Goal: Task Accomplishment & Management: Use online tool/utility

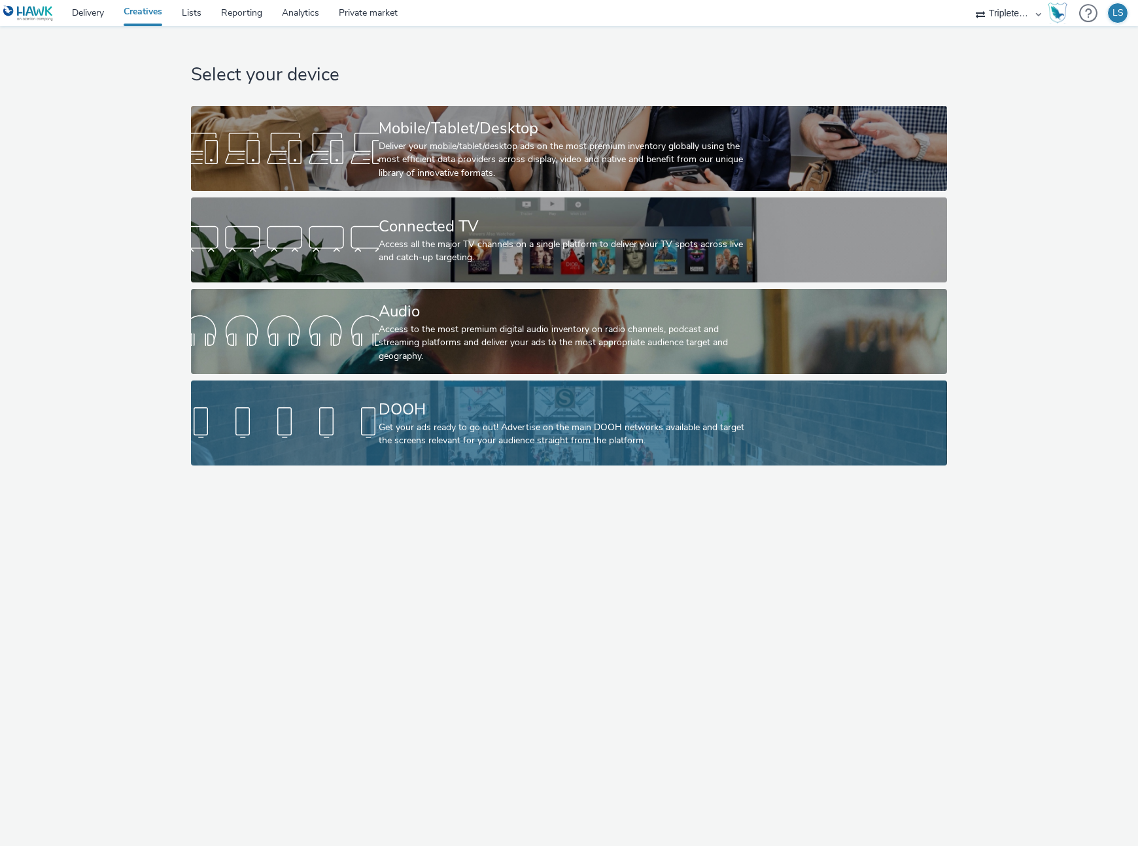
click at [298, 409] on div at bounding box center [285, 423] width 188 height 42
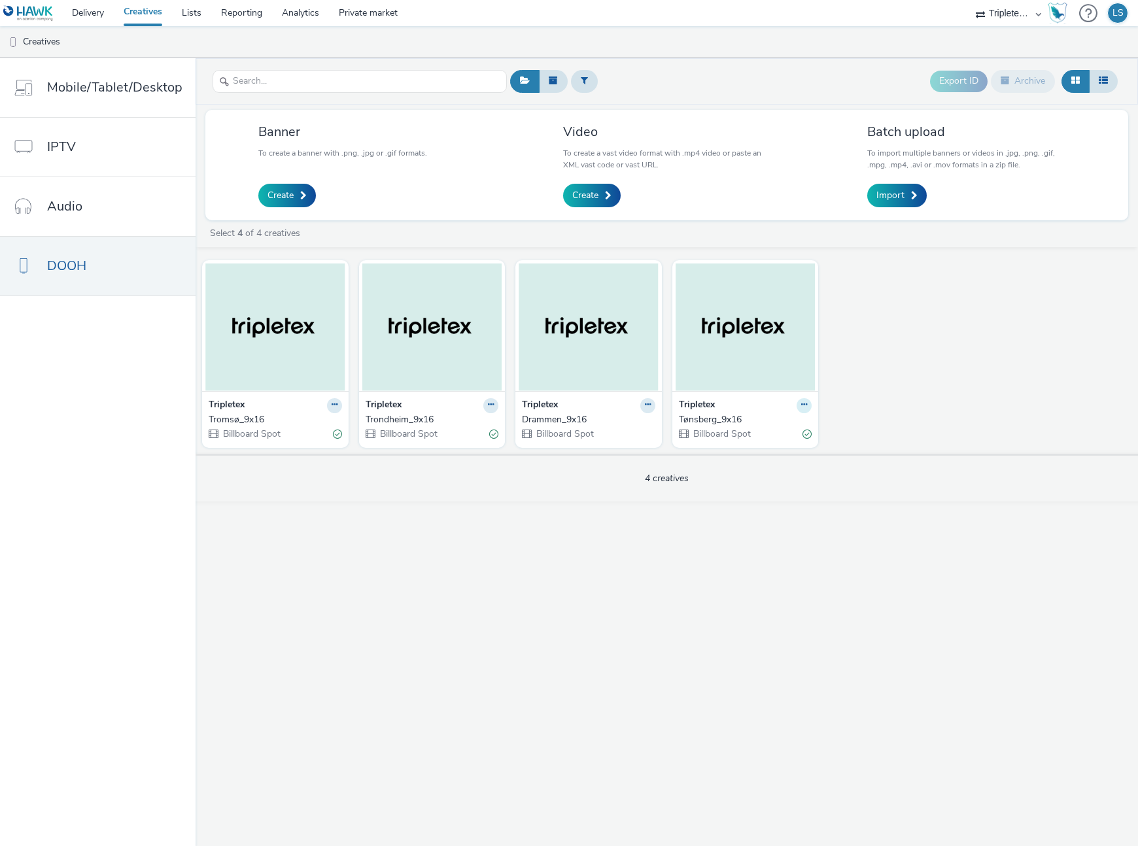
click at [805, 406] on button at bounding box center [804, 405] width 15 height 15
click at [755, 426] on link "Edit" at bounding box center [763, 428] width 98 height 26
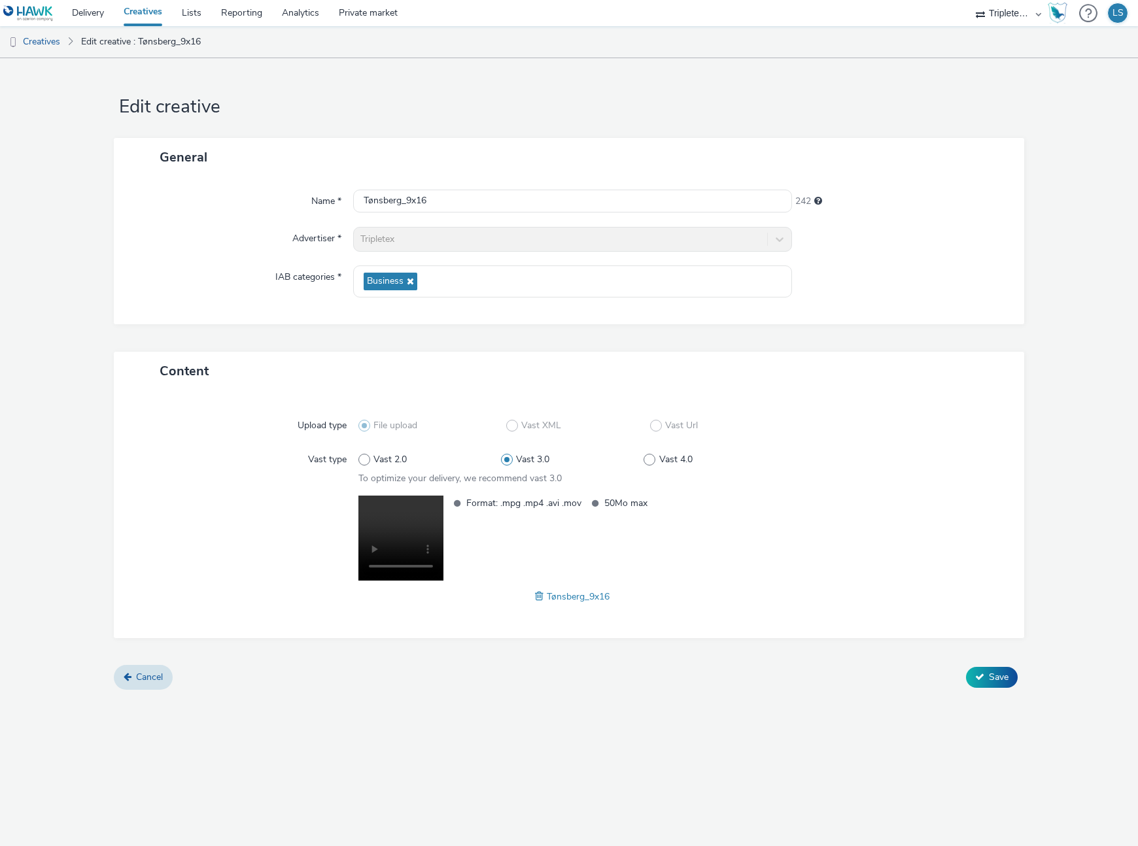
click at [564, 600] on span "Tønsberg_9x16" at bounding box center [578, 597] width 63 height 12
click at [538, 596] on span at bounding box center [541, 596] width 12 height 14
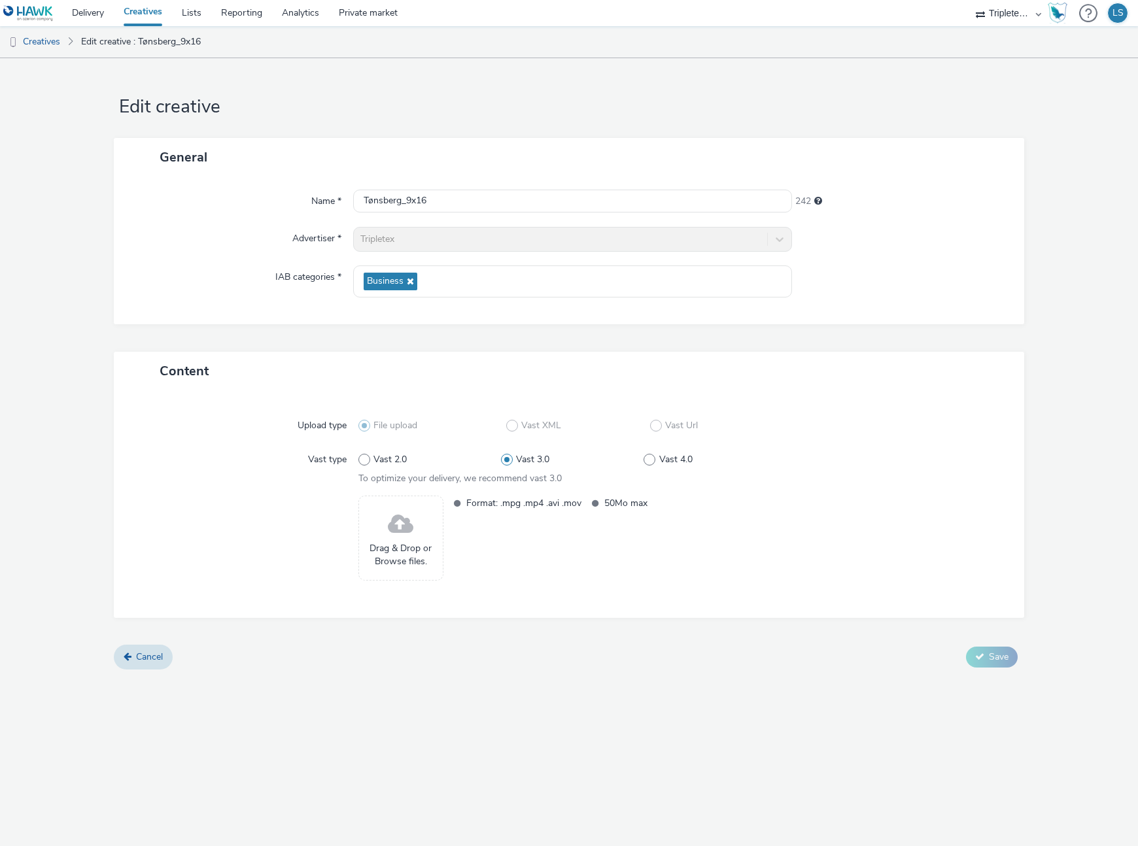
click at [377, 532] on div "Drag & Drop or Browse files." at bounding box center [400, 538] width 85 height 85
click at [408, 526] on span at bounding box center [401, 525] width 26 height 35
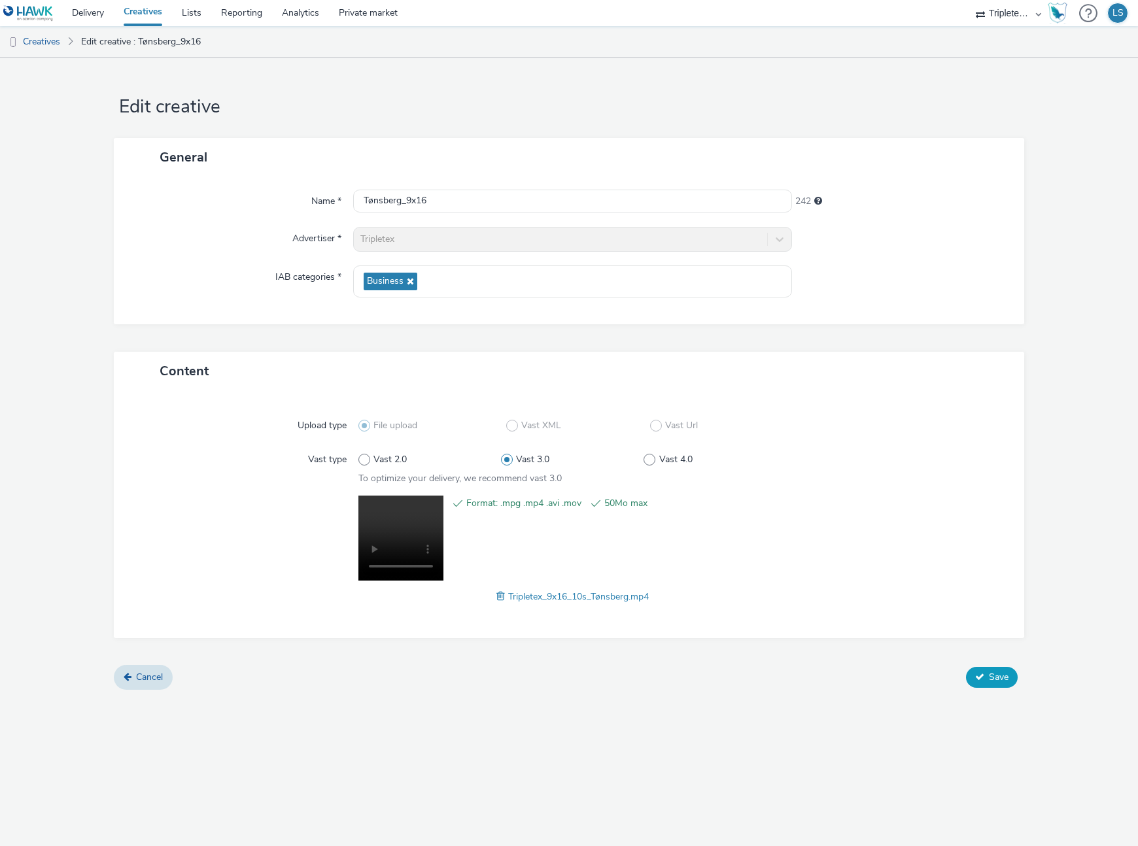
click at [989, 680] on span "Save" at bounding box center [999, 677] width 20 height 12
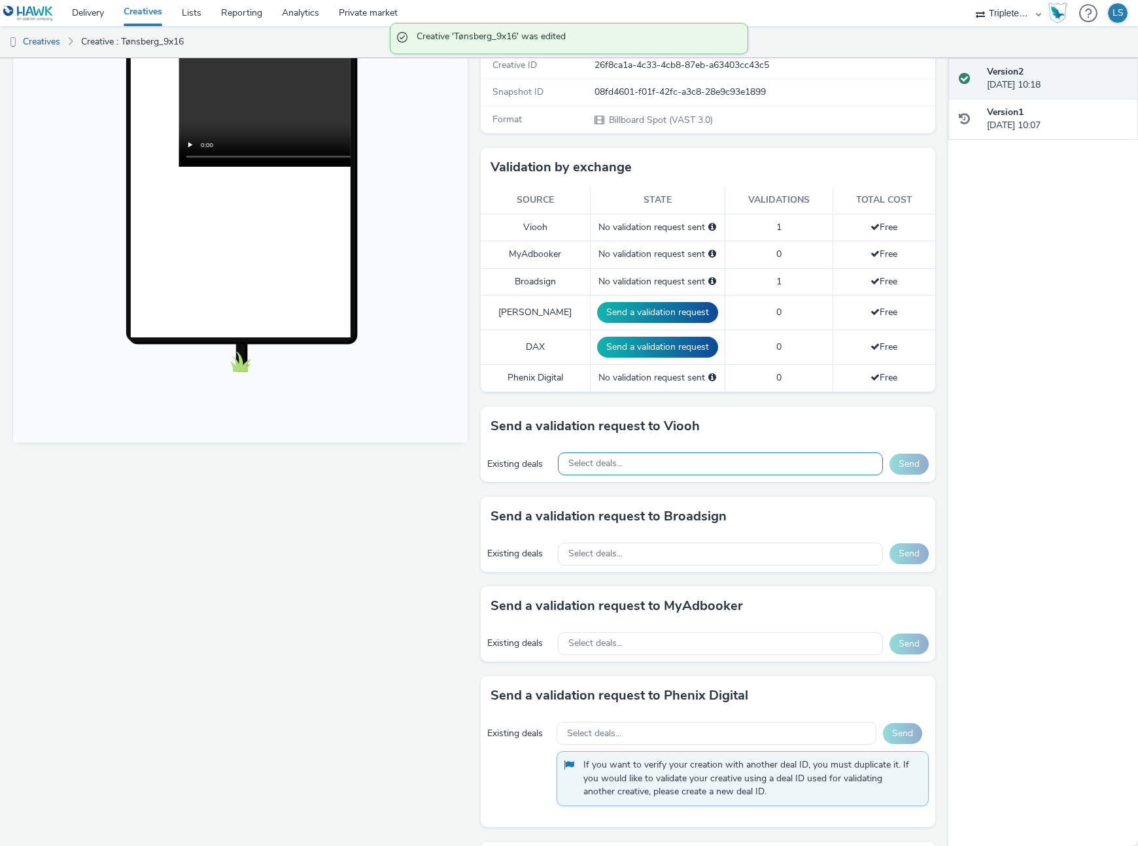
scroll to position [247, 0]
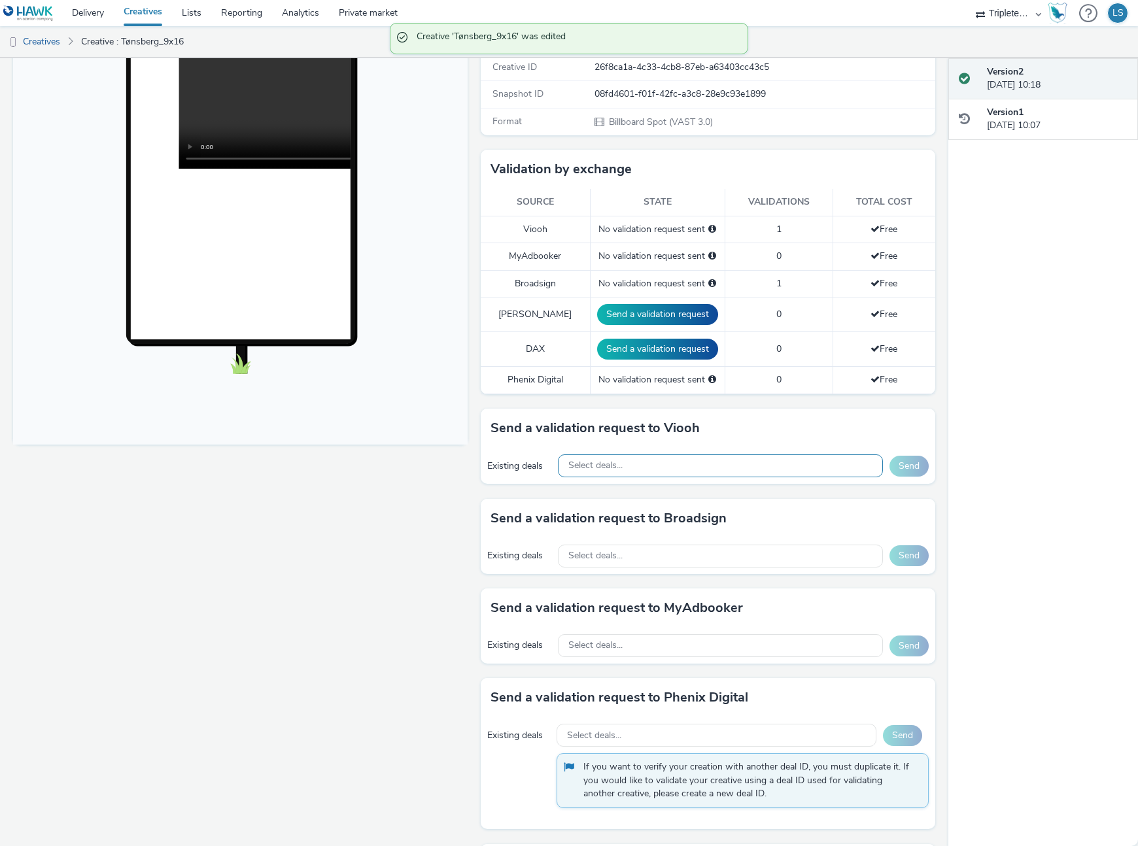
click at [625, 464] on div "Select deals..." at bounding box center [721, 466] width 326 height 23
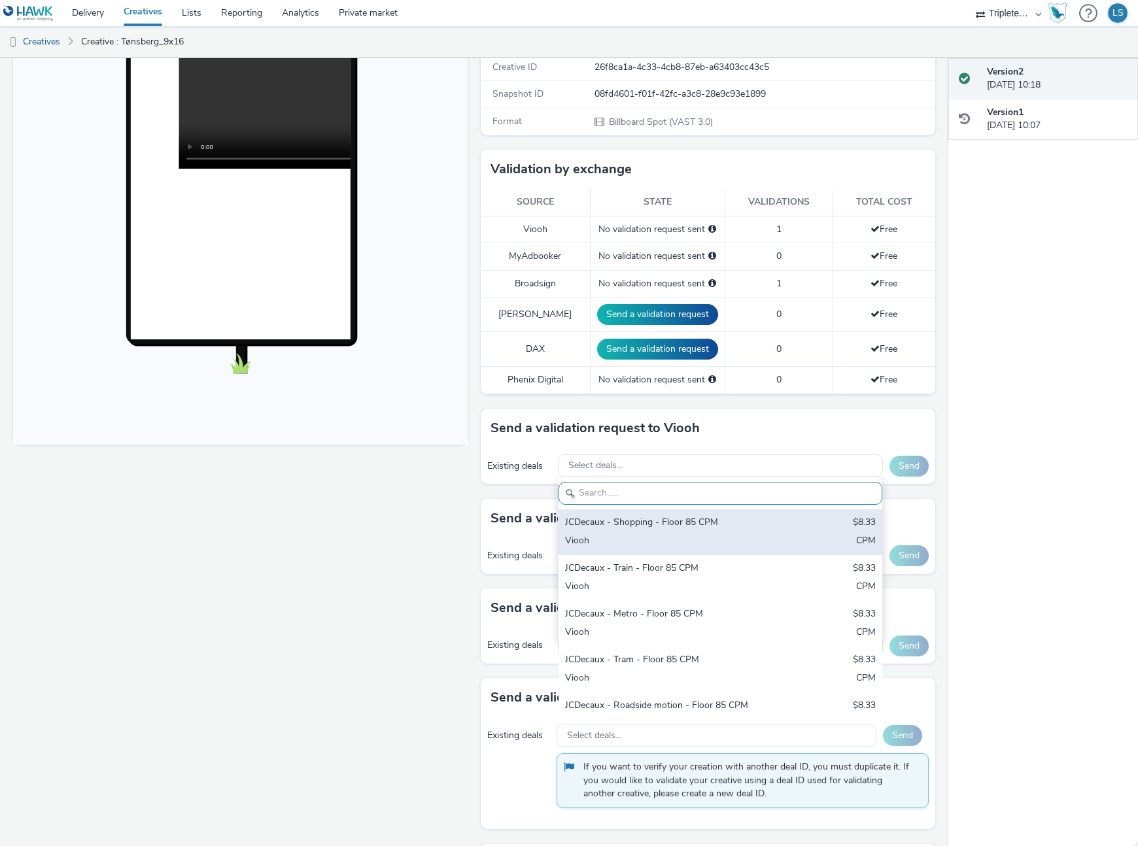
click at [682, 521] on div "JCDecaux - Shopping - Floor 85 CPM" at bounding box center [667, 523] width 205 height 15
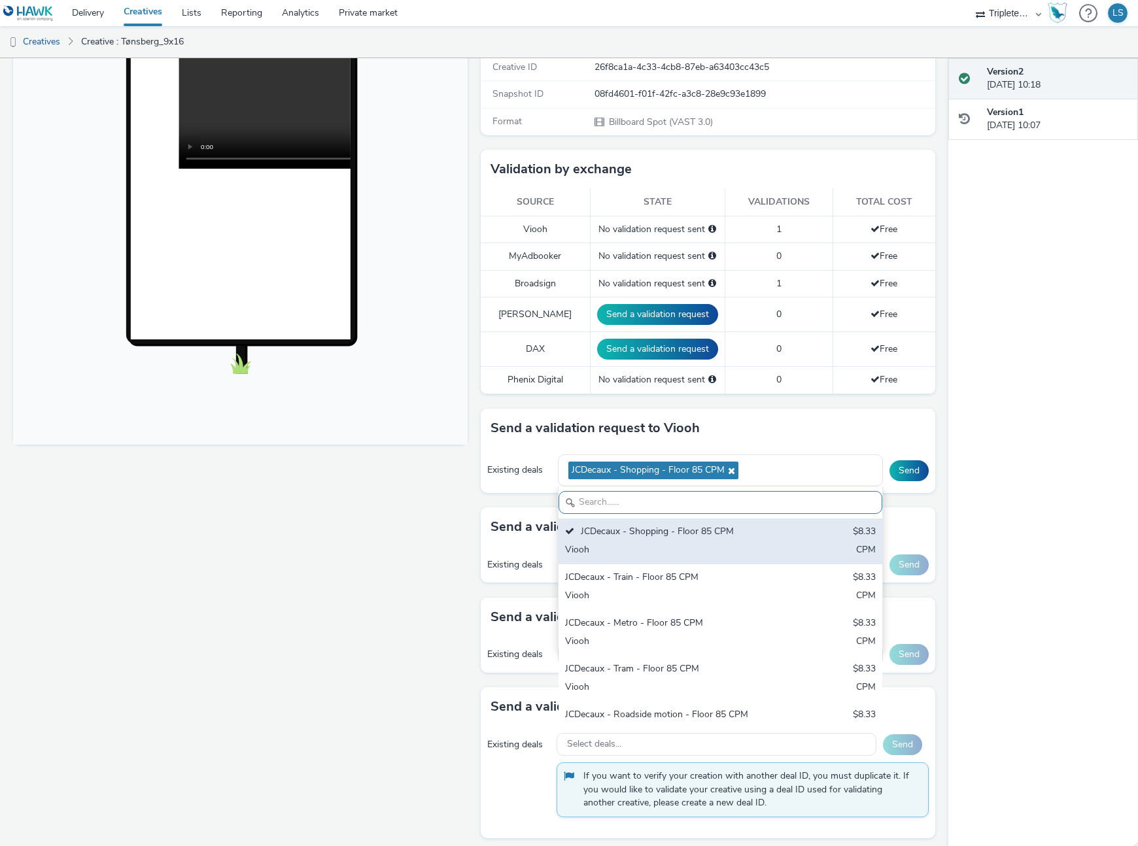
click at [684, 581] on div "JCDecaux - Train - Floor 85 CPM" at bounding box center [667, 578] width 205 height 15
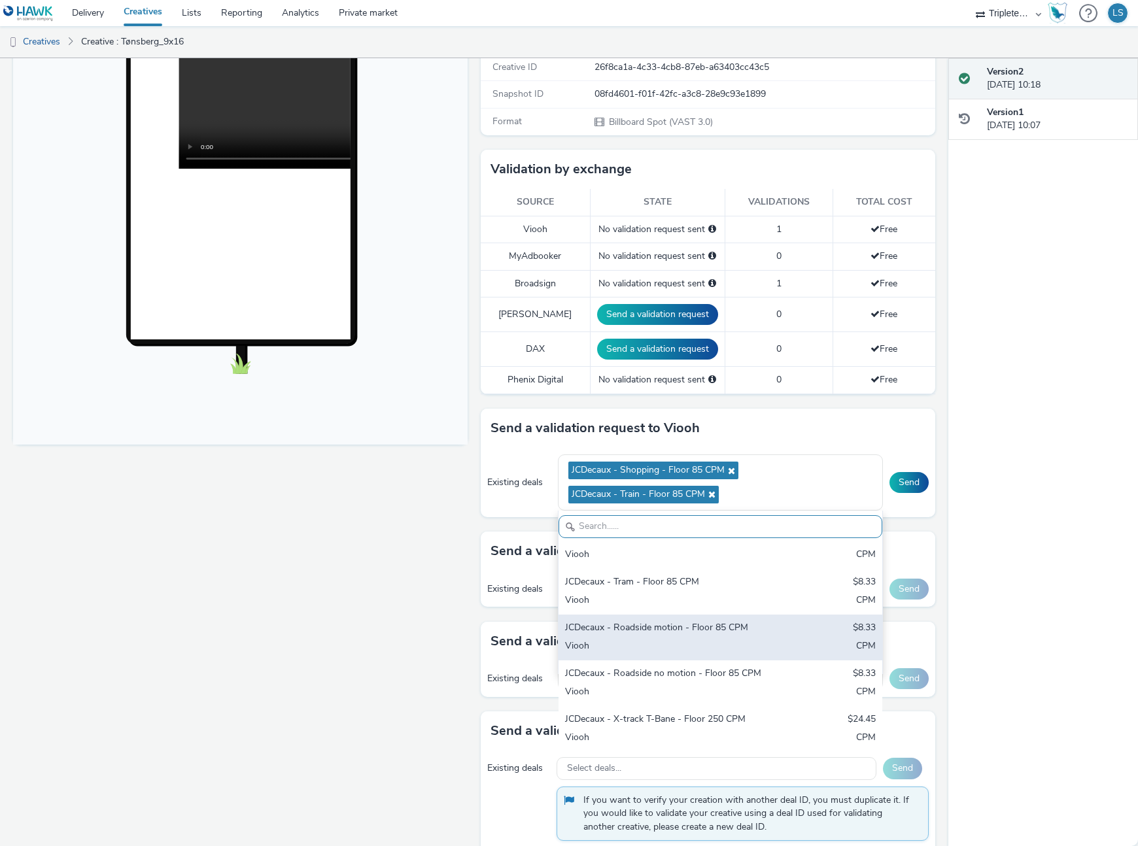
scroll to position [111, 0]
click at [662, 646] on div "Viooh" at bounding box center [667, 647] width 205 height 15
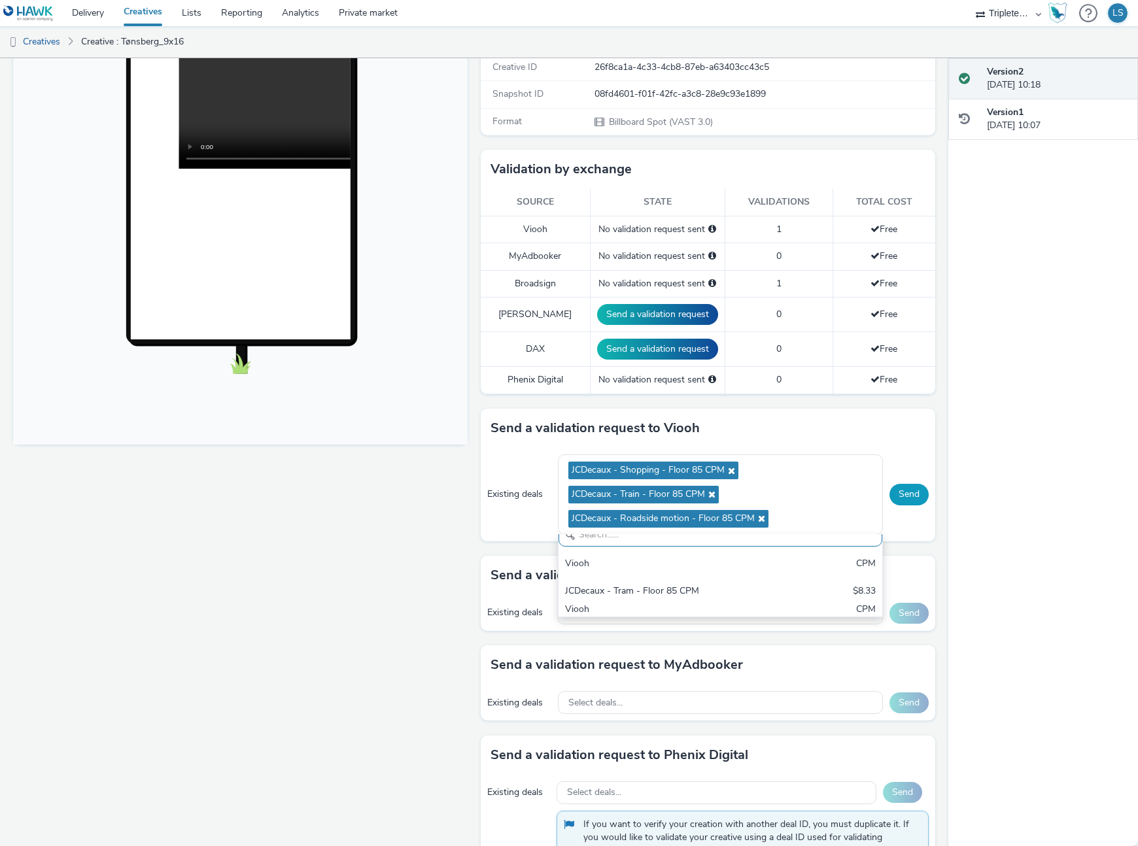
click at [919, 487] on button "Send" at bounding box center [909, 494] width 39 height 21
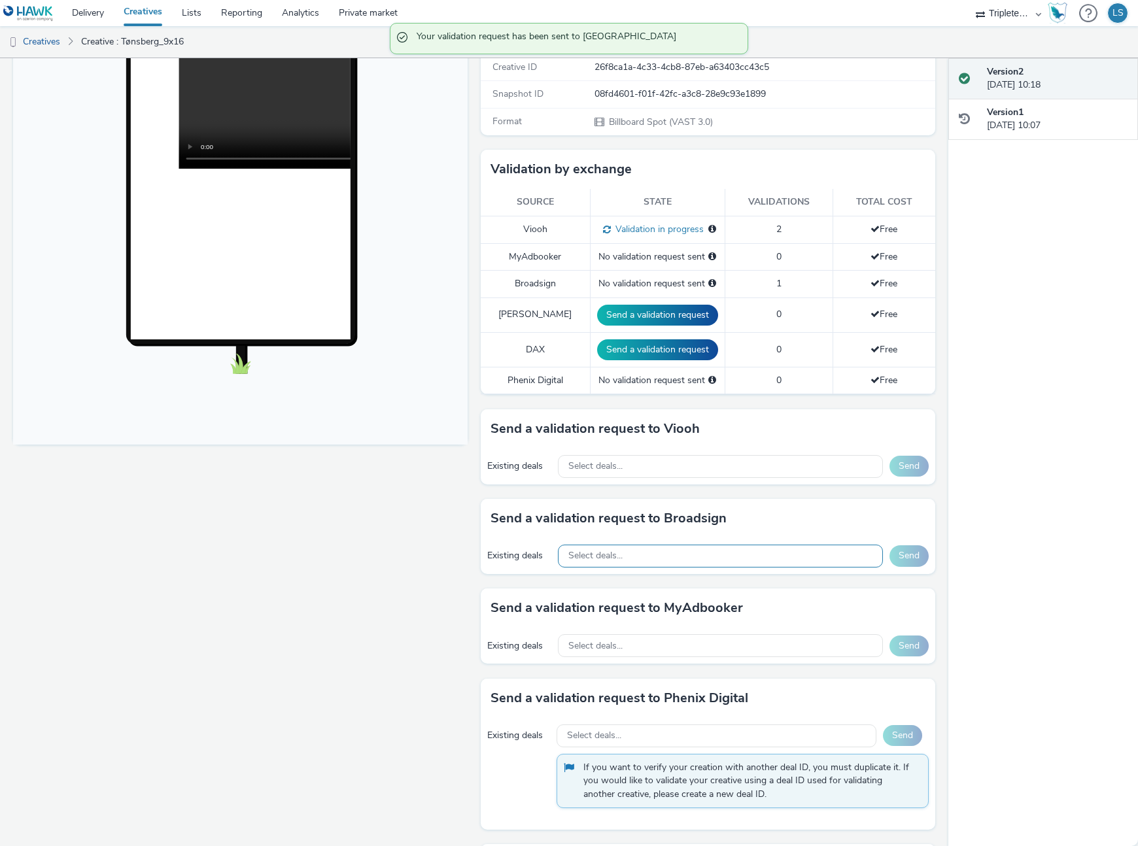
click at [645, 555] on div "Select deals..." at bounding box center [721, 556] width 326 height 23
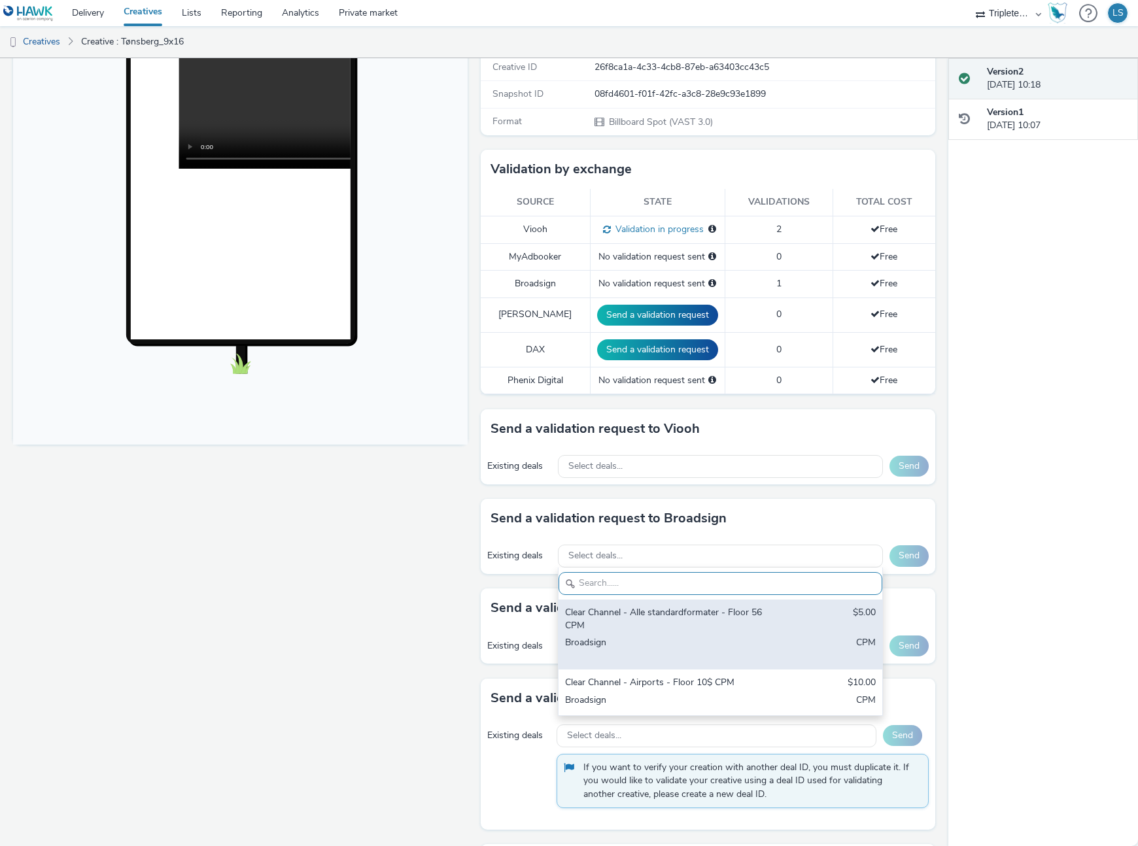
click at [700, 605] on div "Clear Channel - Alle standardformater - Floor 56 CPM $5.00 Broadsign CPM" at bounding box center [721, 635] width 324 height 70
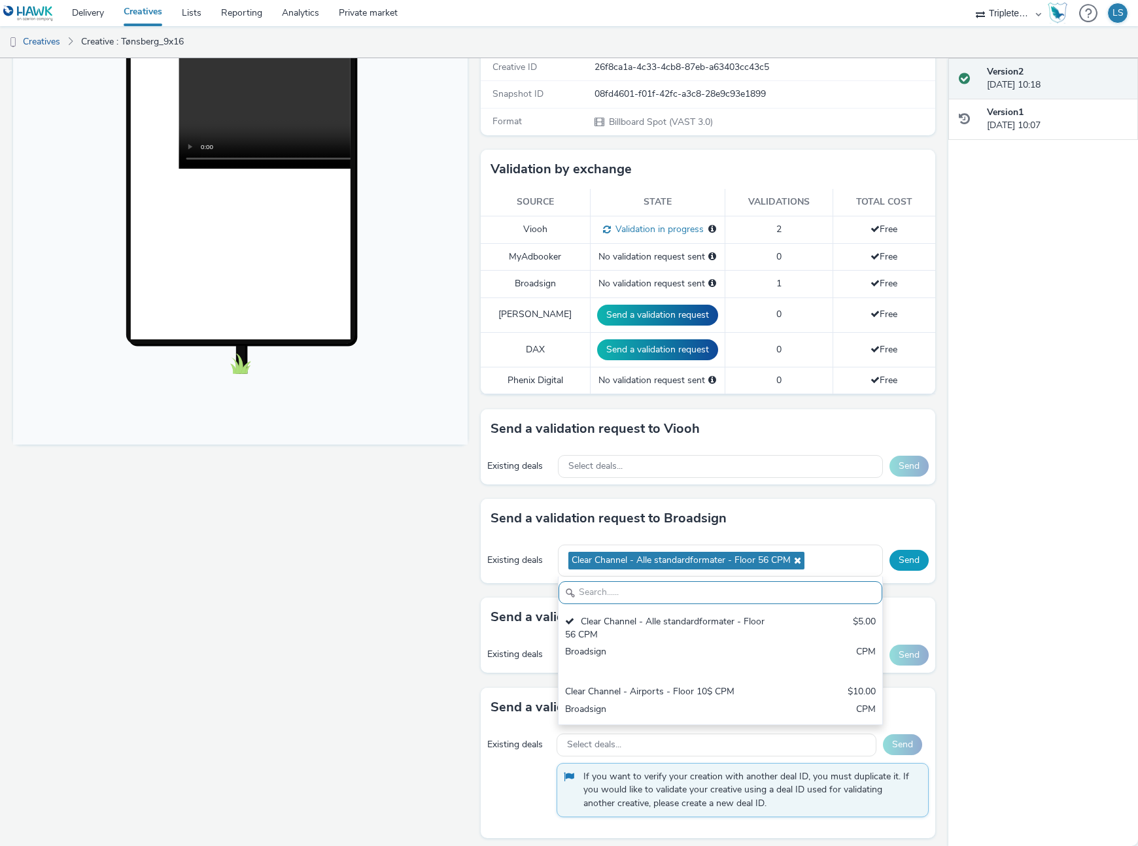
click at [907, 562] on button "Send" at bounding box center [909, 560] width 39 height 21
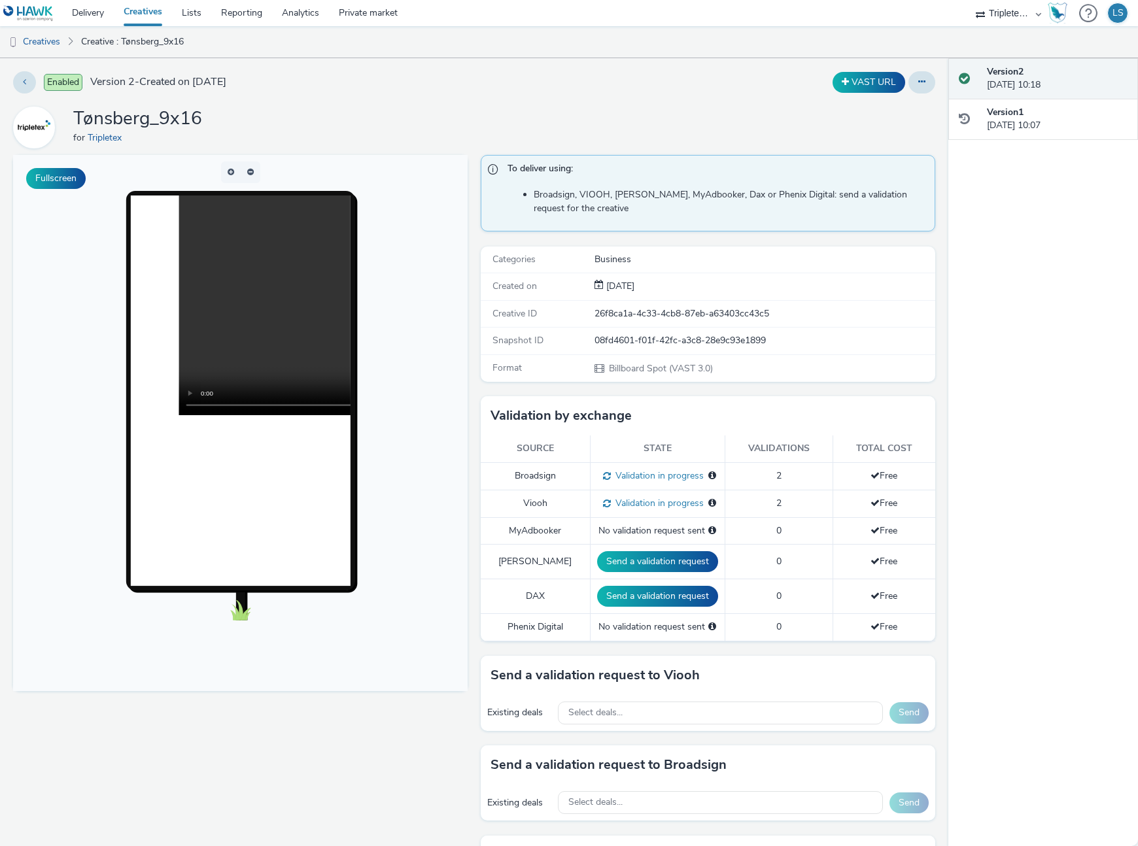
click at [146, 9] on link "Creatives" at bounding box center [143, 13] width 58 height 26
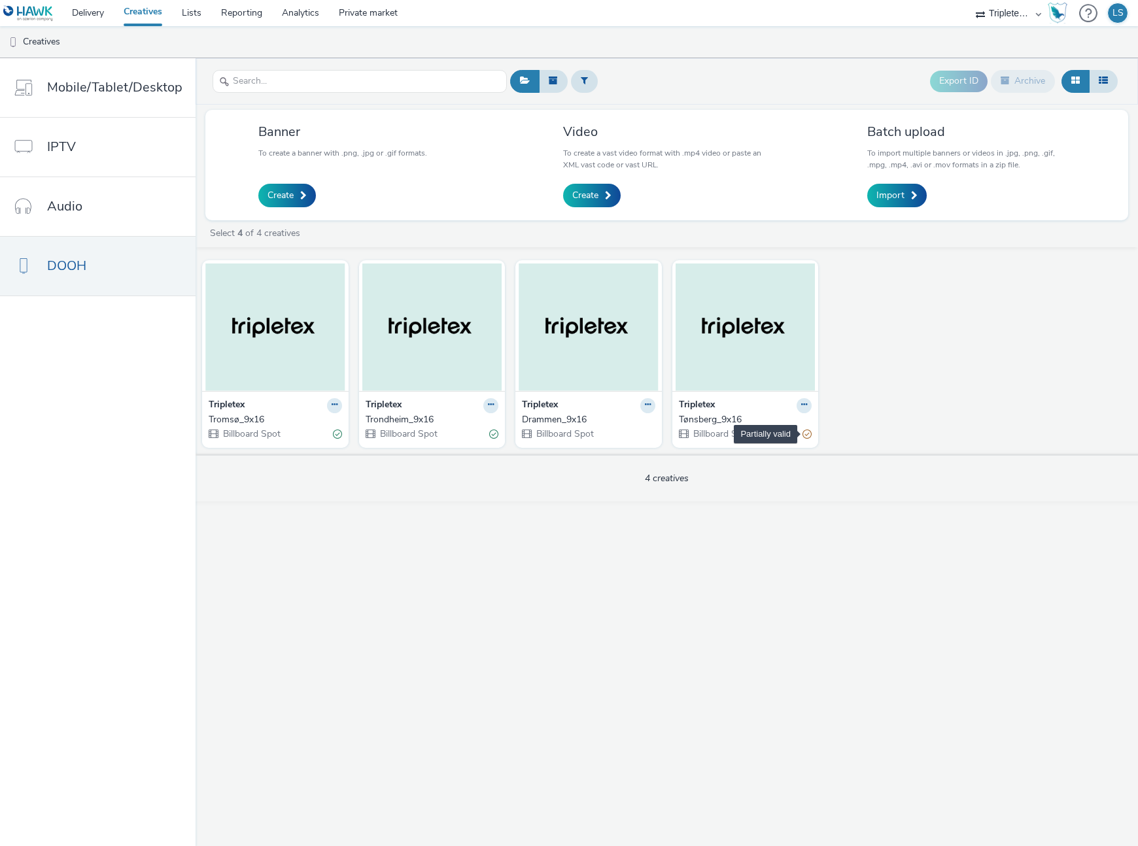
click at [807, 436] on div "Partially valid" at bounding box center [807, 435] width 9 height 14
click at [798, 401] on button at bounding box center [804, 405] width 15 height 15
click at [761, 423] on link "Edit" at bounding box center [763, 428] width 98 height 26
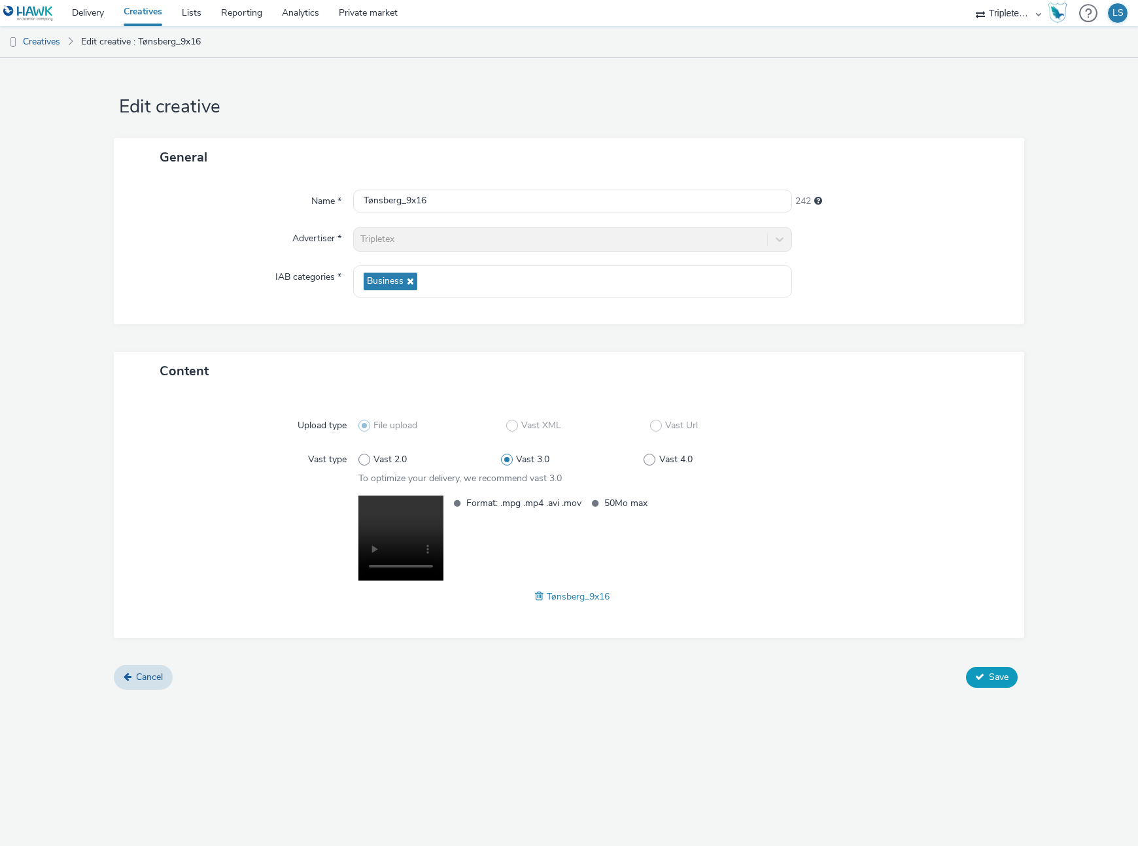
click at [985, 667] on button "Save" at bounding box center [992, 677] width 52 height 21
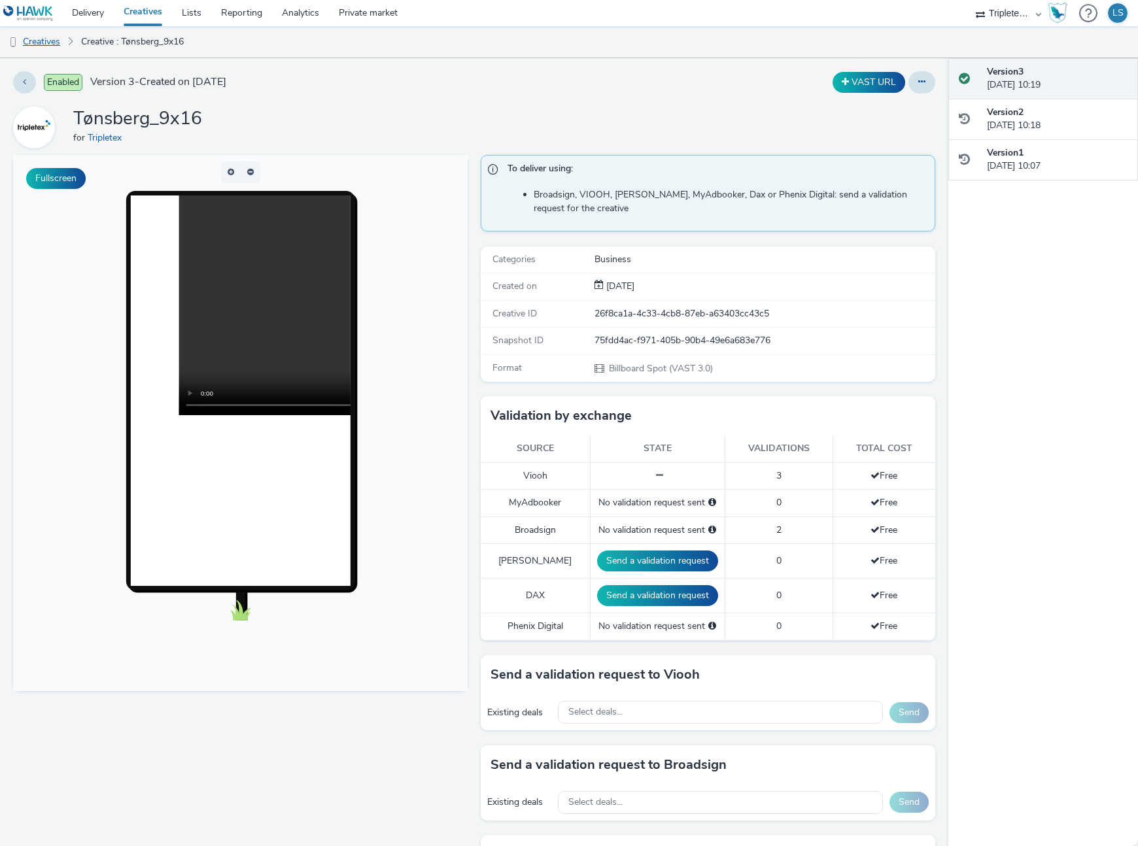
click at [36, 37] on link "Creatives" at bounding box center [33, 41] width 67 height 31
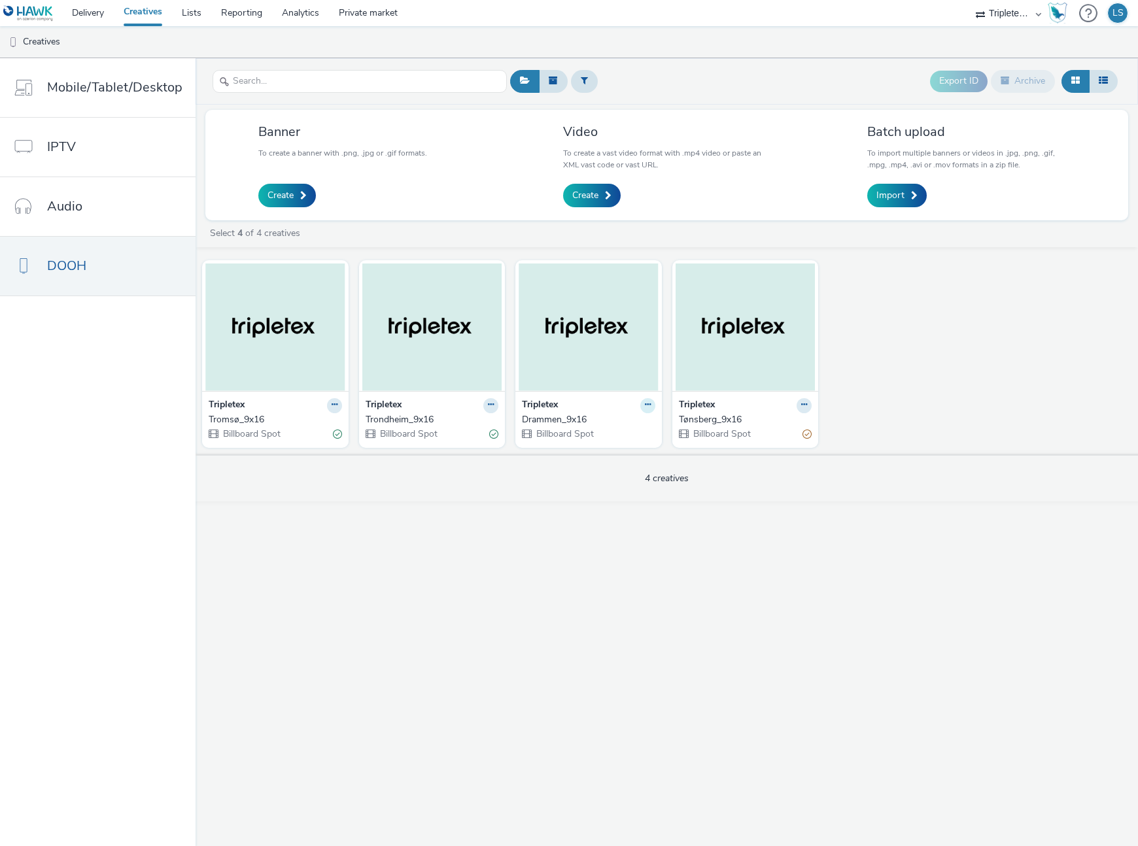
click at [646, 404] on icon at bounding box center [648, 405] width 6 height 8
click at [606, 425] on link "Edit" at bounding box center [606, 428] width 98 height 26
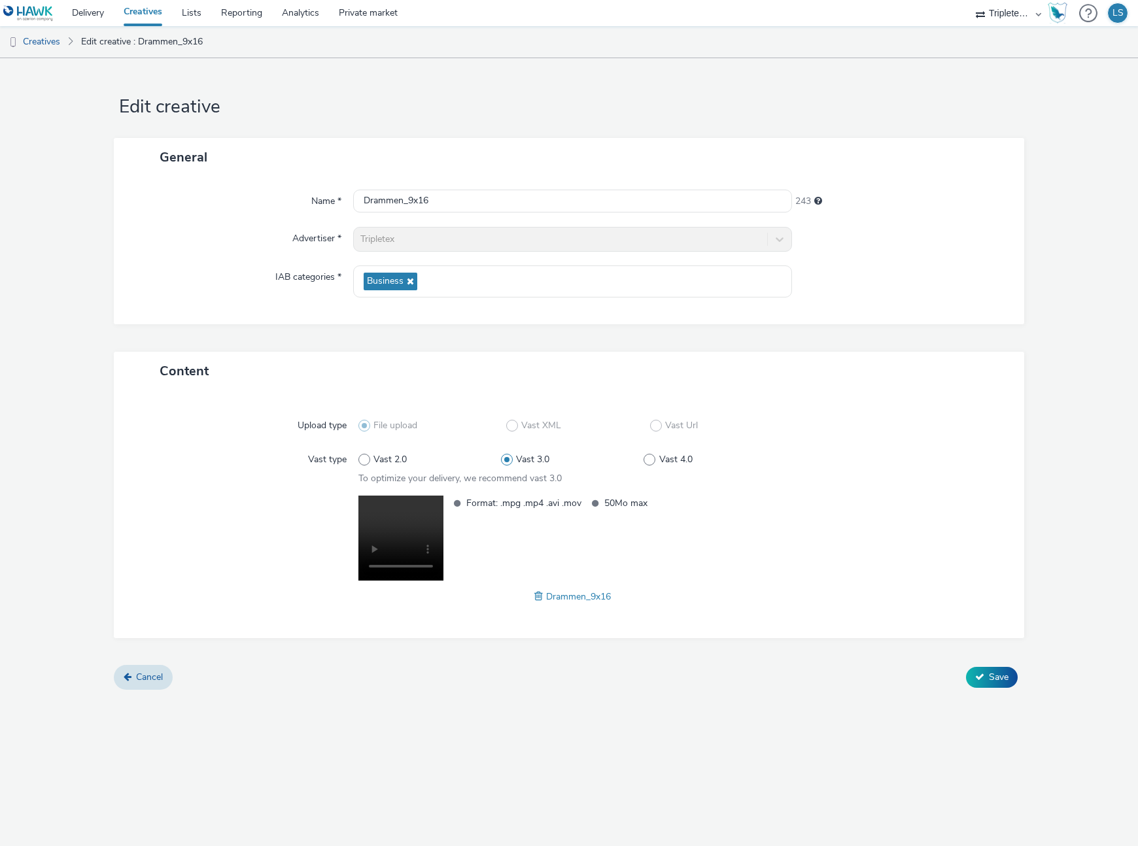
click at [580, 602] on span "Drammen_9x16" at bounding box center [578, 597] width 65 height 12
click at [571, 600] on span "Drammen_9x16" at bounding box center [578, 597] width 65 height 12
click at [541, 595] on span at bounding box center [540, 596] width 12 height 14
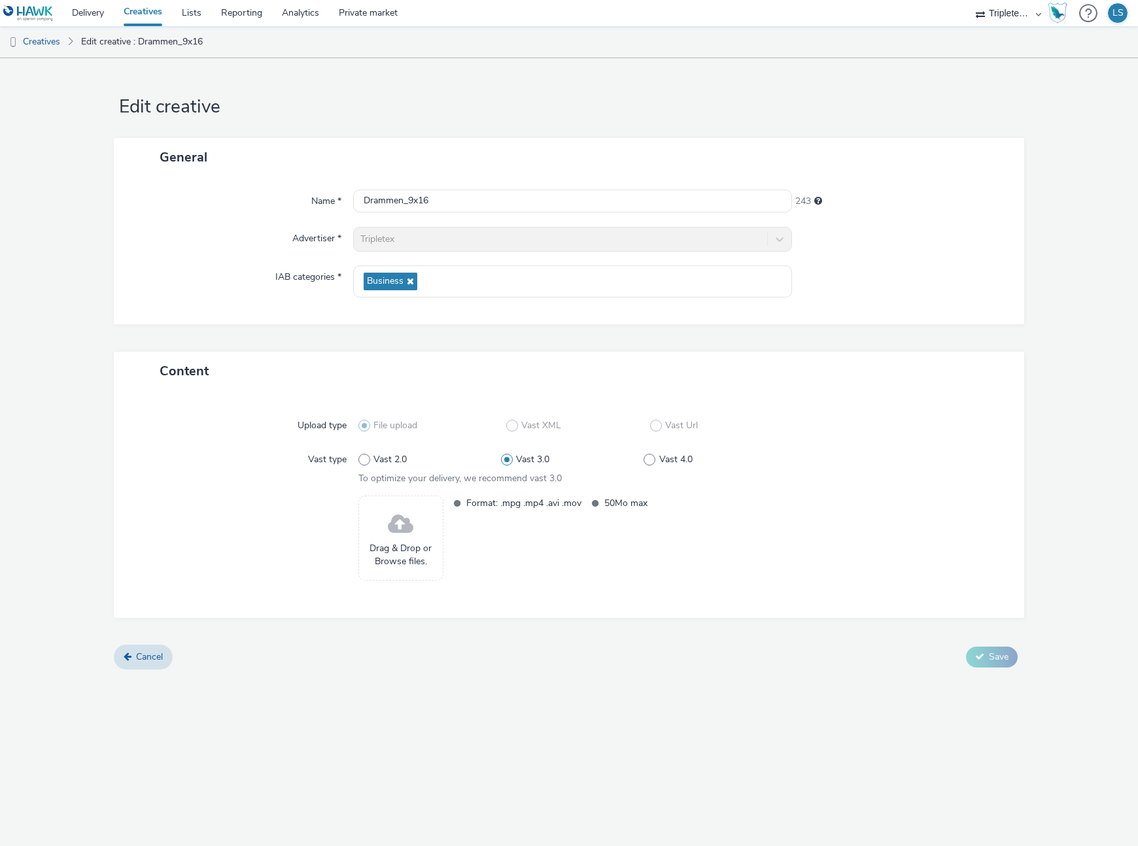
click at [417, 528] on div "Drag & Drop or Browse files." at bounding box center [400, 538] width 85 height 85
click at [397, 554] on span "Drag & Drop or Browse files." at bounding box center [401, 555] width 71 height 27
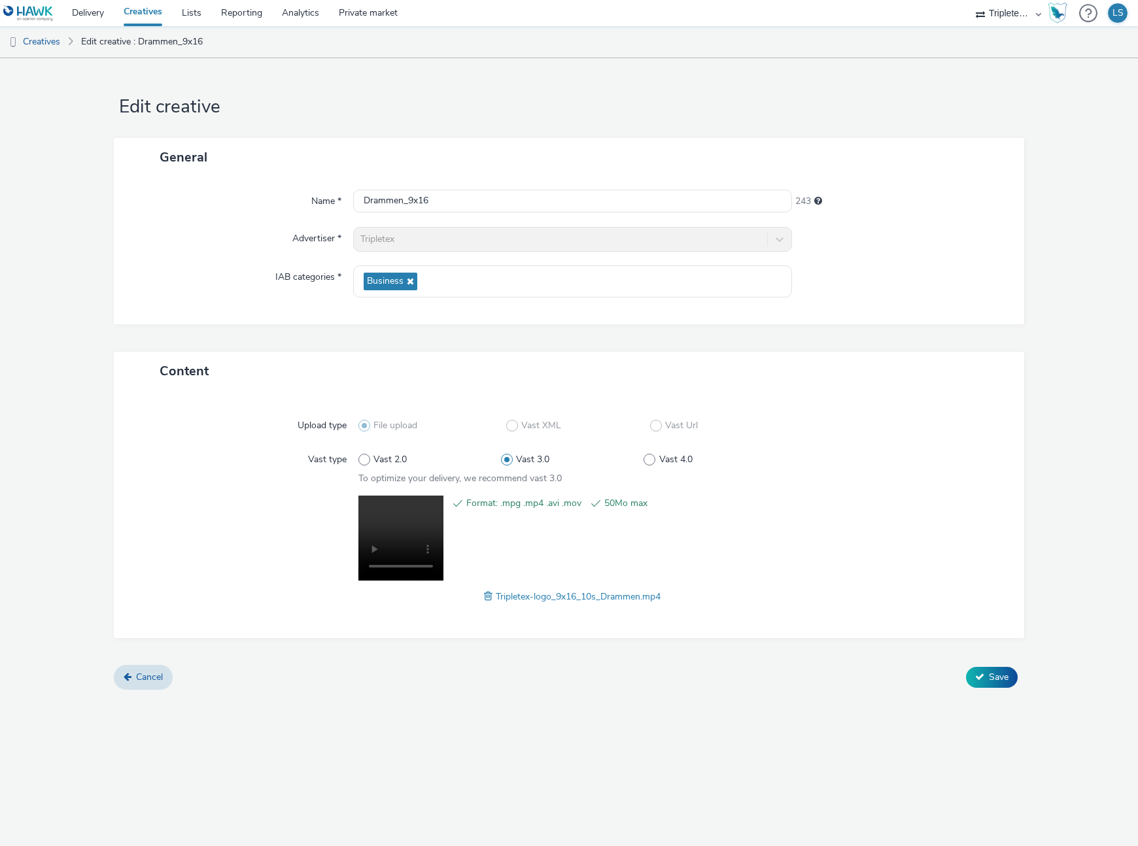
click at [996, 665] on div "Content Upload type File upload Vast XML Vast Url Vast type Vast 2.0 Vast 3.0 V…" at bounding box center [569, 509] width 910 height 314
click at [995, 668] on button "Save" at bounding box center [992, 677] width 52 height 21
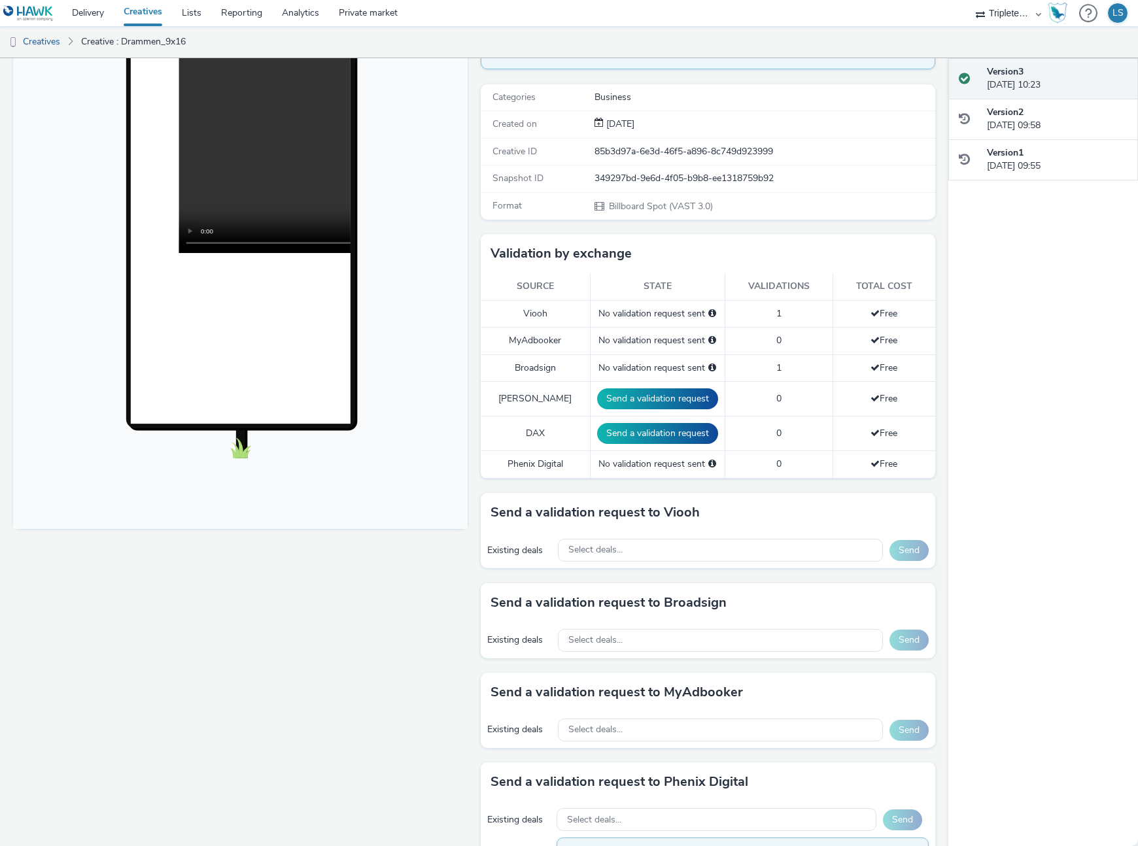
scroll to position [167, 0]
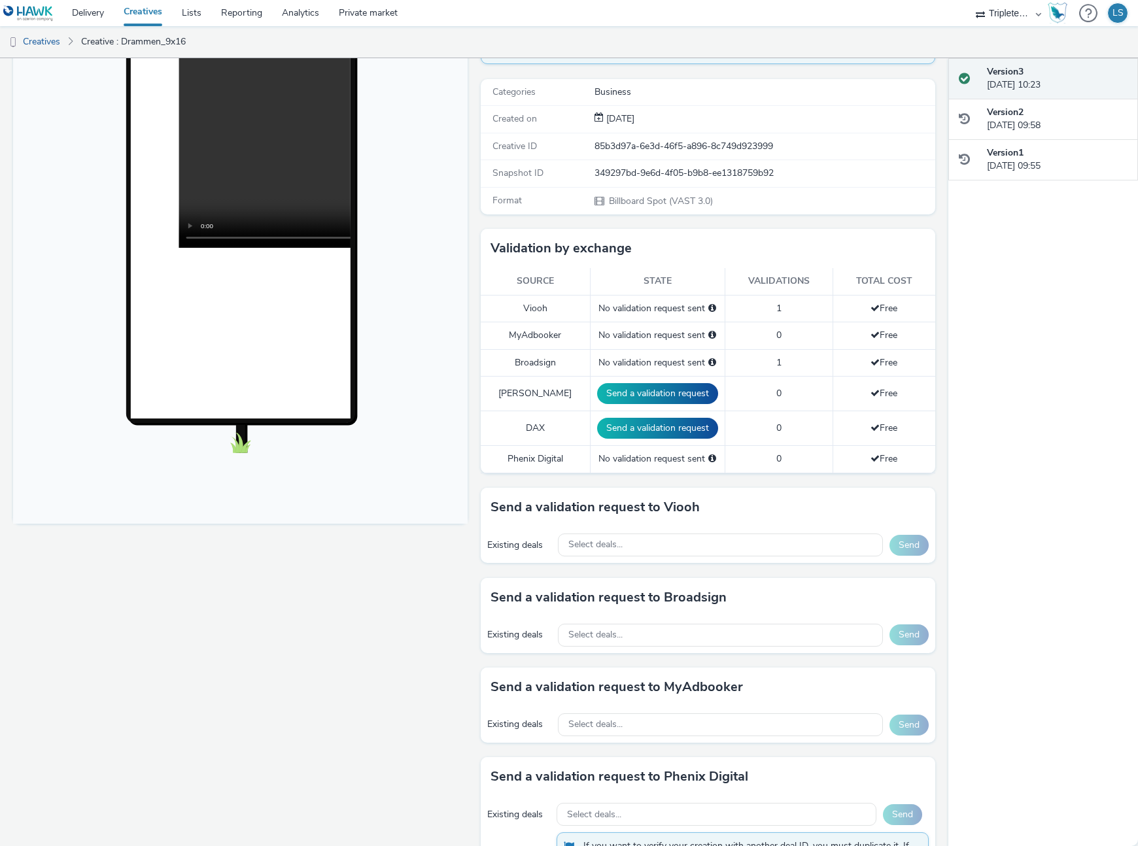
click at [598, 532] on div "Existing deals Select deals... Send" at bounding box center [708, 545] width 455 height 36
click at [610, 540] on span "Select deals..." at bounding box center [595, 545] width 54 height 11
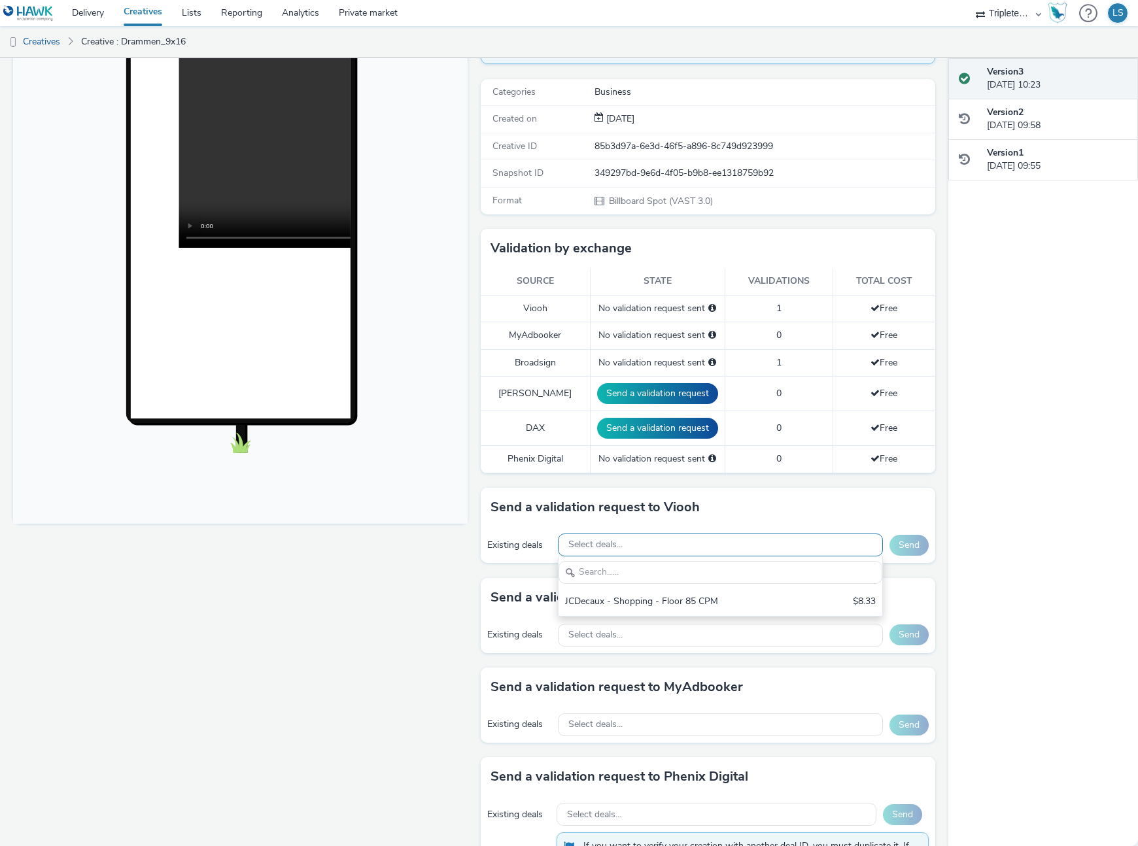
scroll to position [0, 0]
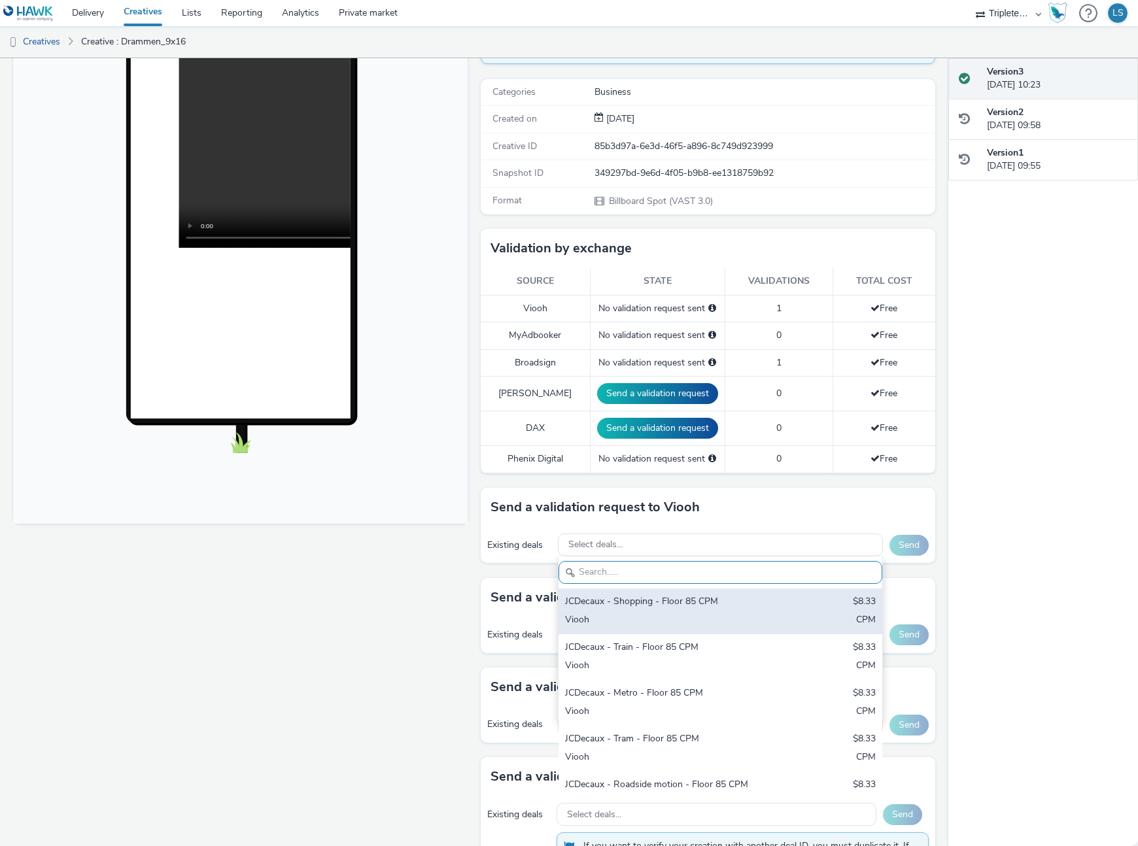
click at [639, 617] on div "Viooh" at bounding box center [667, 621] width 205 height 15
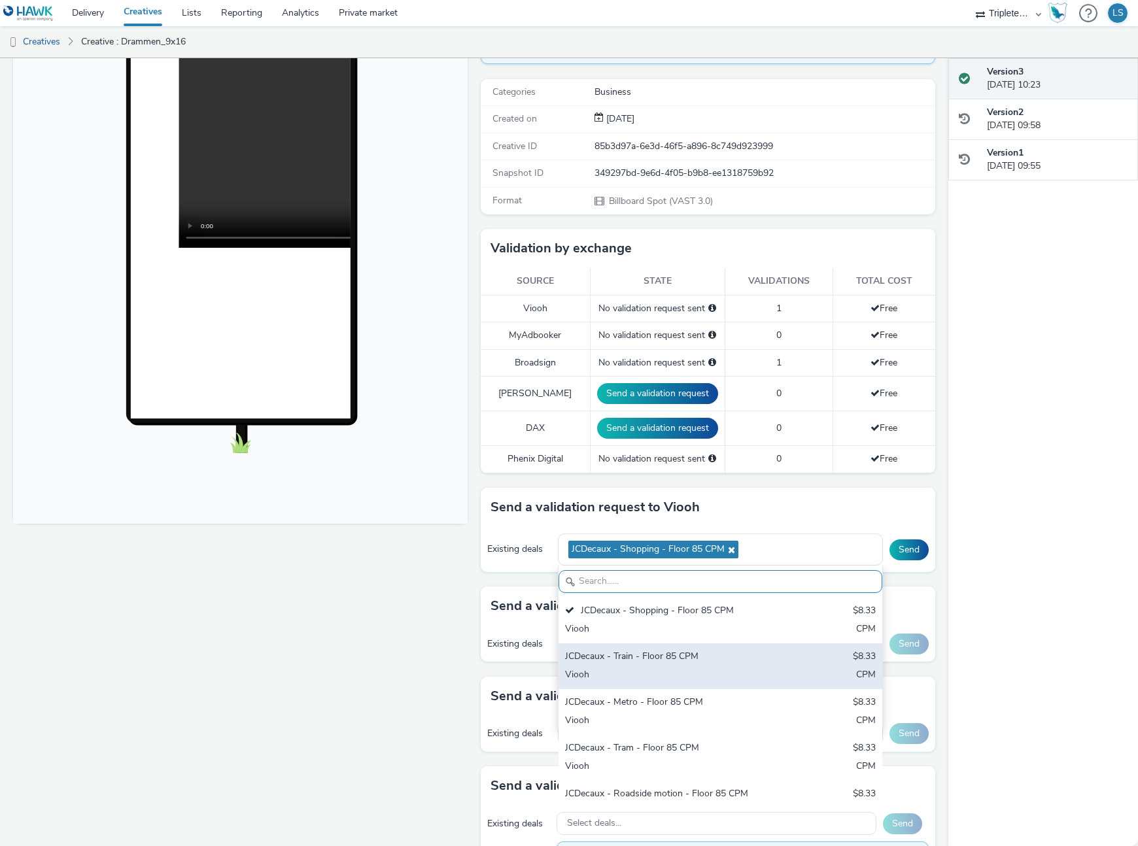
click at [653, 657] on div "JCDecaux - Train - Floor 85 CPM" at bounding box center [667, 657] width 205 height 15
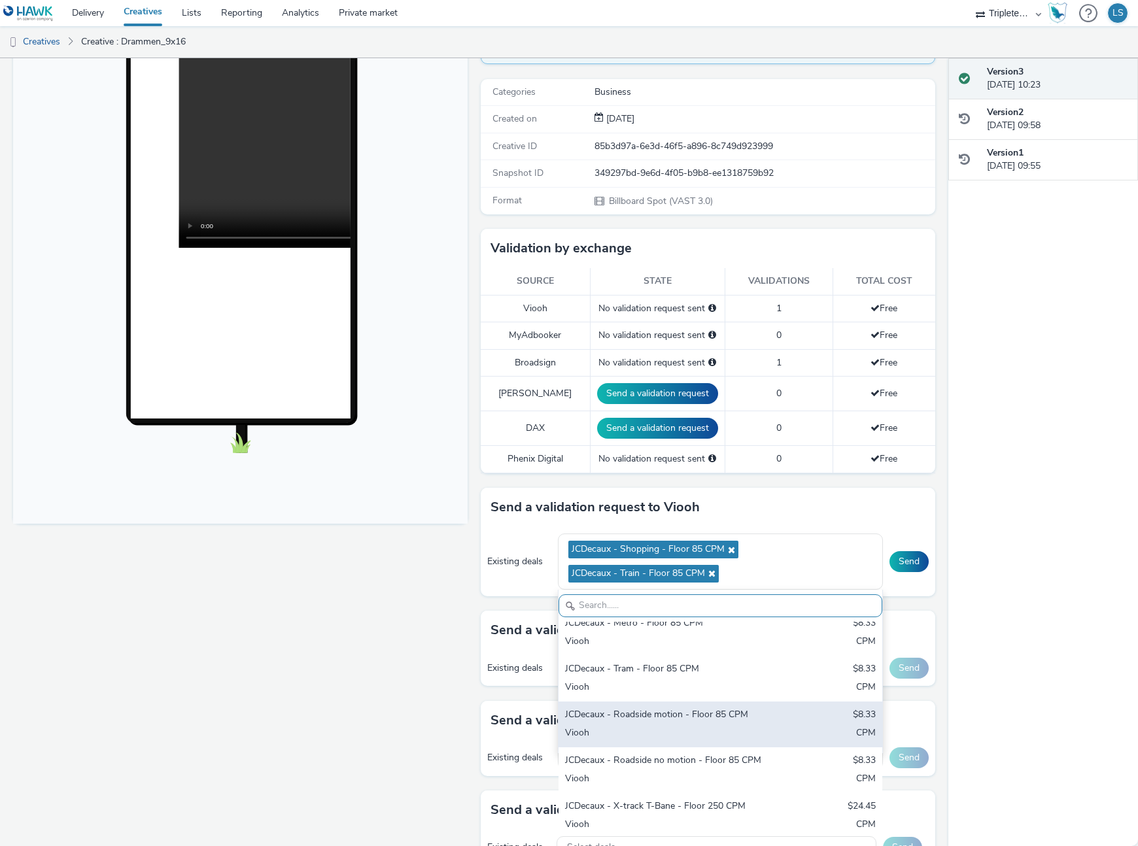
scroll to position [111, 0]
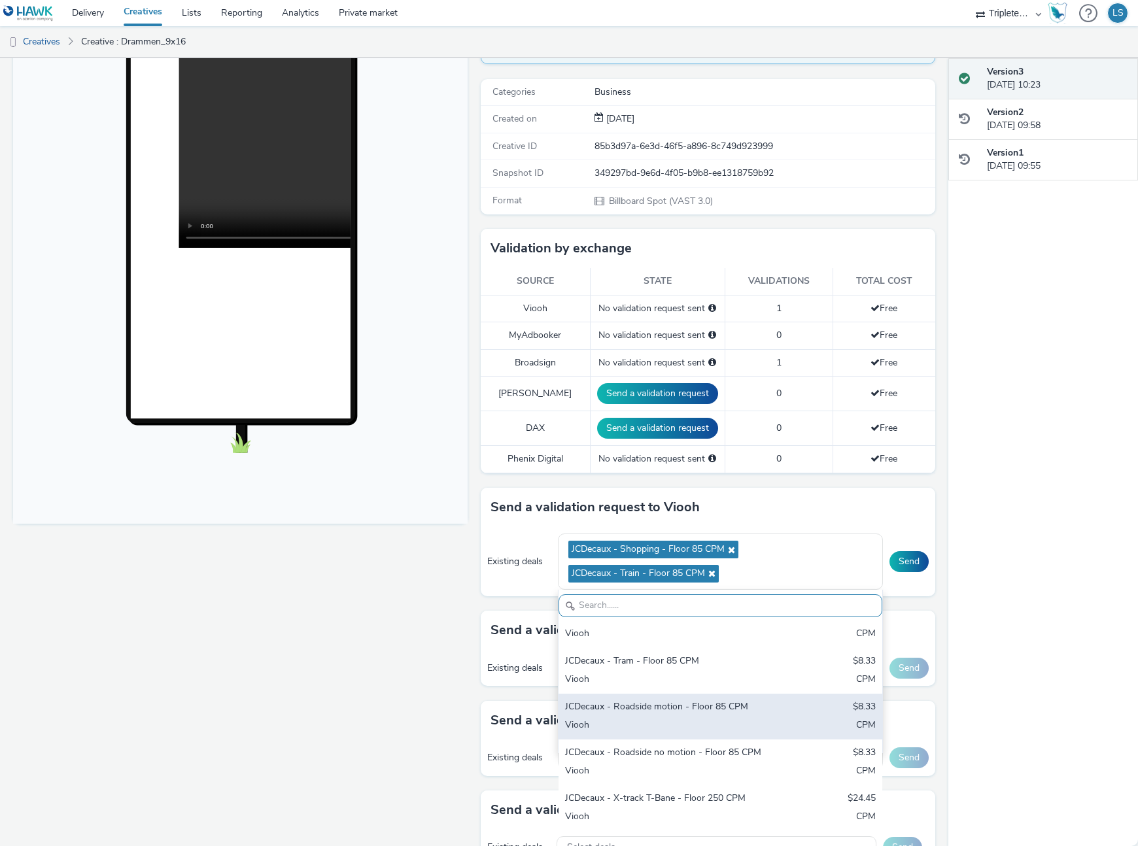
click at [679, 719] on div "Viooh" at bounding box center [667, 726] width 205 height 15
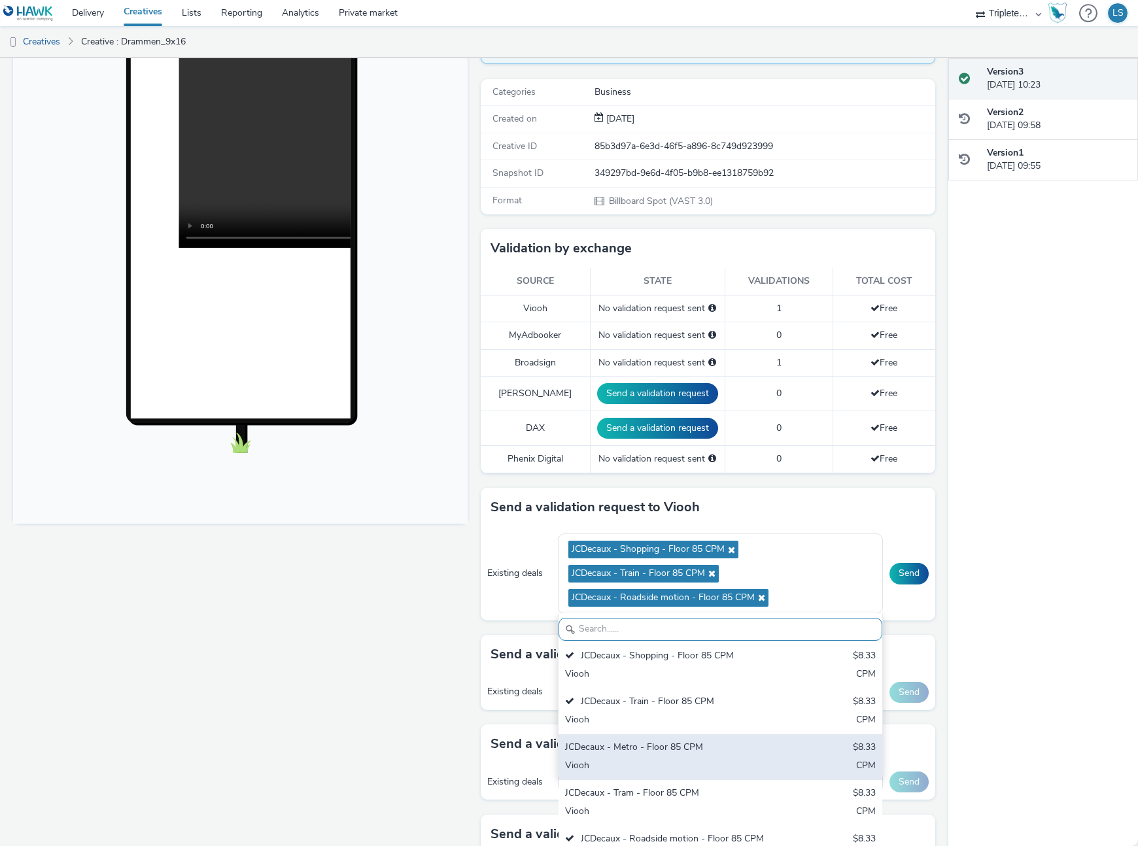
scroll to position [1, 0]
click at [627, 757] on div "JCDecaux - Metro - Floor 85 CPM $8.33 Viooh CPM" at bounding box center [721, 759] width 324 height 46
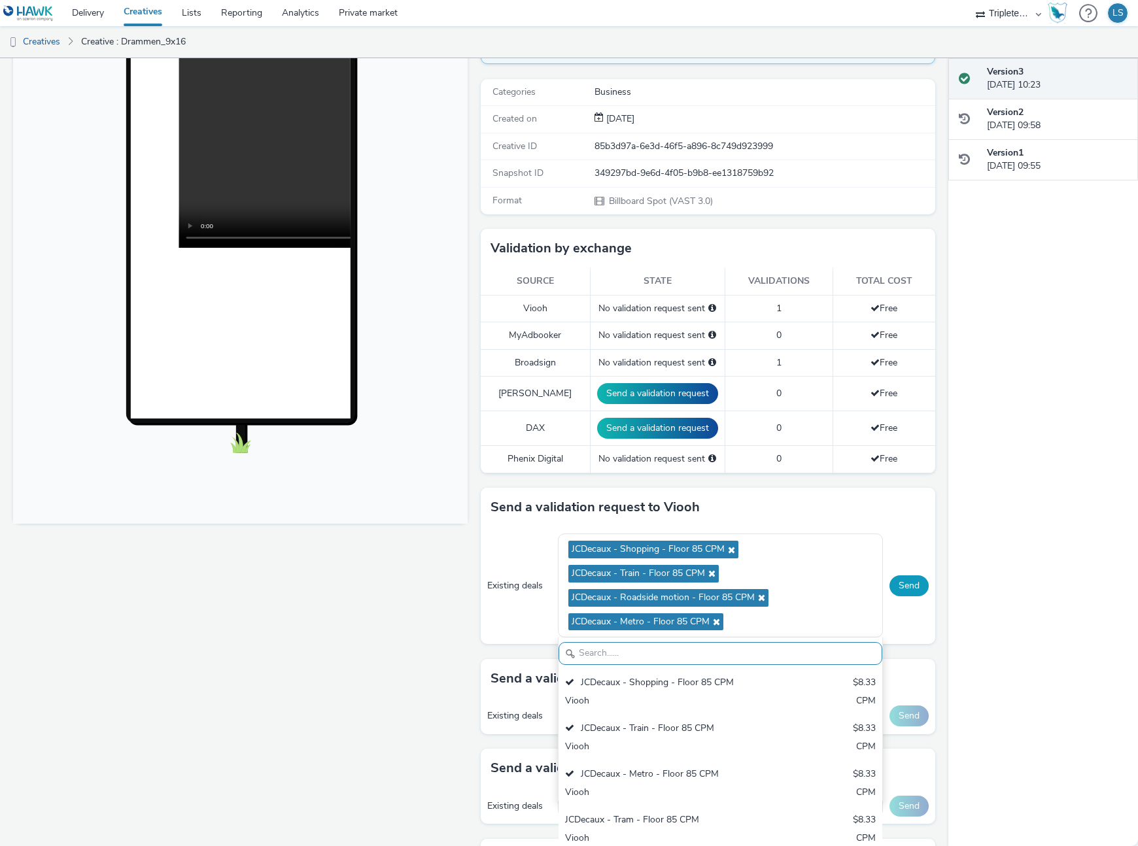
drag, startPoint x: 923, startPoint y: 579, endPoint x: 918, endPoint y: 585, distance: 7.5
click at [922, 581] on button "Send" at bounding box center [909, 586] width 39 height 21
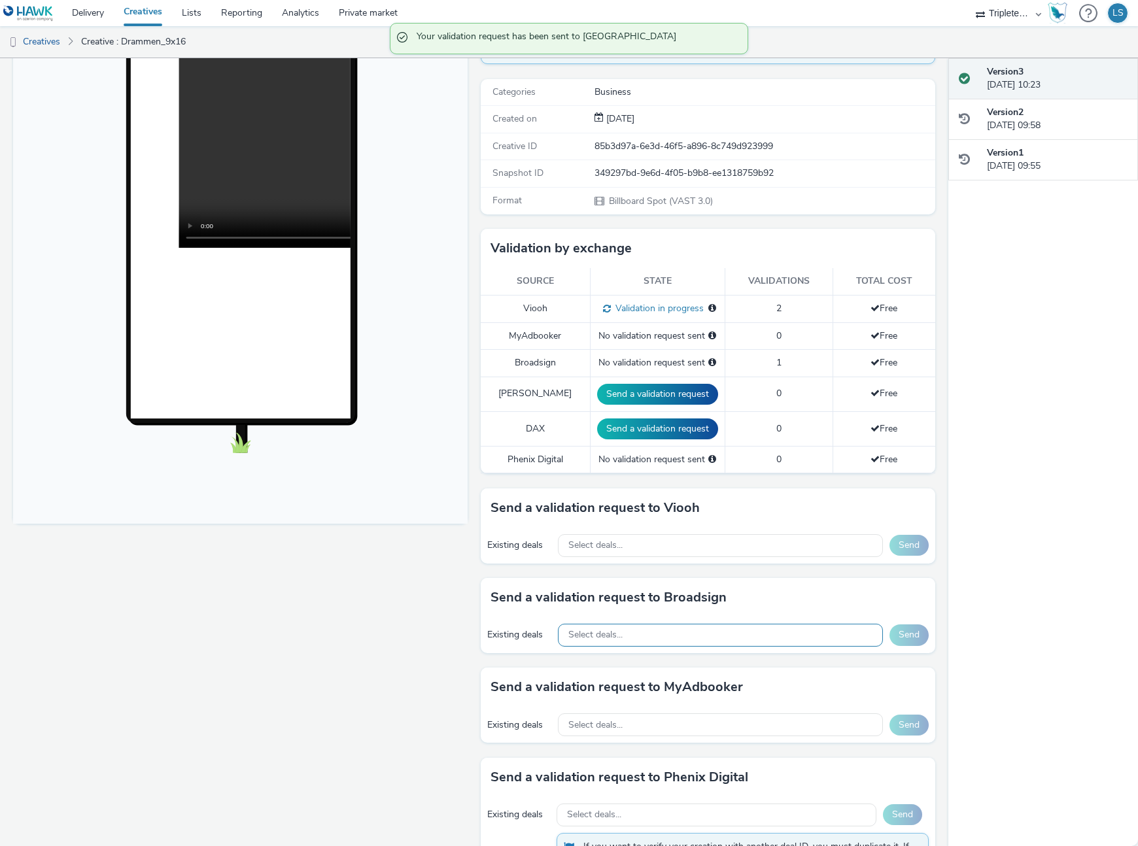
click at [638, 630] on div "Select deals..." at bounding box center [721, 635] width 326 height 23
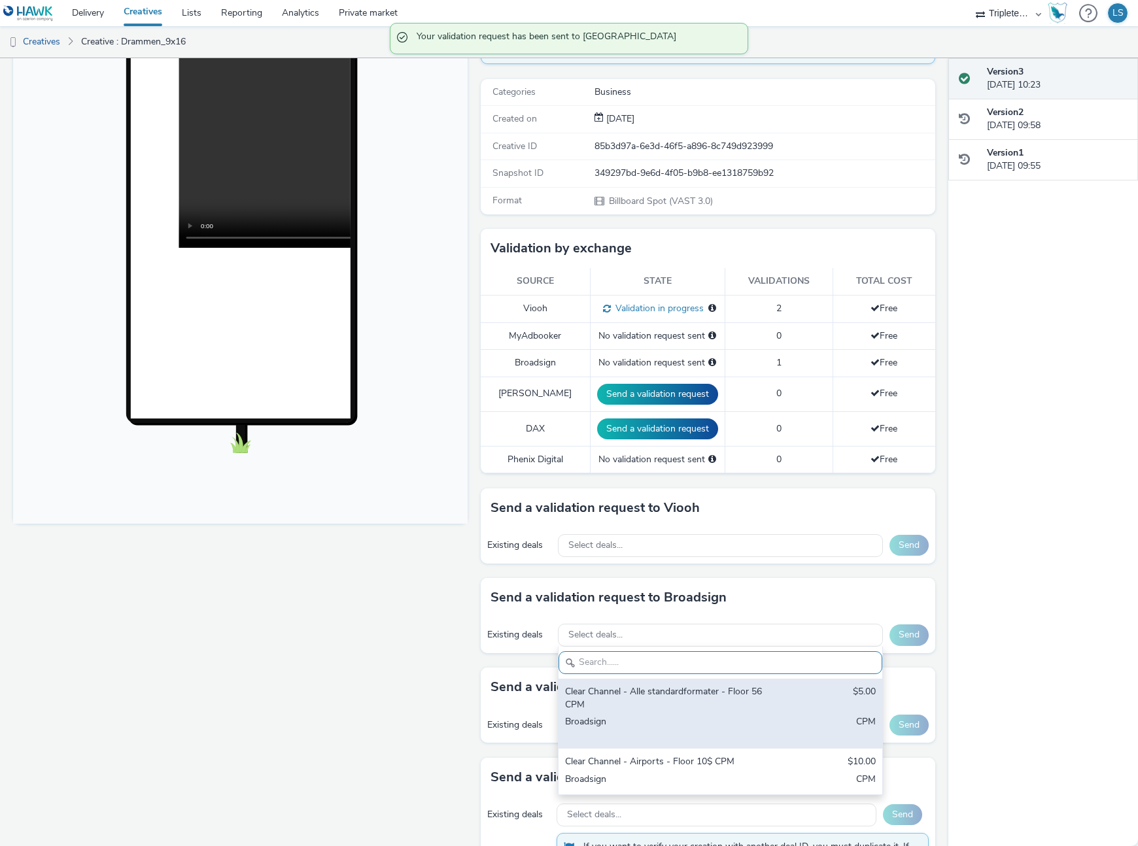
click at [614, 695] on div "Clear Channel - Alle standardformater - Floor 56 CPM" at bounding box center [667, 698] width 205 height 27
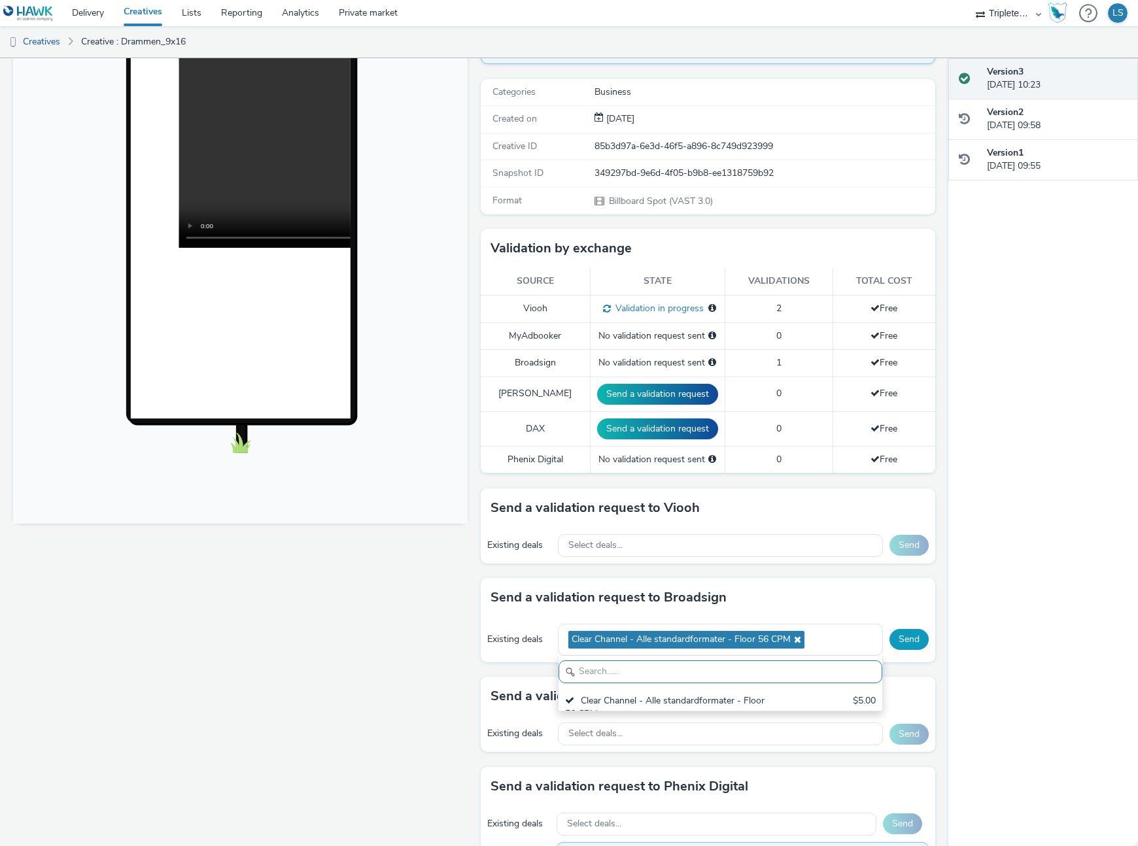
click at [916, 639] on button "Send" at bounding box center [909, 639] width 39 height 21
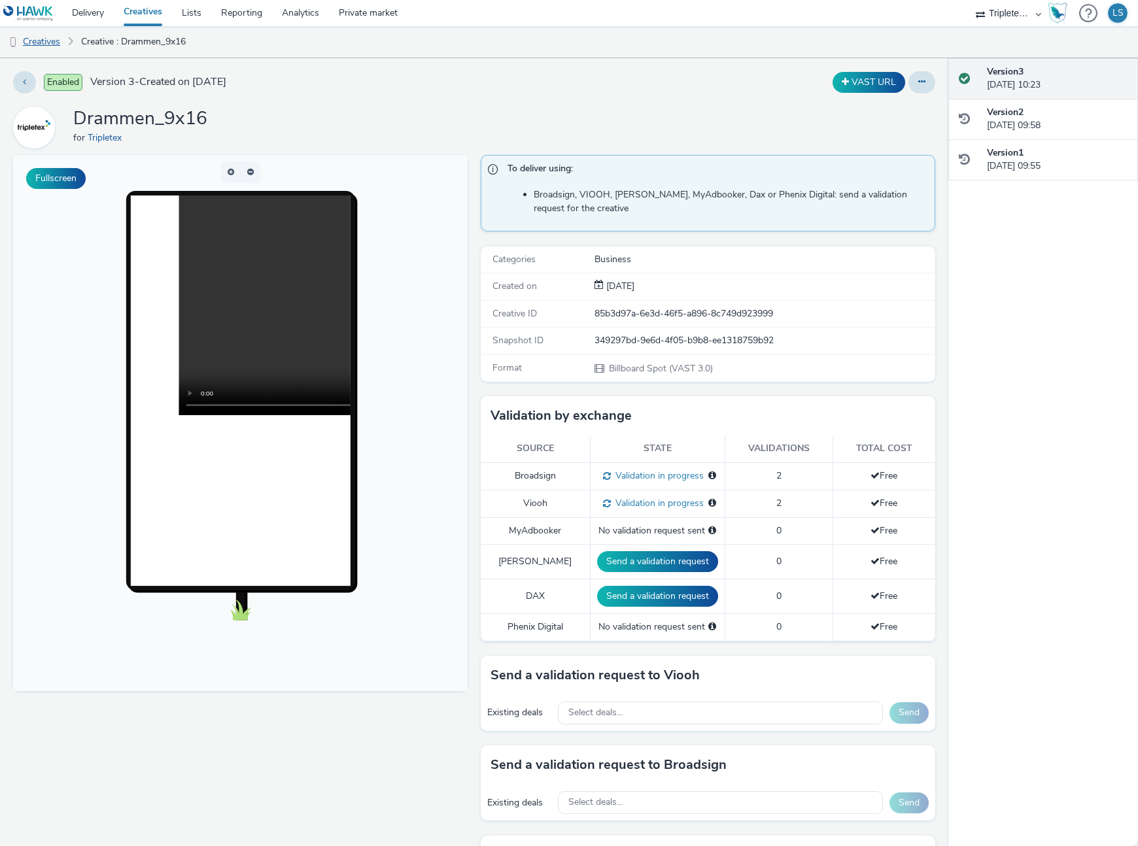
click at [40, 42] on link "Creatives" at bounding box center [33, 41] width 67 height 31
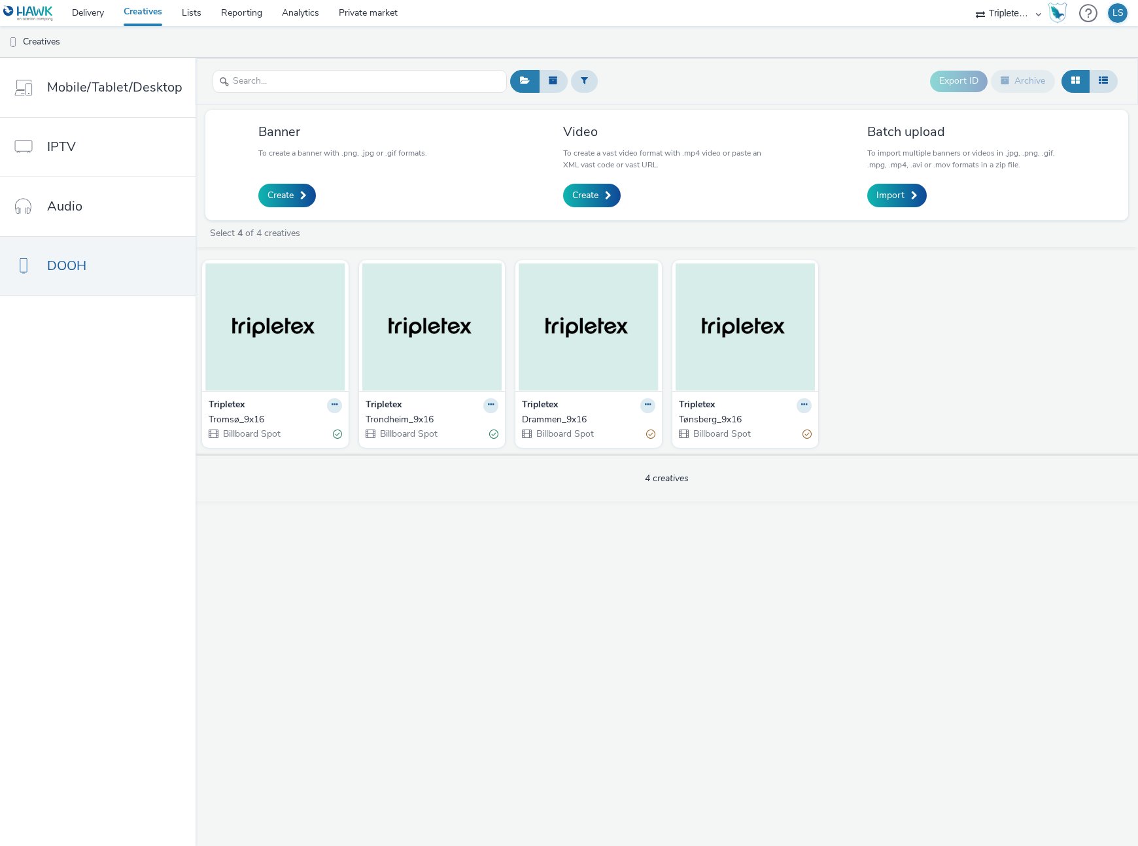
click at [767, 412] on div "Tripletex Tønsberg_9x16 Billboard Spot" at bounding box center [745, 419] width 147 height 57
click at [804, 406] on icon at bounding box center [804, 405] width 6 height 8
click at [745, 433] on link "Edit" at bounding box center [763, 428] width 98 height 26
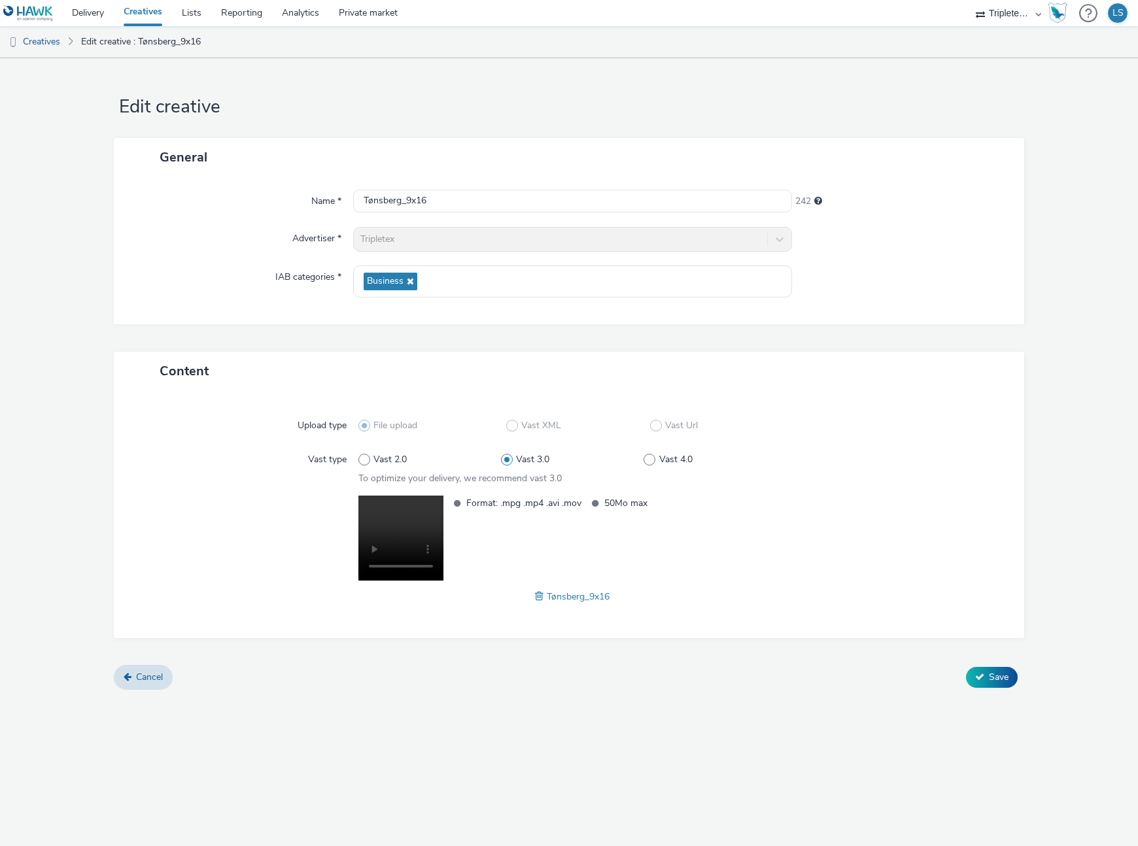
click at [399, 532] on video at bounding box center [400, 538] width 85 height 85
click at [394, 527] on video at bounding box center [400, 538] width 85 height 85
click at [554, 596] on span "Tønsberg_9x16" at bounding box center [578, 597] width 63 height 12
click at [568, 595] on span "Tønsberg_9x16" at bounding box center [578, 597] width 63 height 12
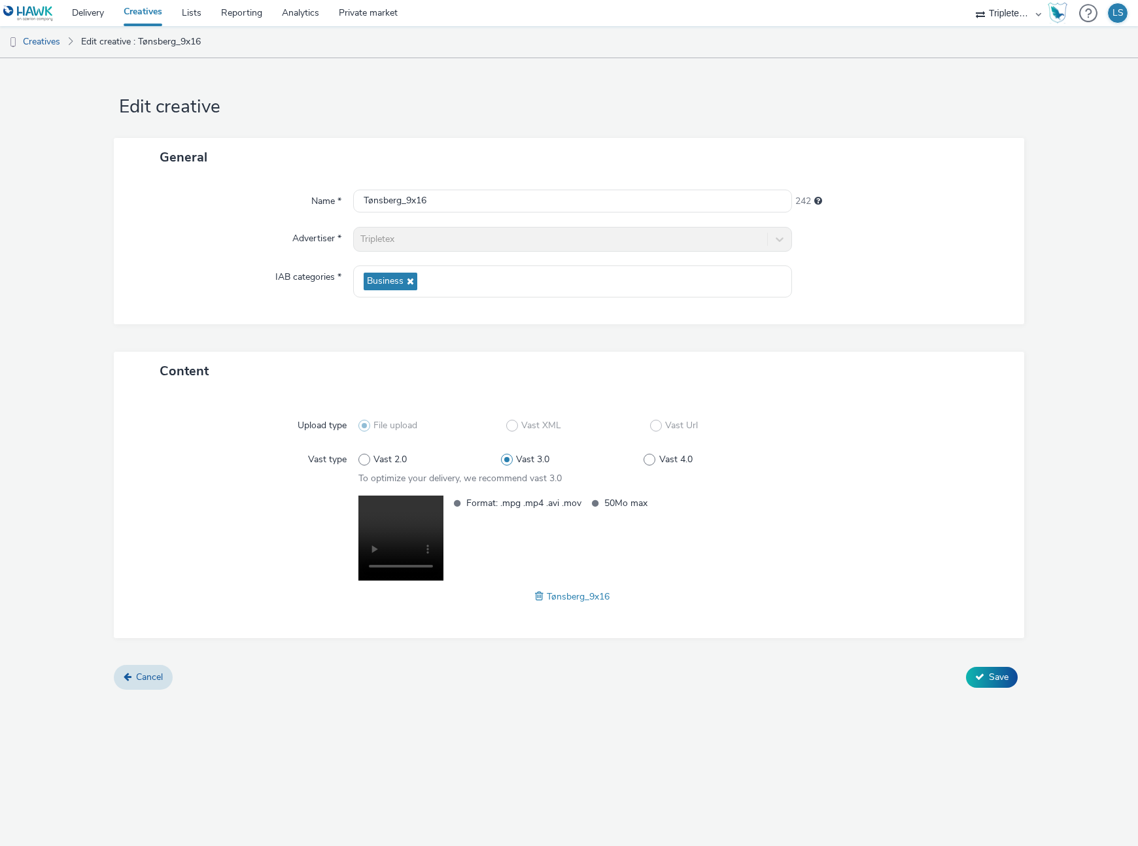
click at [579, 603] on div "Tønsberg_9x16" at bounding box center [572, 597] width 428 height 16
drag, startPoint x: 564, startPoint y: 598, endPoint x: 547, endPoint y: 598, distance: 17.0
click at [564, 598] on span "Tønsberg_9x16" at bounding box center [578, 597] width 63 height 12
click at [547, 598] on span "Tønsberg_9x16" at bounding box center [578, 597] width 63 height 12
click at [540, 598] on span at bounding box center [541, 596] width 12 height 14
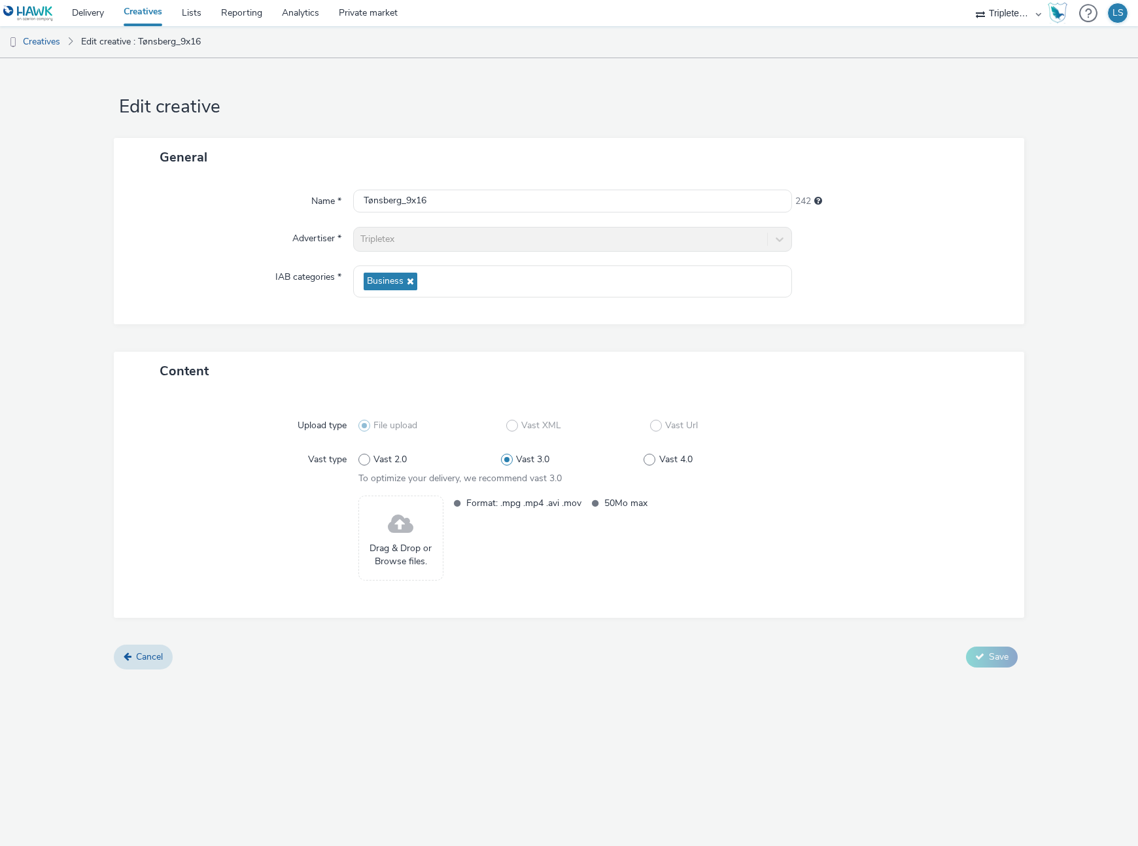
click at [409, 559] on span "Drag & Drop or Browse files." at bounding box center [401, 555] width 71 height 27
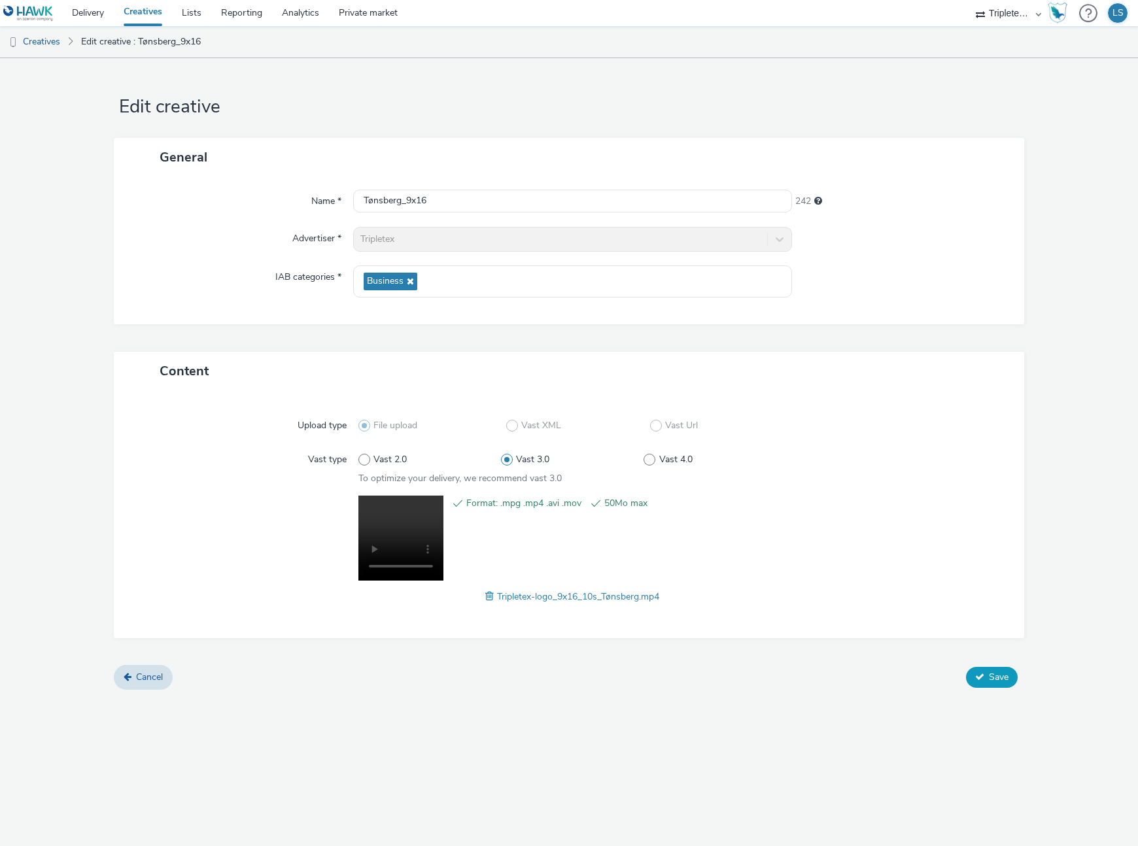
click at [980, 679] on icon at bounding box center [979, 676] width 9 height 9
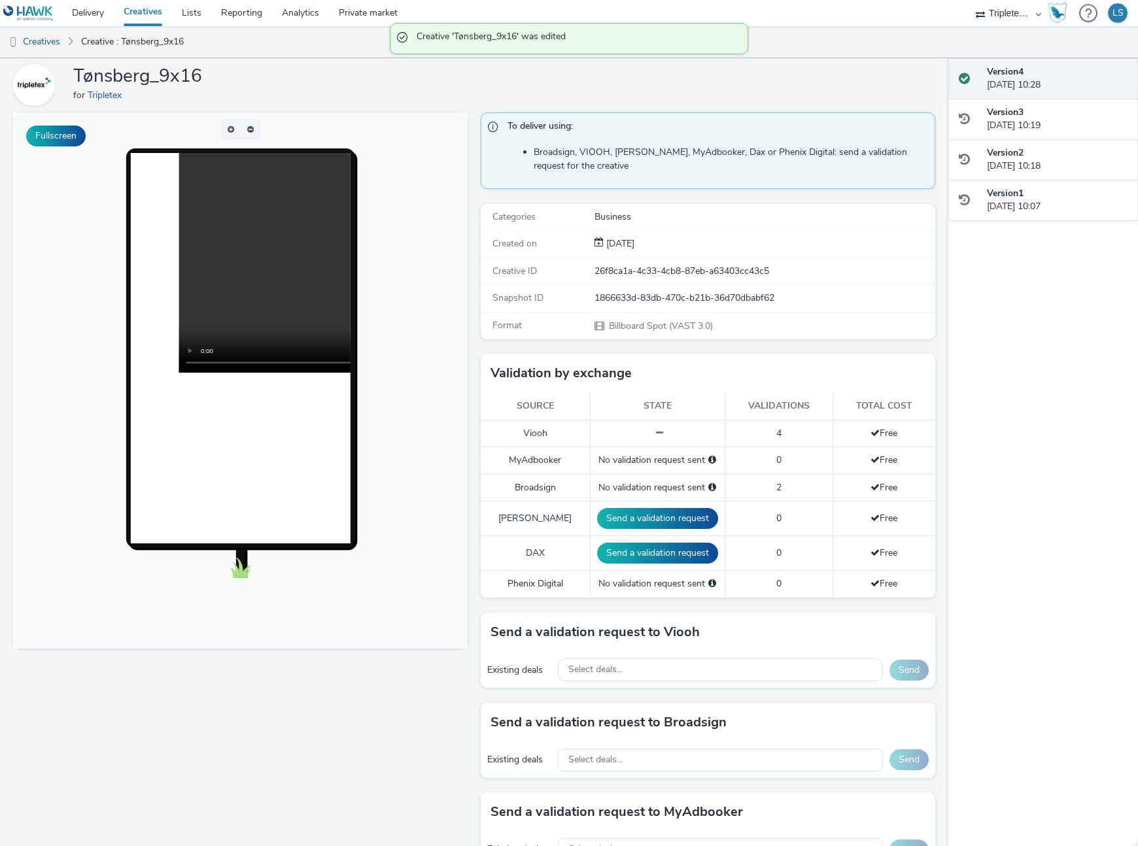
scroll to position [93, 0]
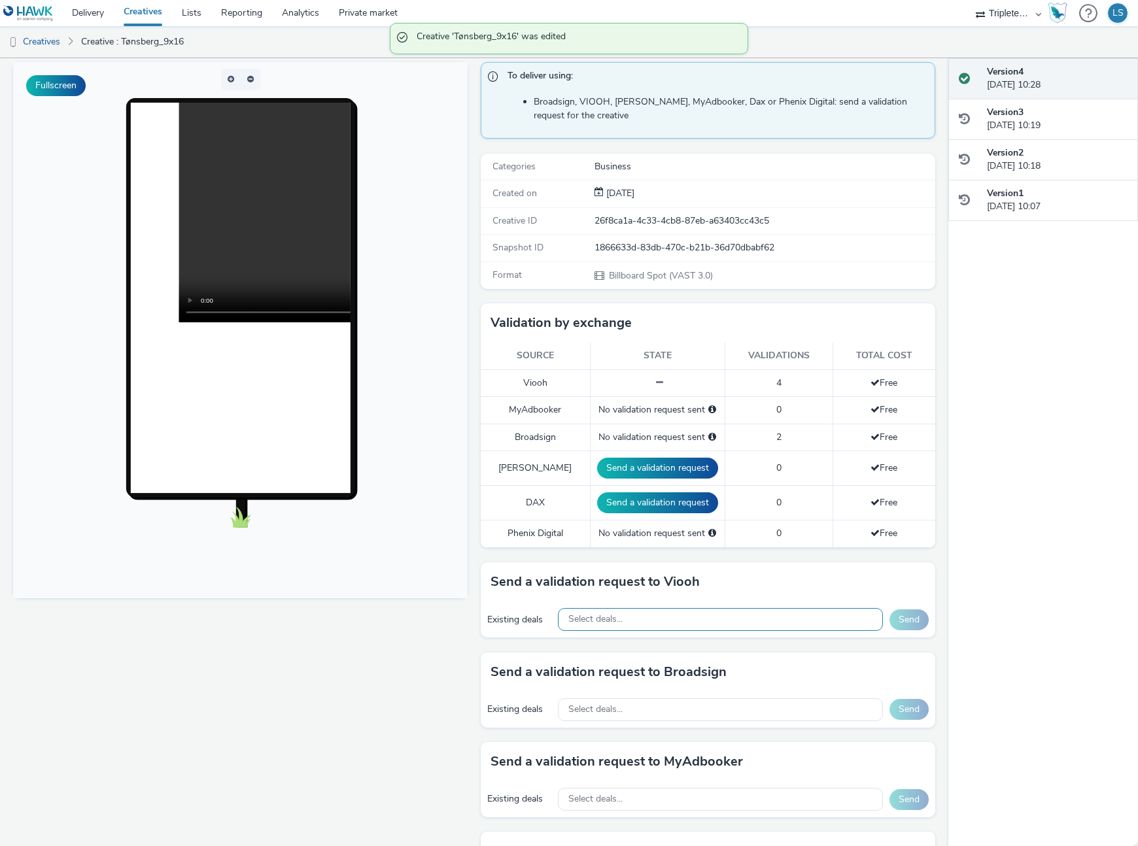
click at [625, 617] on div "Select deals..." at bounding box center [721, 619] width 326 height 23
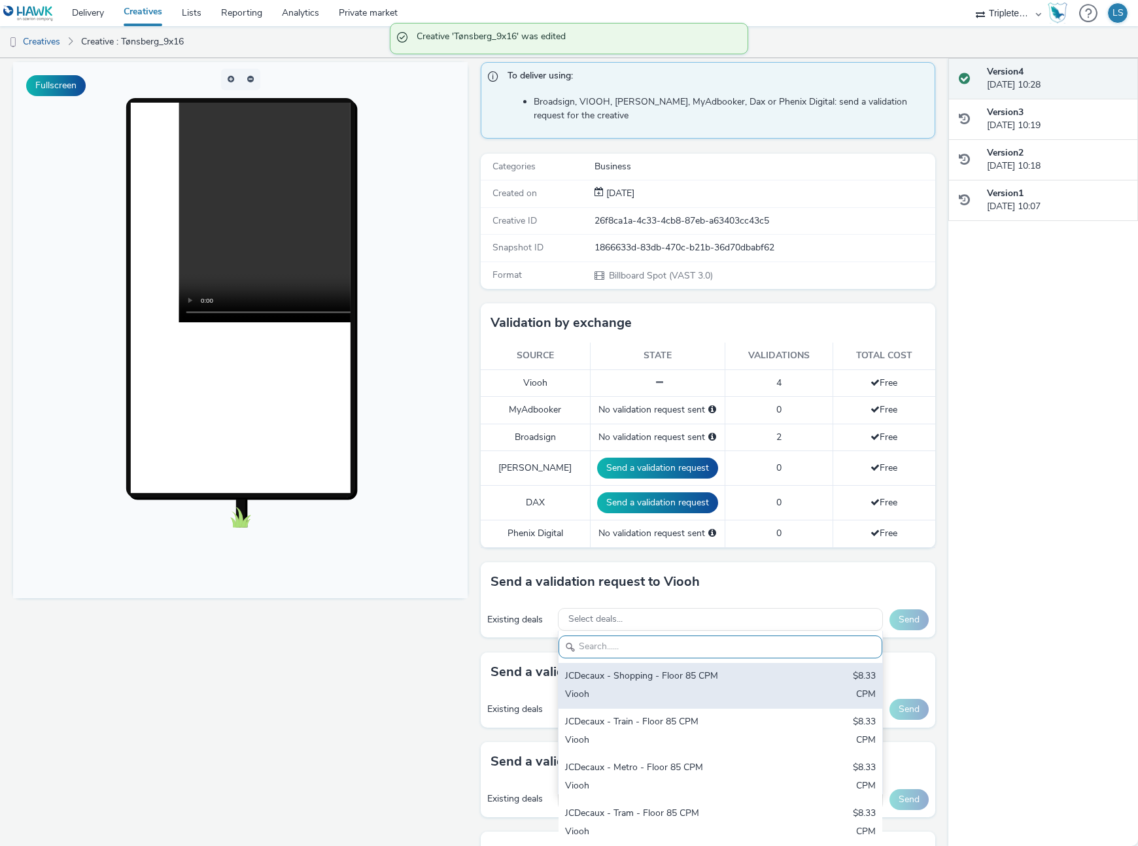
click at [630, 678] on div "JCDecaux - Shopping - Floor 85 CPM" at bounding box center [667, 677] width 205 height 15
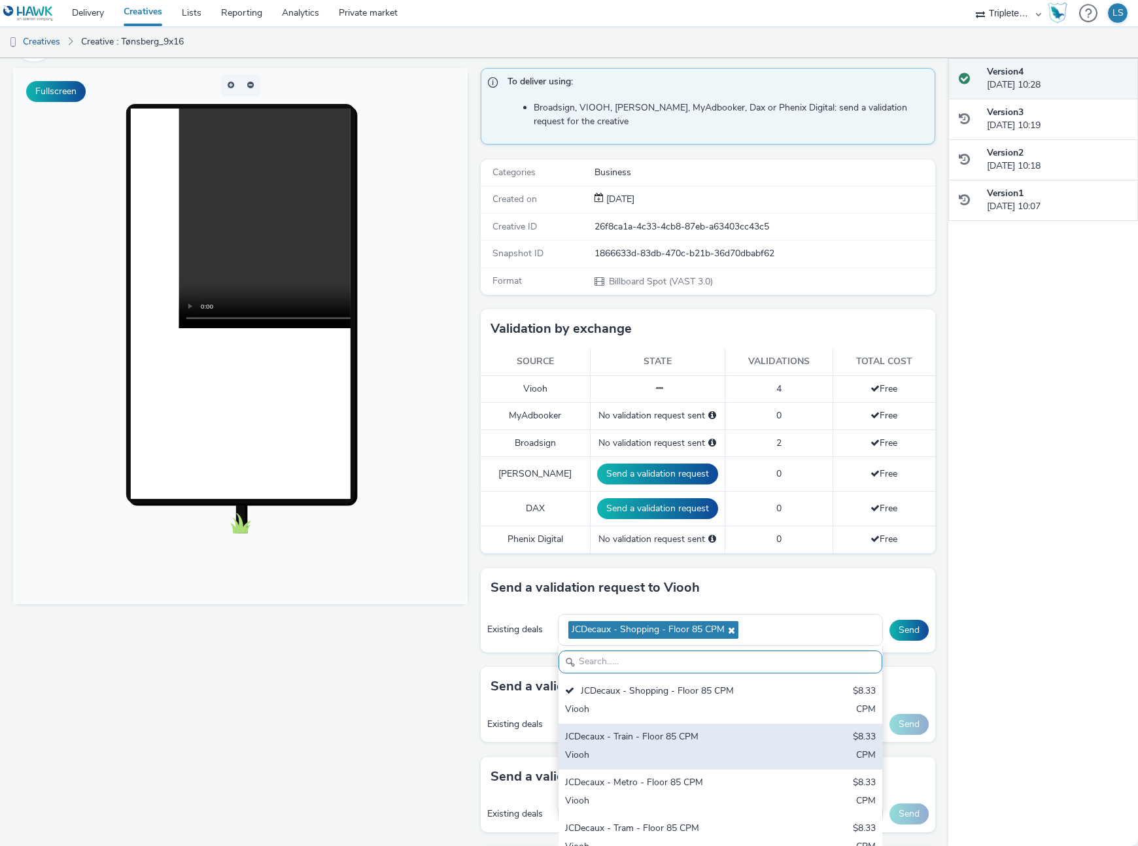
click at [627, 749] on div "Viooh" at bounding box center [667, 756] width 205 height 15
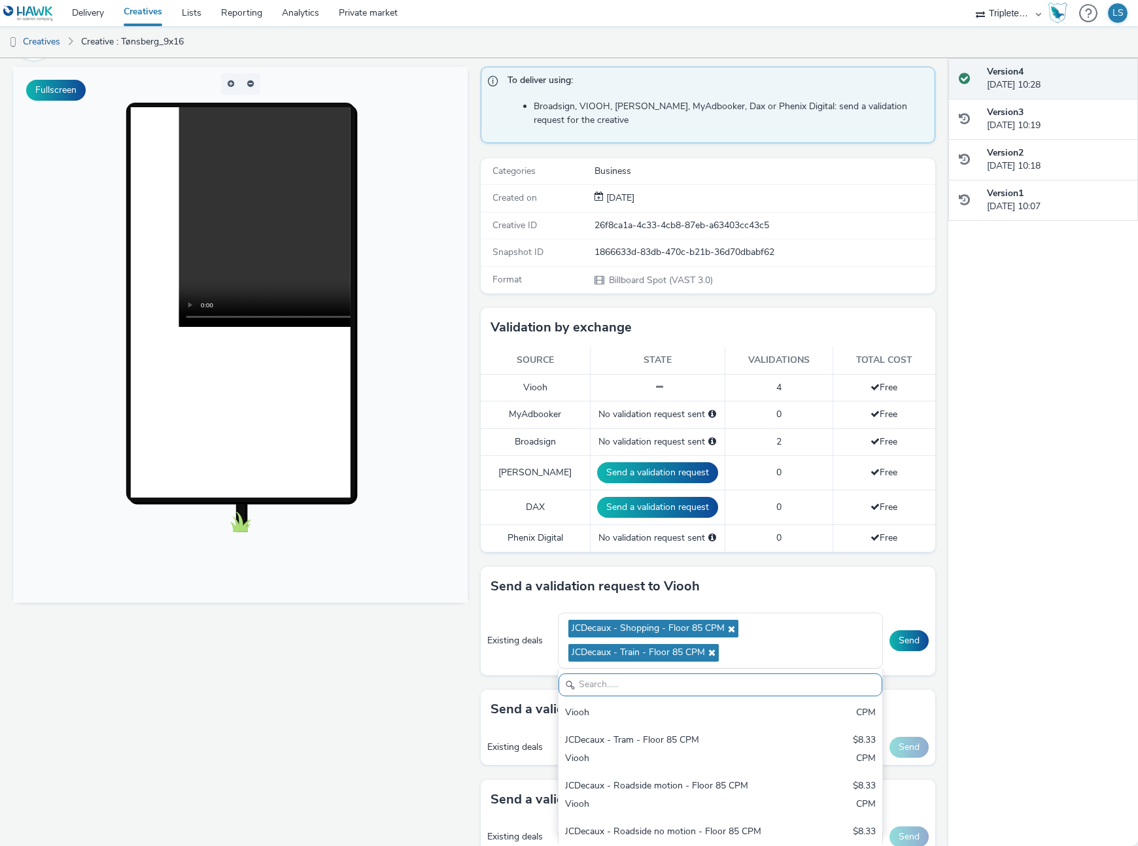
scroll to position [111, 0]
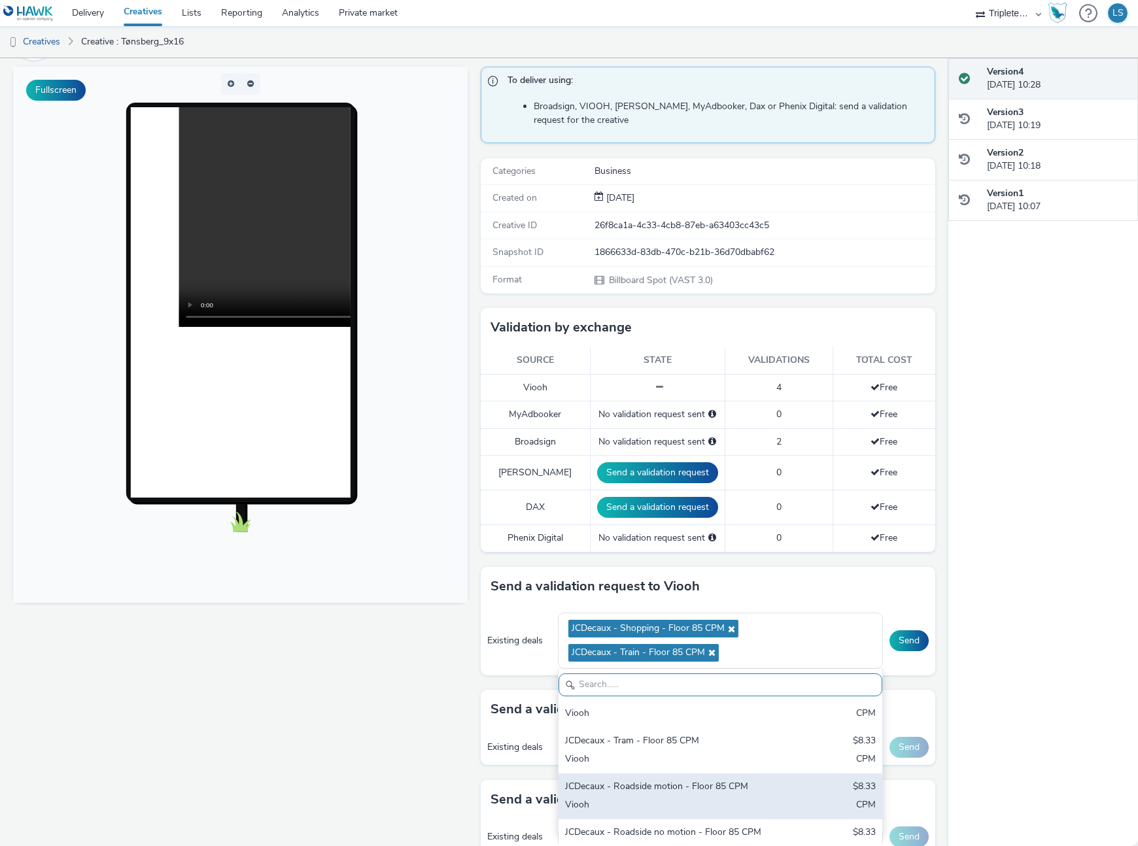
click at [657, 786] on div "JCDecaux - Roadside motion - Floor 85 CPM" at bounding box center [667, 787] width 205 height 15
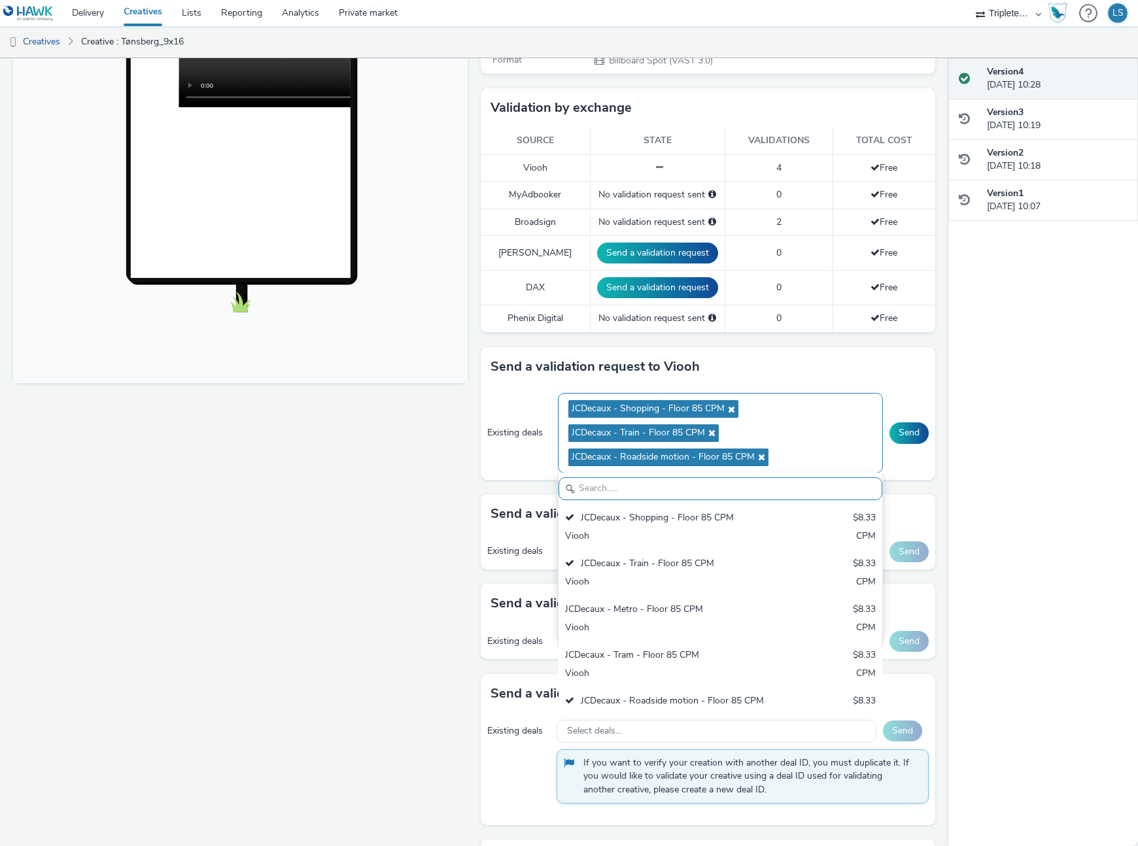
scroll to position [307, 0]
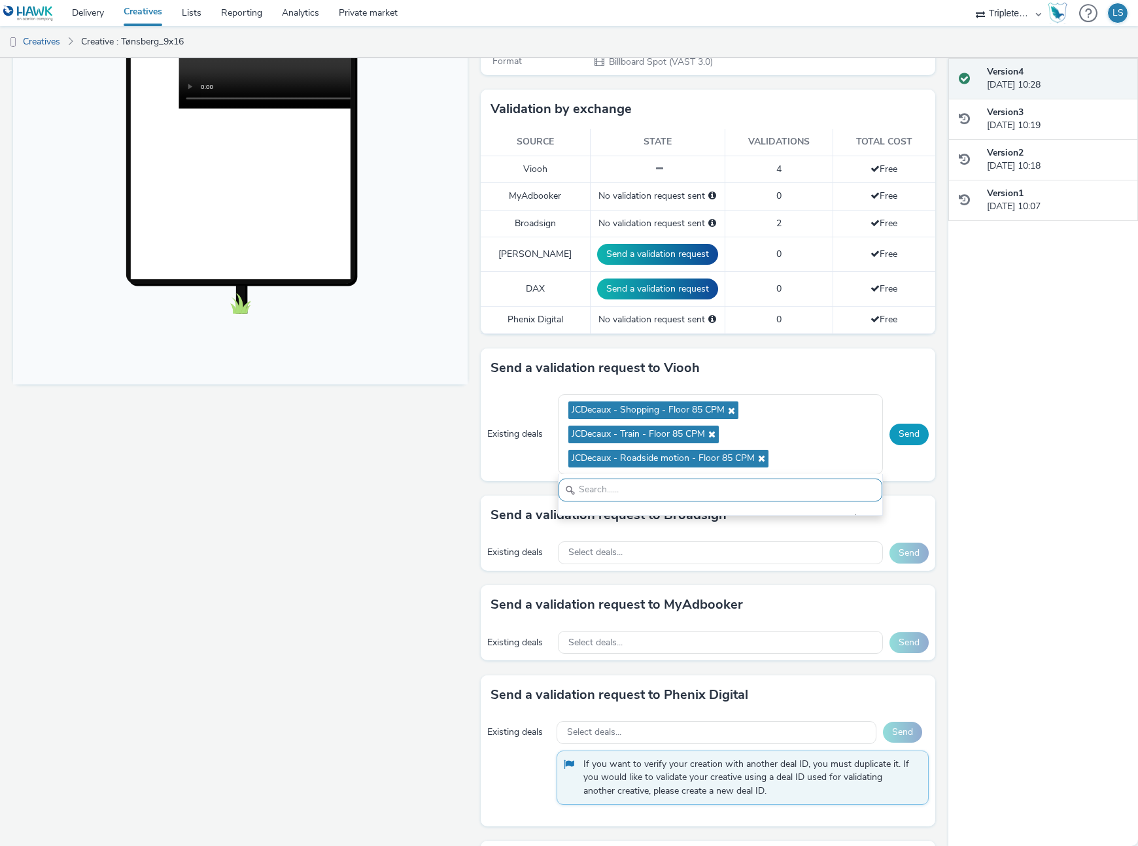
click at [916, 434] on button "Send" at bounding box center [909, 434] width 39 height 21
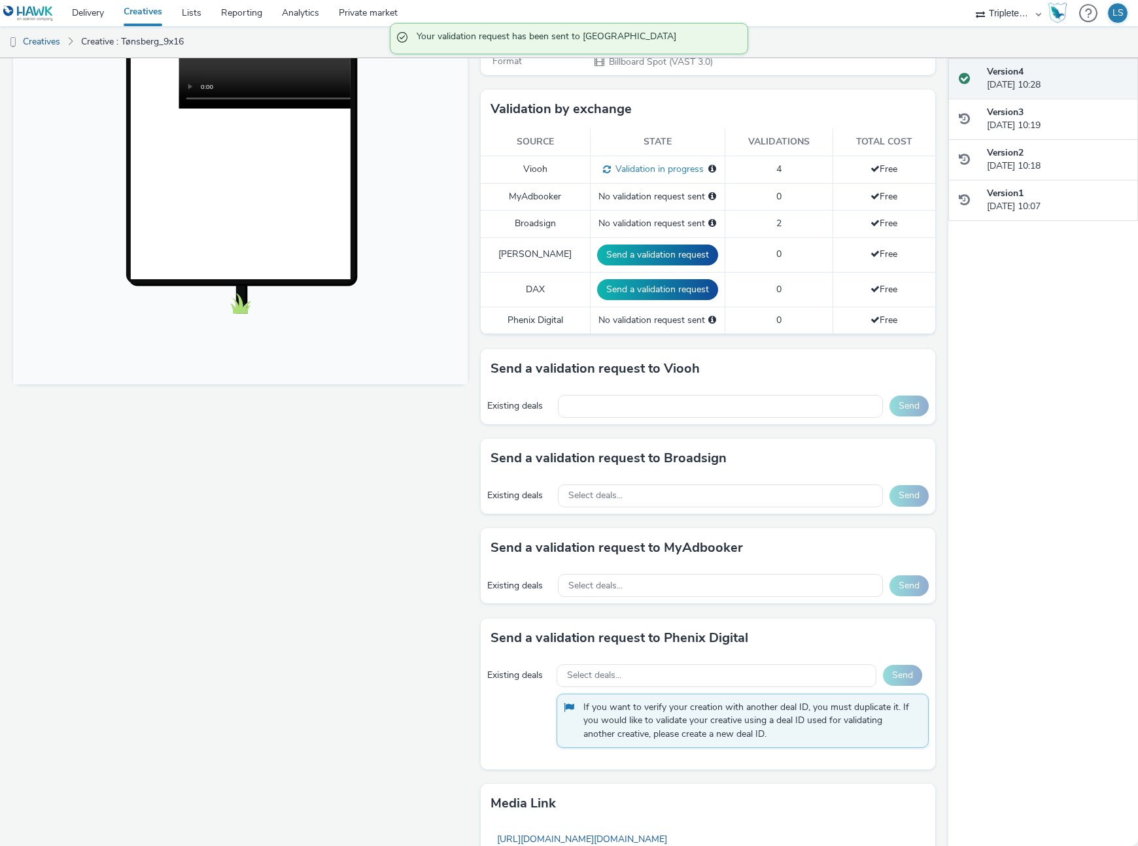
click at [669, 557] on h3 "Send a validation request to MyAdbooker" at bounding box center [617, 548] width 252 height 20
click at [638, 491] on div "Select deals..." at bounding box center [721, 496] width 326 height 23
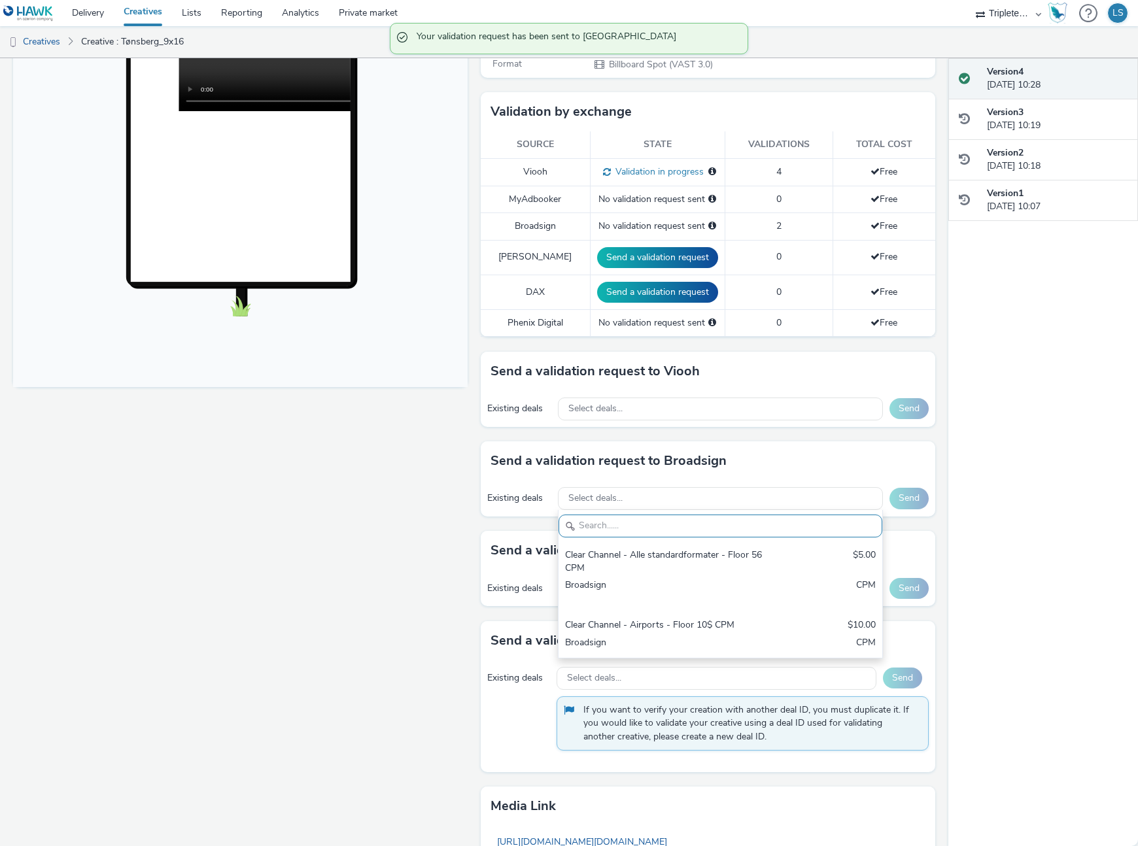
scroll to position [0, 0]
drag, startPoint x: 615, startPoint y: 563, endPoint x: 859, endPoint y: 455, distance: 266.8
click at [615, 562] on div "Clear Channel - Alle standardformater - Floor 56 CPM" at bounding box center [667, 562] width 205 height 27
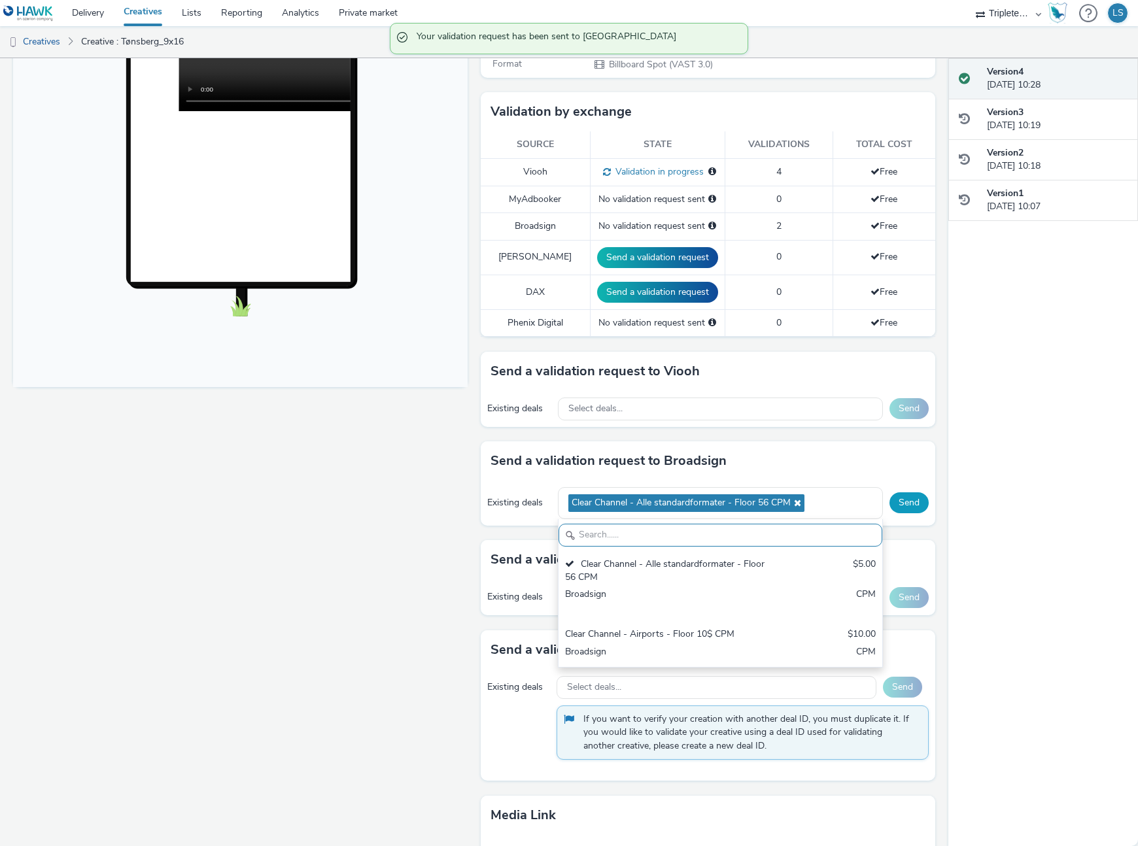
click at [894, 502] on button "Send" at bounding box center [909, 503] width 39 height 21
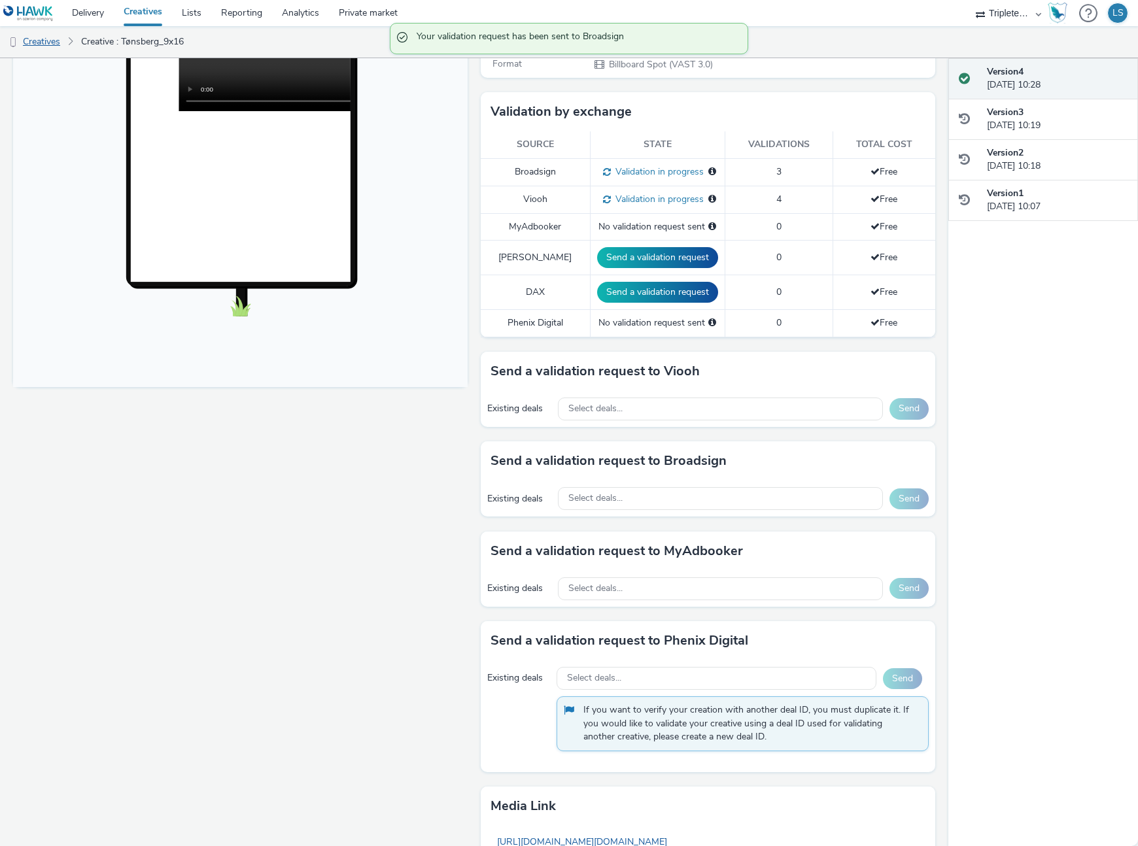
click at [47, 41] on link "Creatives" at bounding box center [33, 41] width 67 height 31
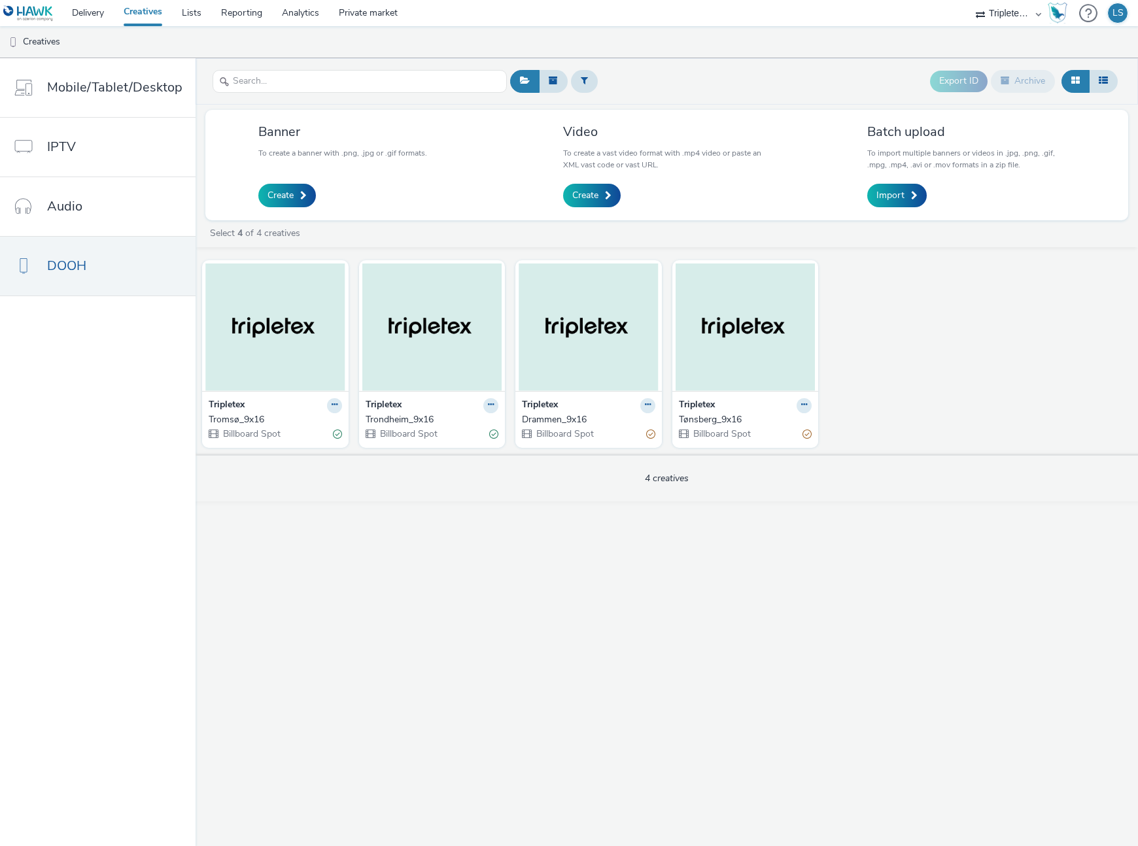
click at [417, 419] on div "Trondheim_9x16" at bounding box center [430, 419] width 128 height 13
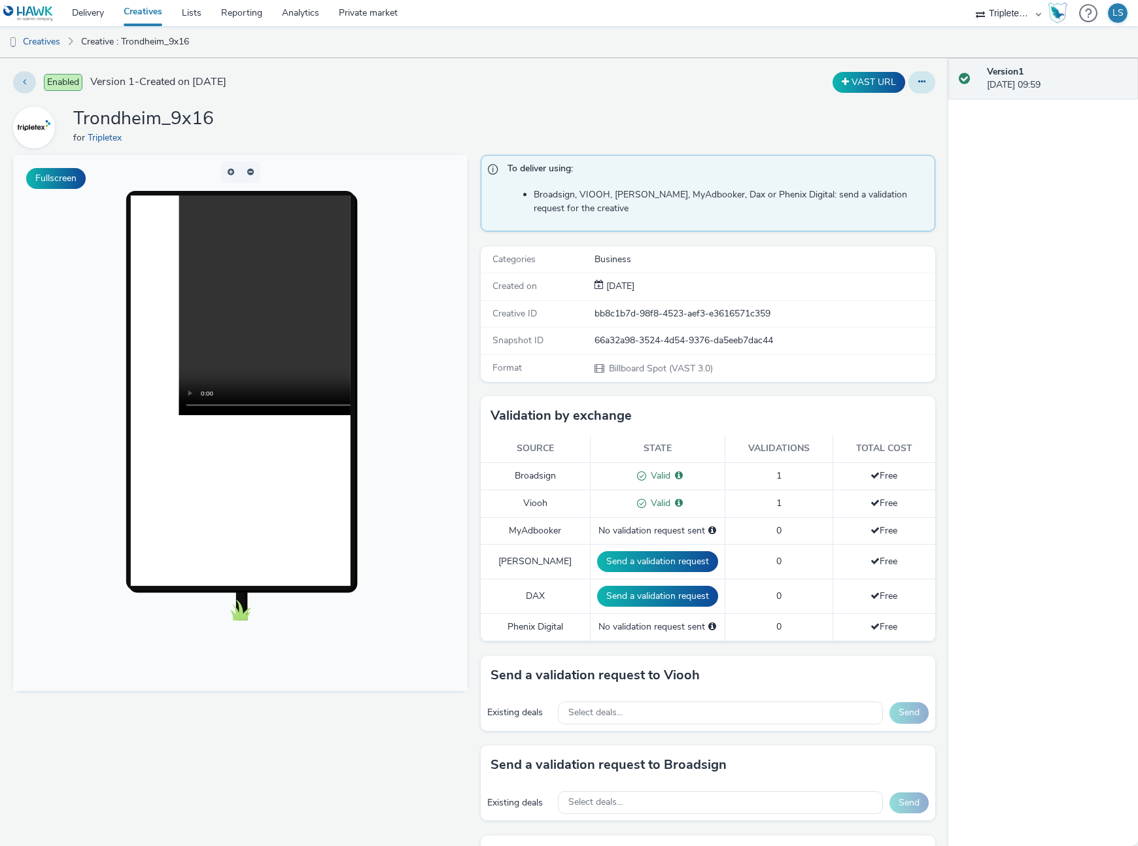
click at [923, 73] on button at bounding box center [921, 82] width 27 height 22
click at [880, 102] on link "Edit" at bounding box center [886, 108] width 98 height 26
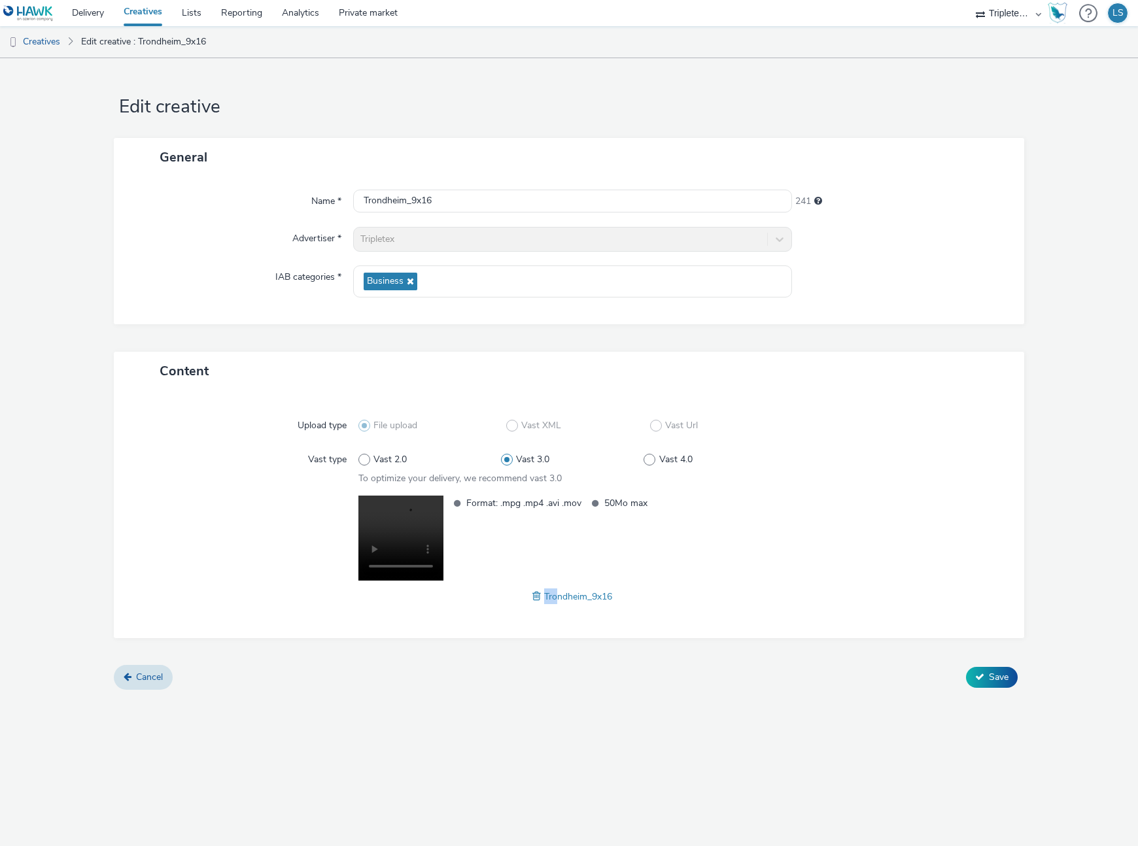
click at [556, 598] on div "Format: .mpg .mp4 .avi .mov 50Mo max Trondheim_9x16" at bounding box center [572, 550] width 428 height 109
drag, startPoint x: 557, startPoint y: 597, endPoint x: 550, endPoint y: 596, distance: 6.7
click at [556, 597] on span "Trondheim_9x16" at bounding box center [578, 597] width 68 height 12
click at [528, 593] on div "Trondheim_9x16" at bounding box center [572, 597] width 428 height 16
click at [538, 593] on span at bounding box center [538, 596] width 12 height 14
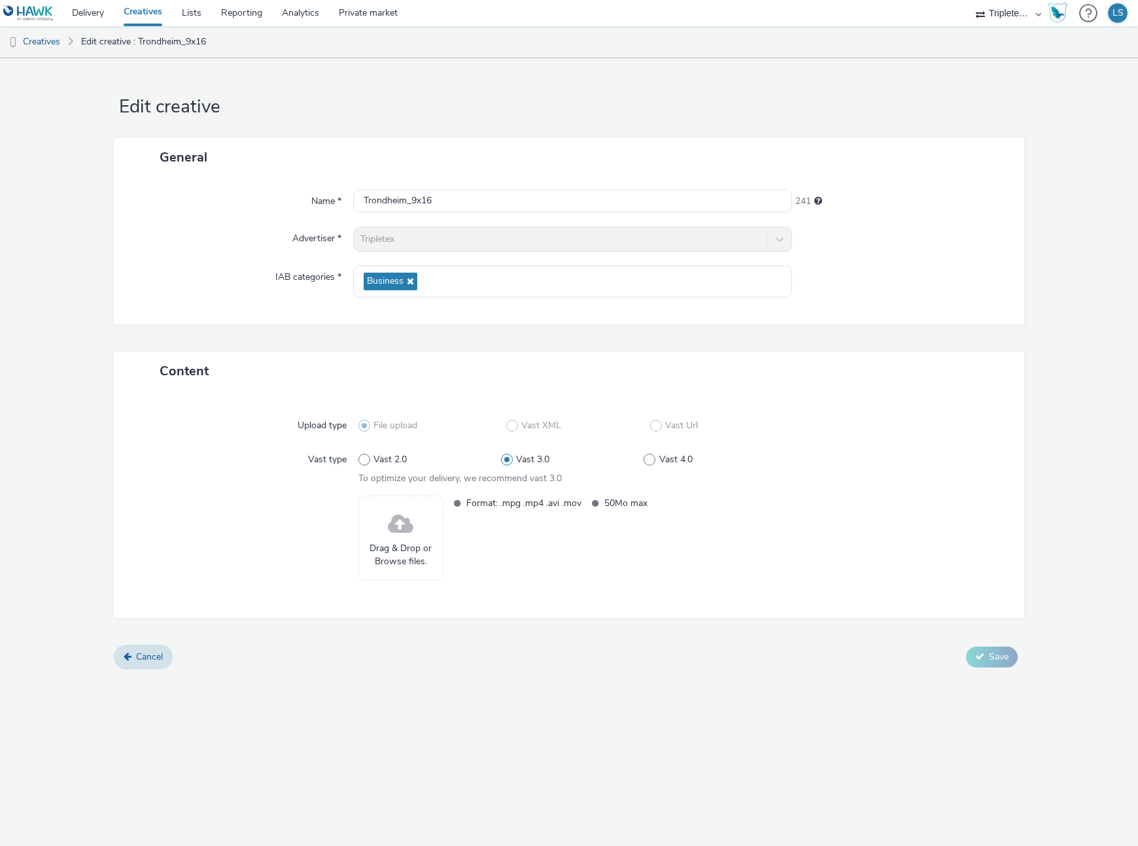
click at [381, 555] on span "Drag & Drop or Browse files." at bounding box center [401, 555] width 71 height 27
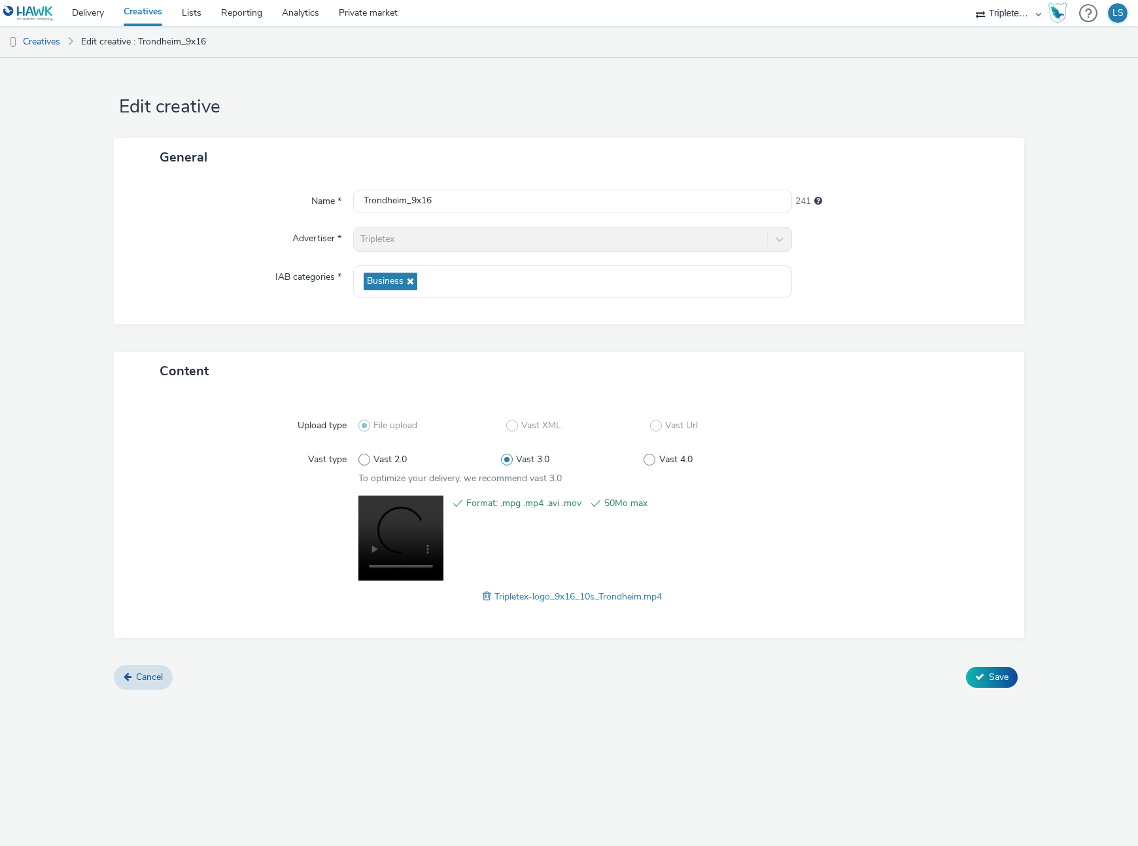
click at [998, 671] on span "Save" at bounding box center [999, 677] width 20 height 12
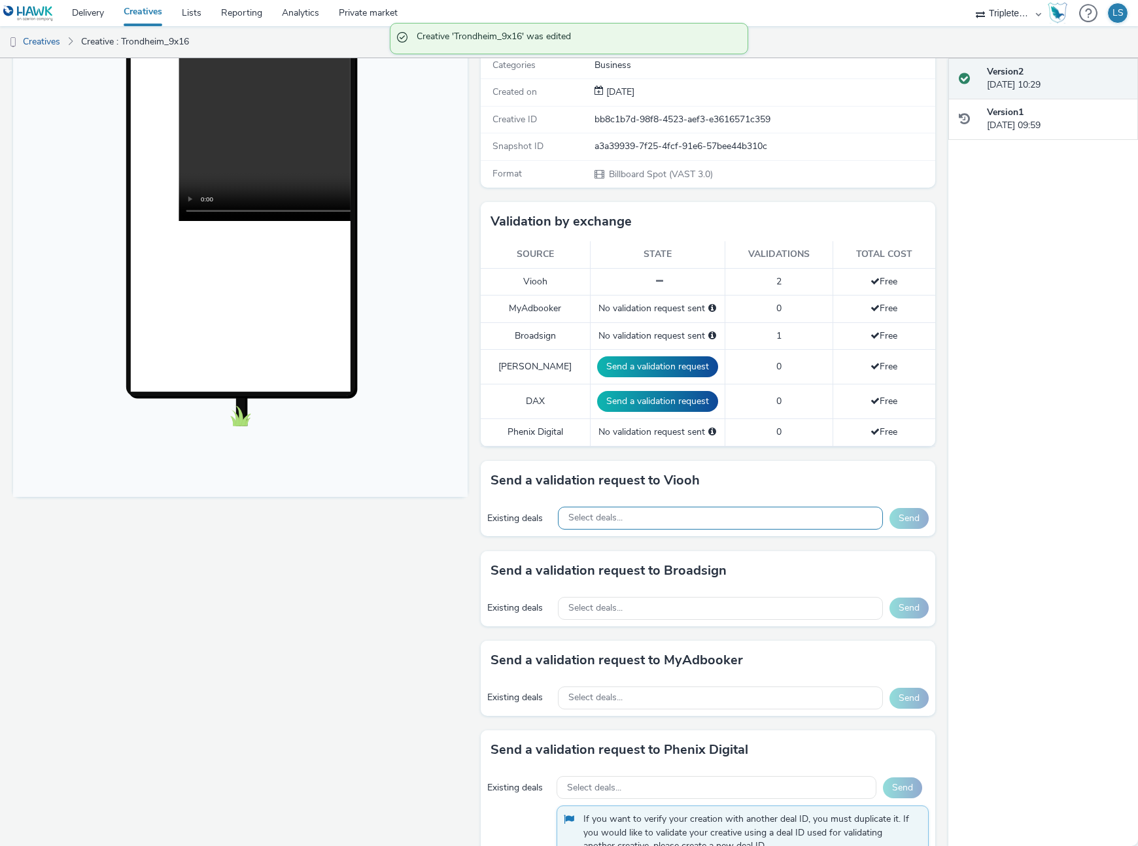
scroll to position [198, 0]
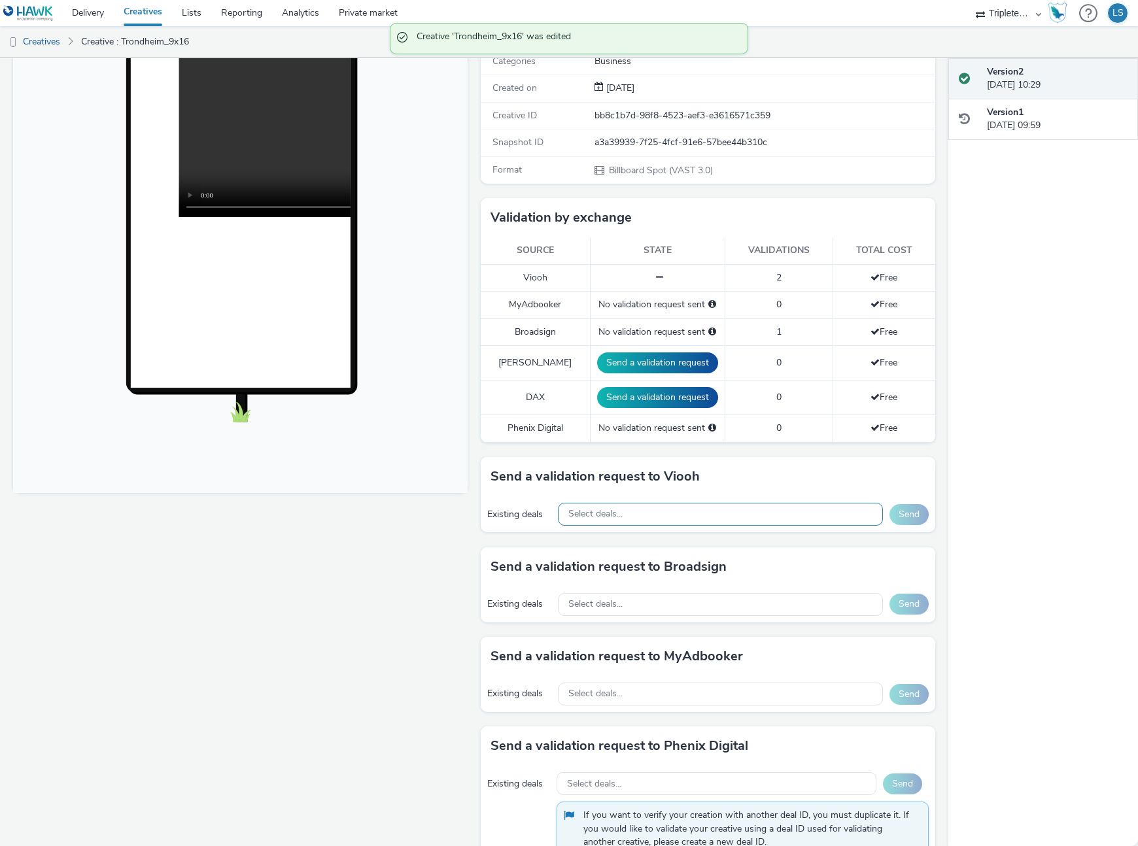
click at [653, 517] on div "Select deals..." at bounding box center [721, 514] width 326 height 23
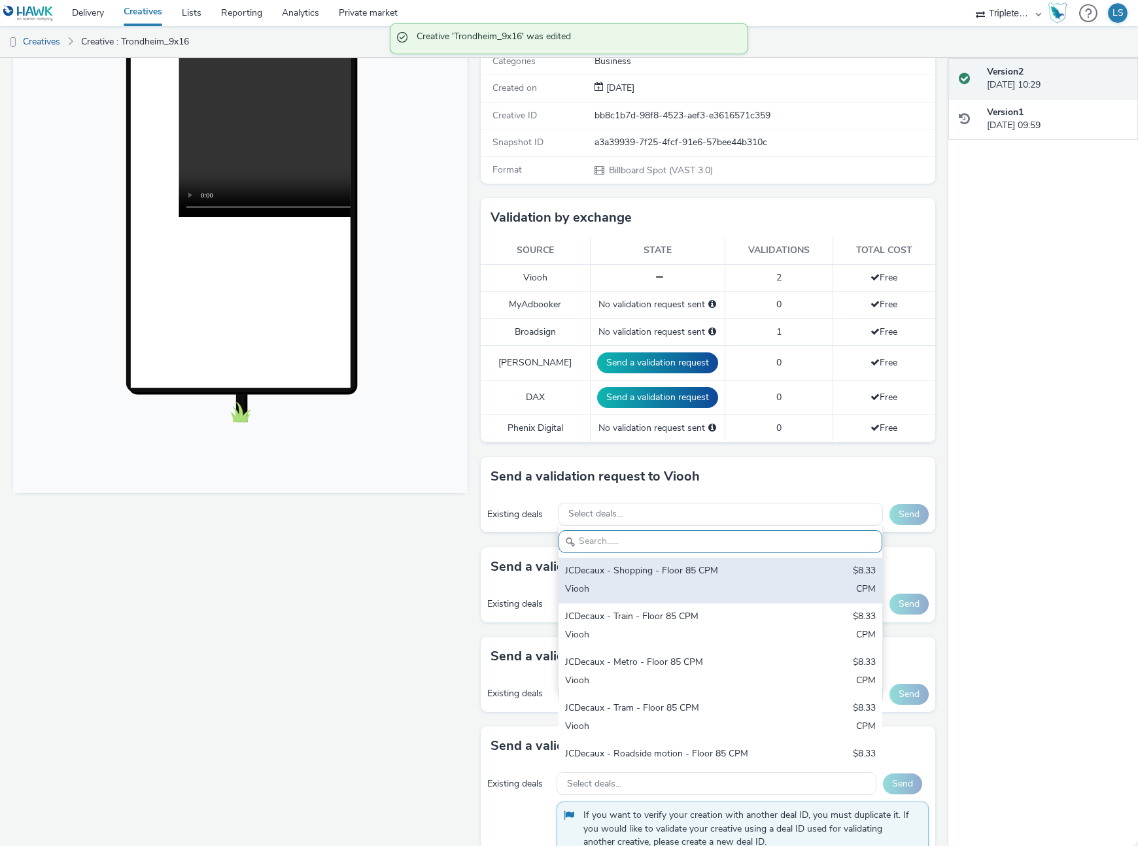
click at [666, 571] on div "JCDecaux - Shopping - Floor 85 CPM" at bounding box center [667, 571] width 205 height 15
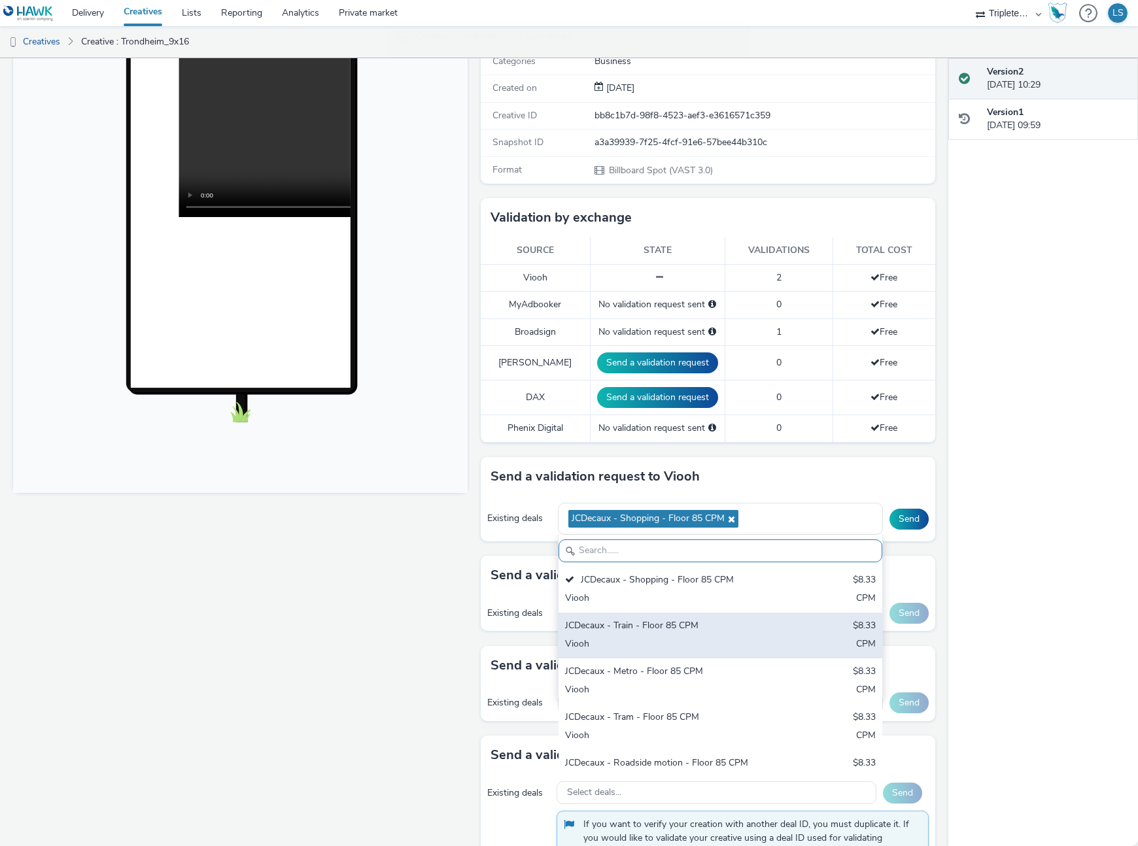
click at [673, 625] on div "JCDecaux - Train - Floor 85 CPM" at bounding box center [667, 626] width 205 height 15
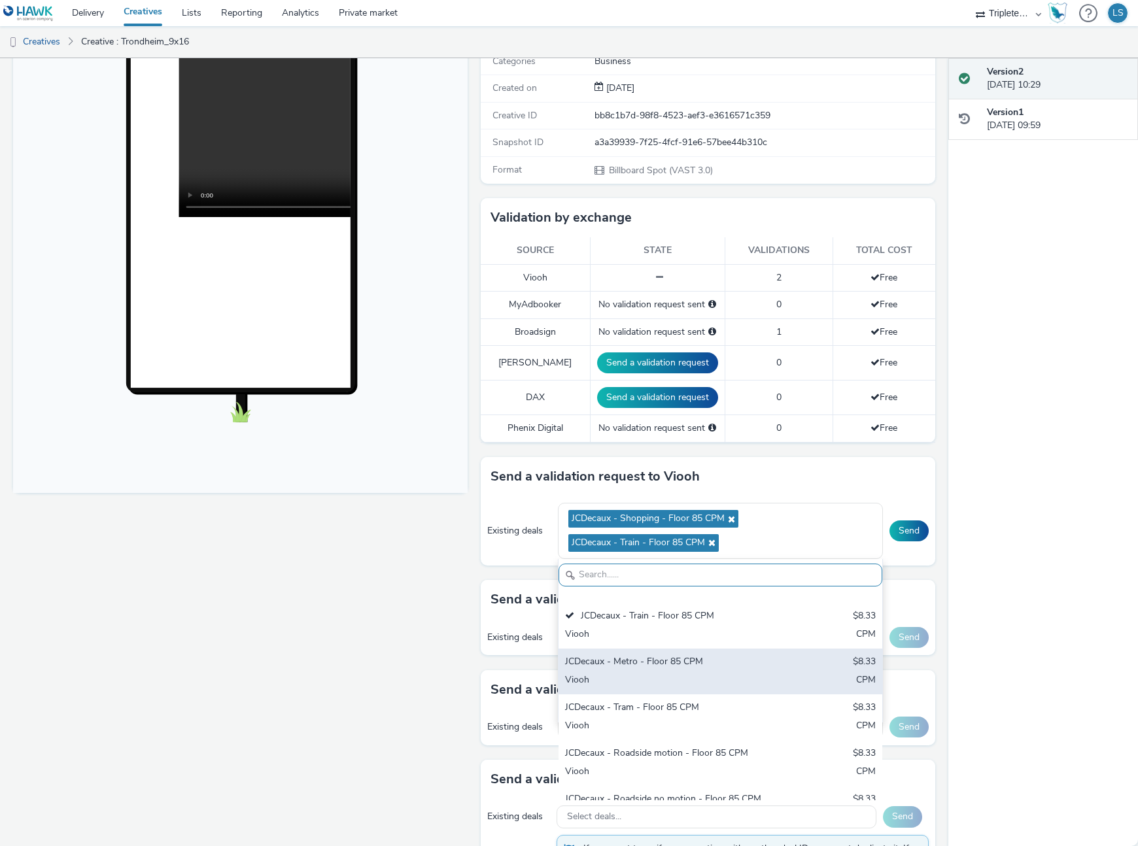
scroll to position [37, 0]
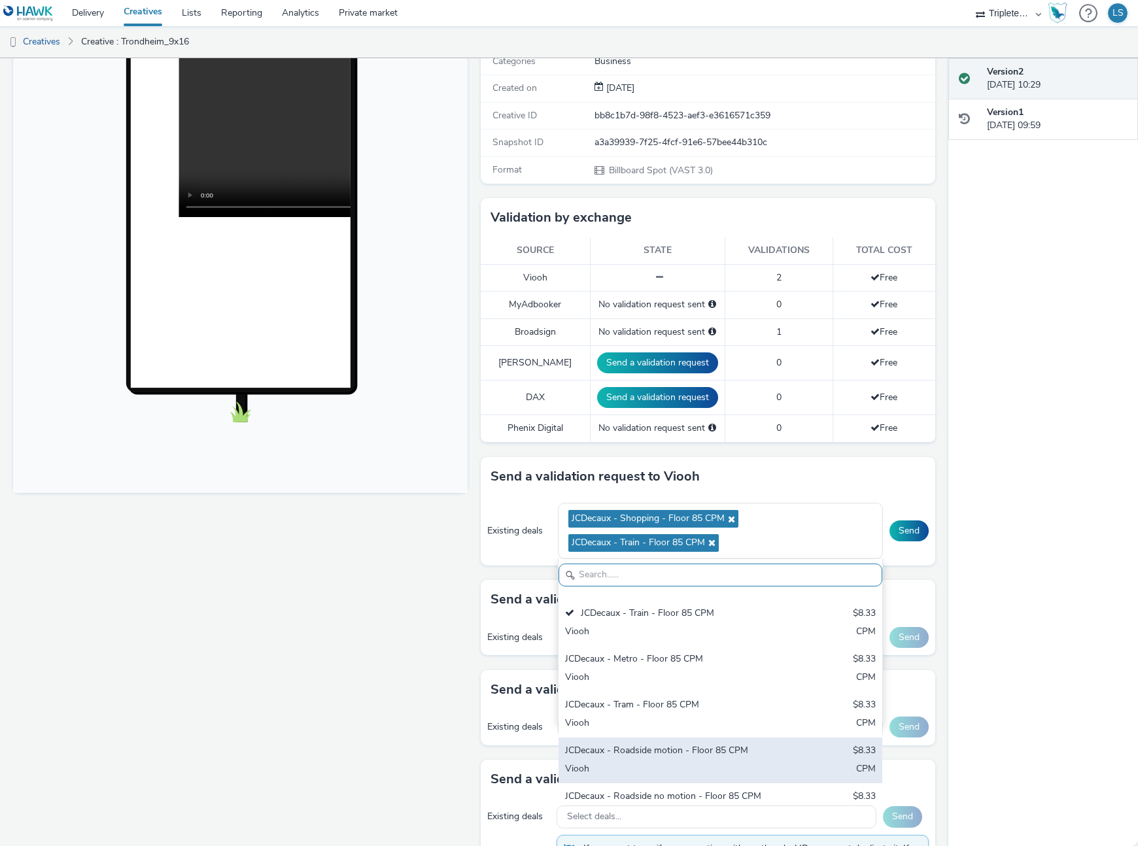
click at [668, 741] on div "JCDecaux - Roadside motion - Floor 85 CPM $8.33 Viooh CPM" at bounding box center [721, 761] width 324 height 46
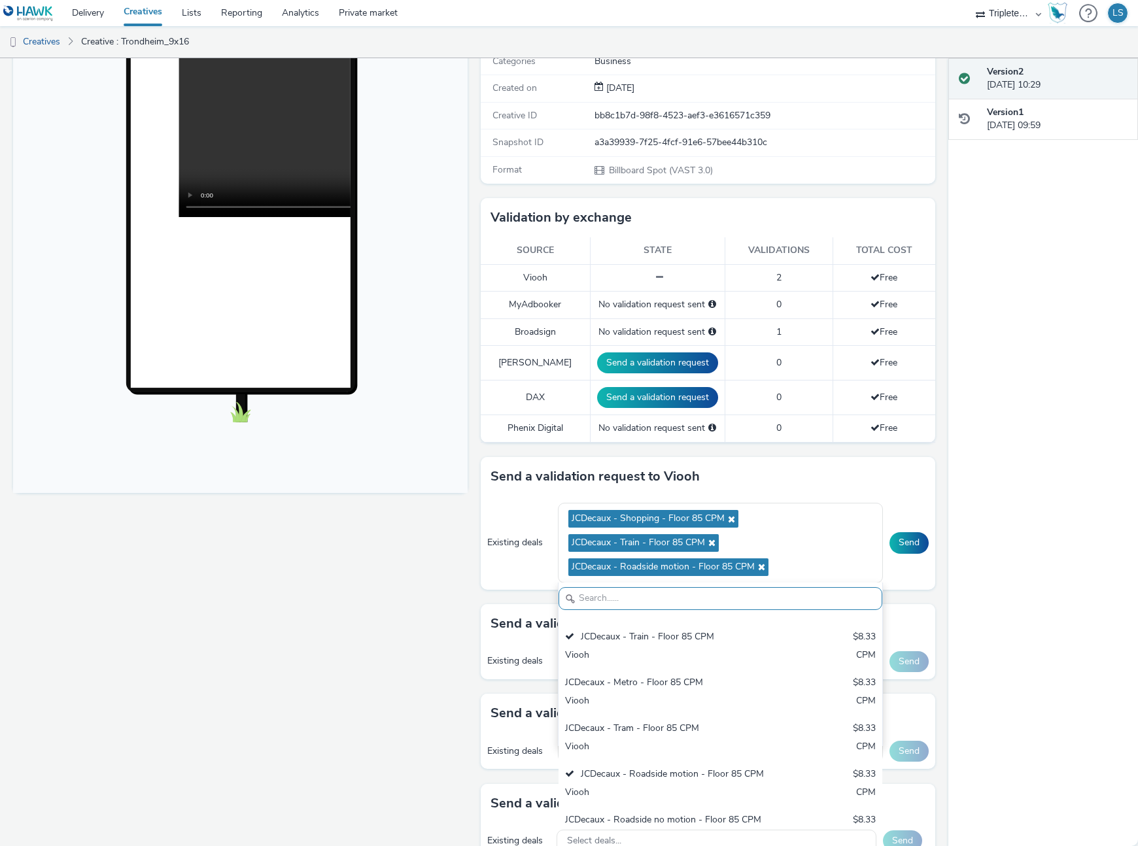
click at [922, 572] on div "Existing deals JCDecaux - Shopping - Floor 85 CPM JCDecaux - Train - Floor 85 C…" at bounding box center [708, 542] width 455 height 93
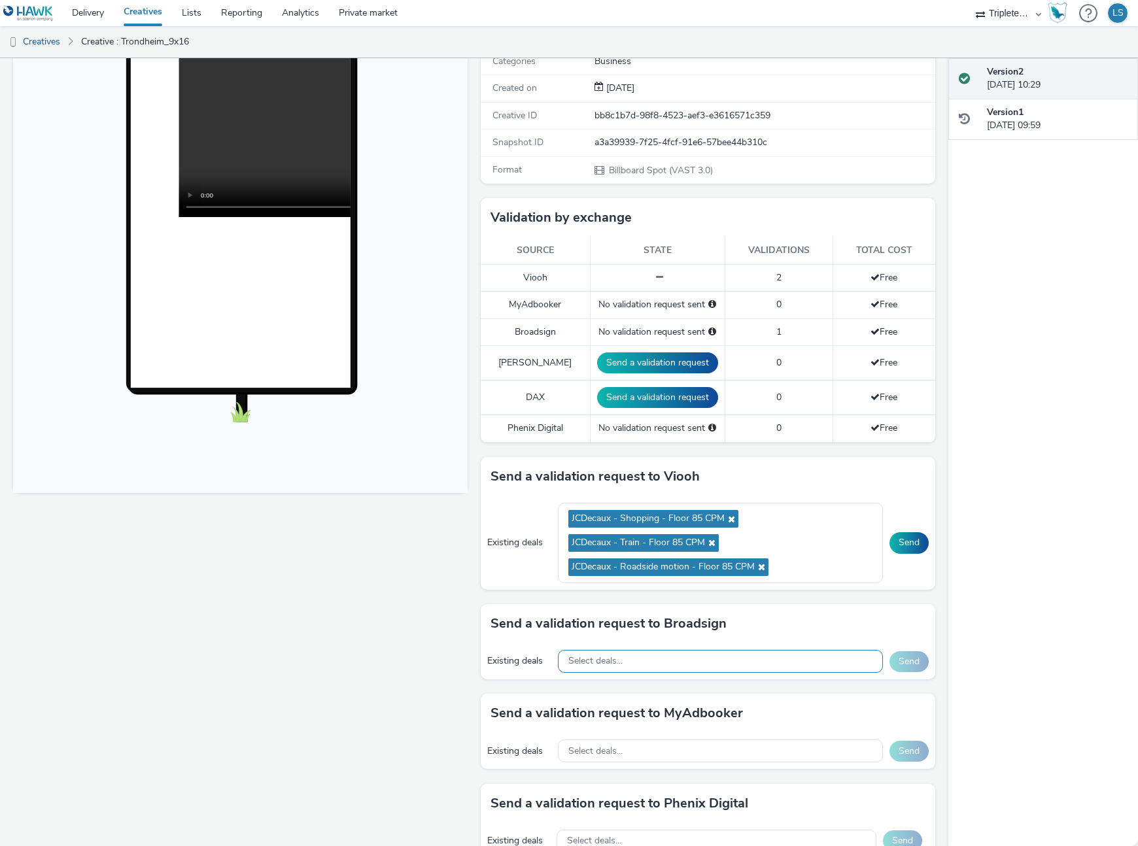
click at [649, 668] on div "Select deals..." at bounding box center [721, 661] width 326 height 23
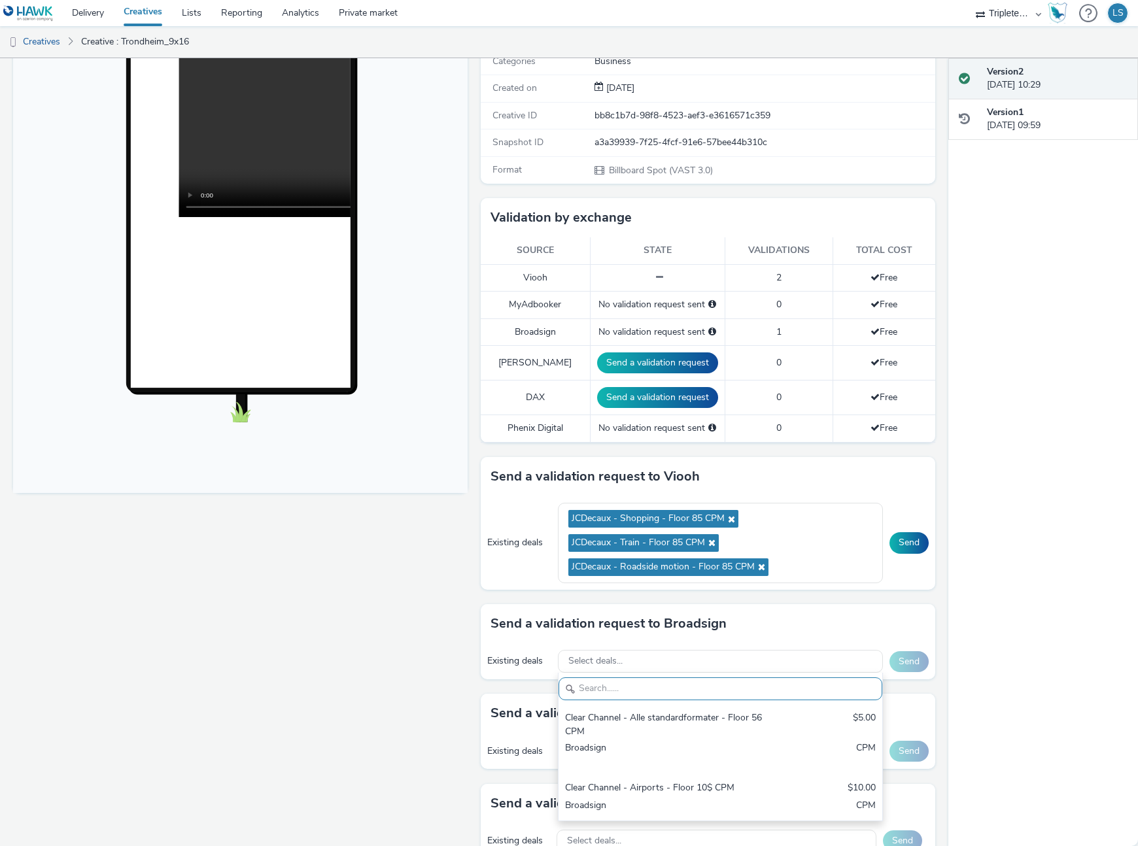
scroll to position [0, 0]
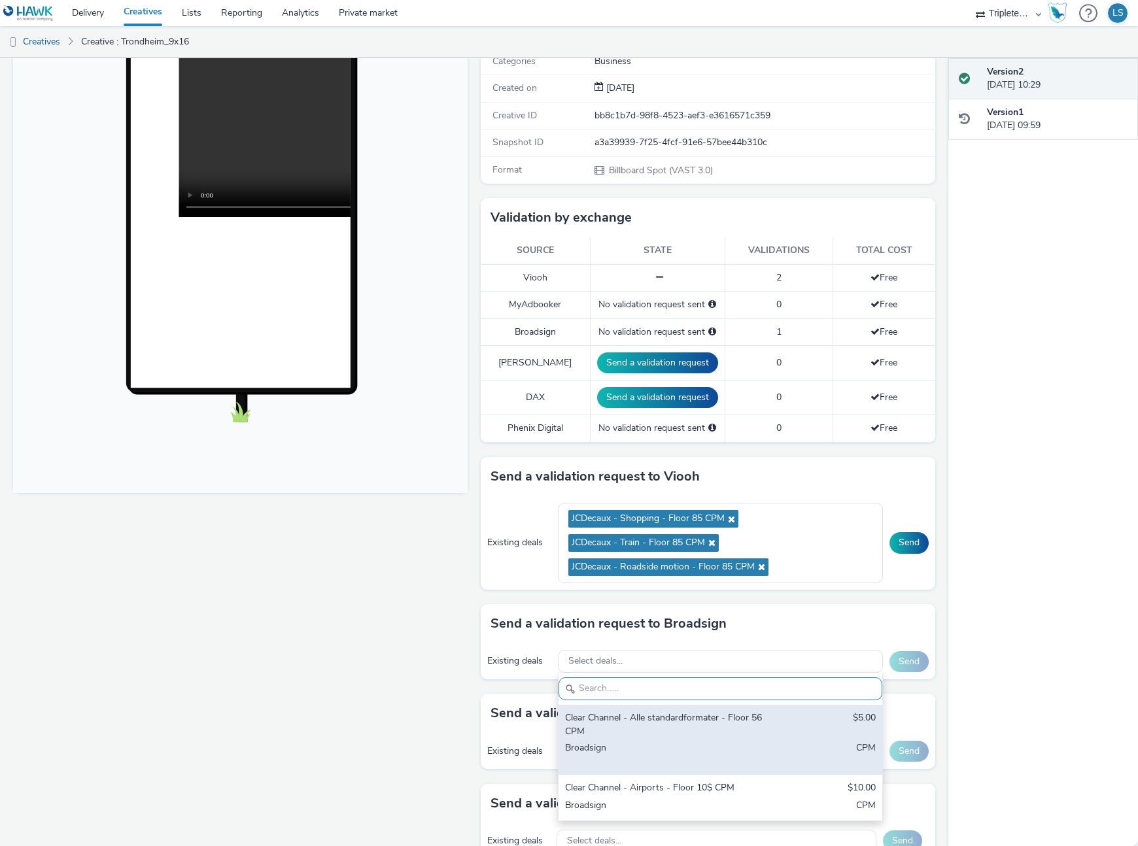
click at [614, 729] on div "Clear Channel - Alle standardformater - Floor 56 CPM" at bounding box center [667, 725] width 205 height 27
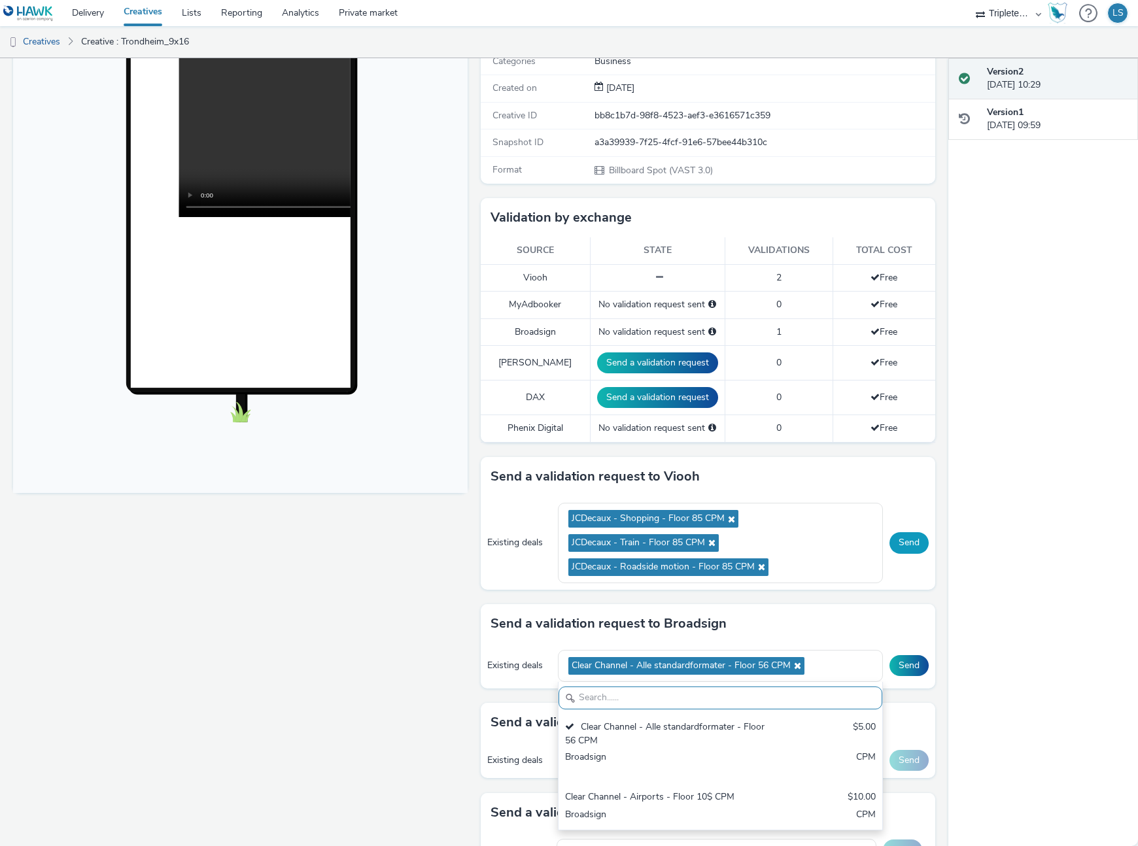
click at [914, 551] on button "Send" at bounding box center [909, 542] width 39 height 21
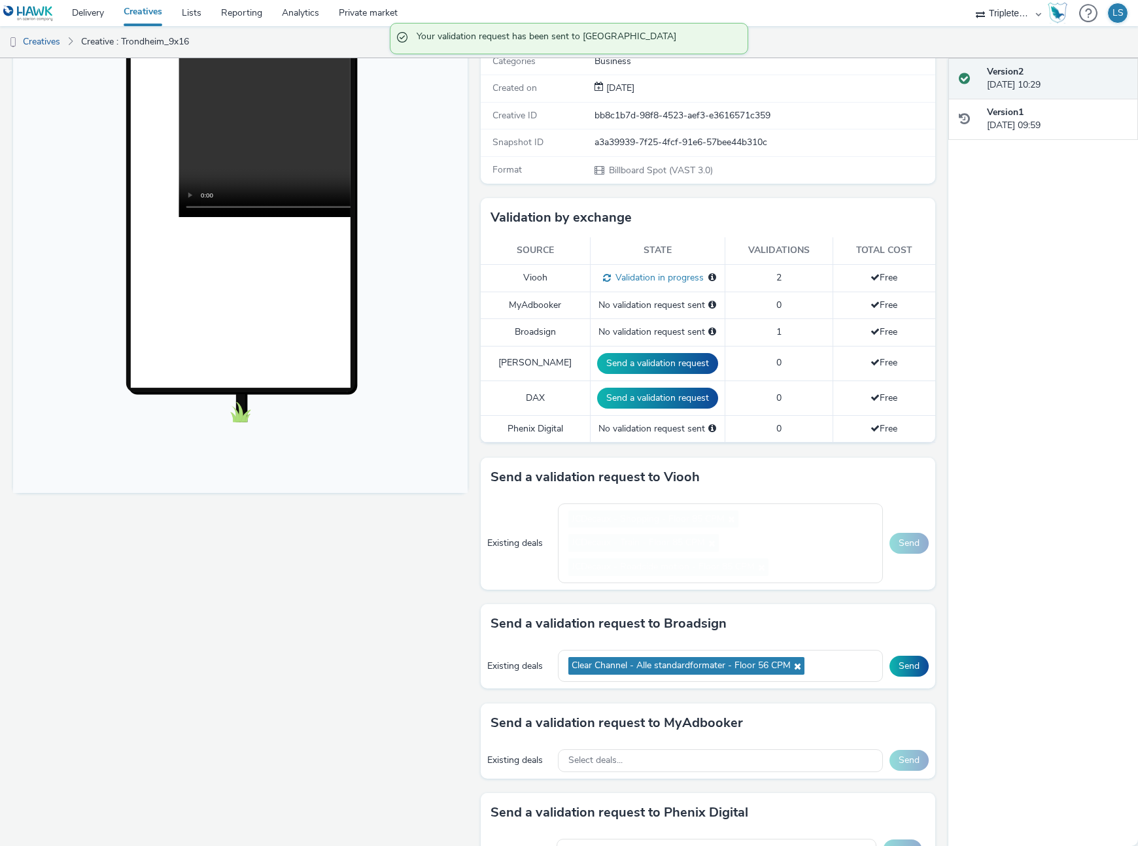
click at [914, 704] on div "Send a validation request to MyAdbooker" at bounding box center [708, 723] width 455 height 39
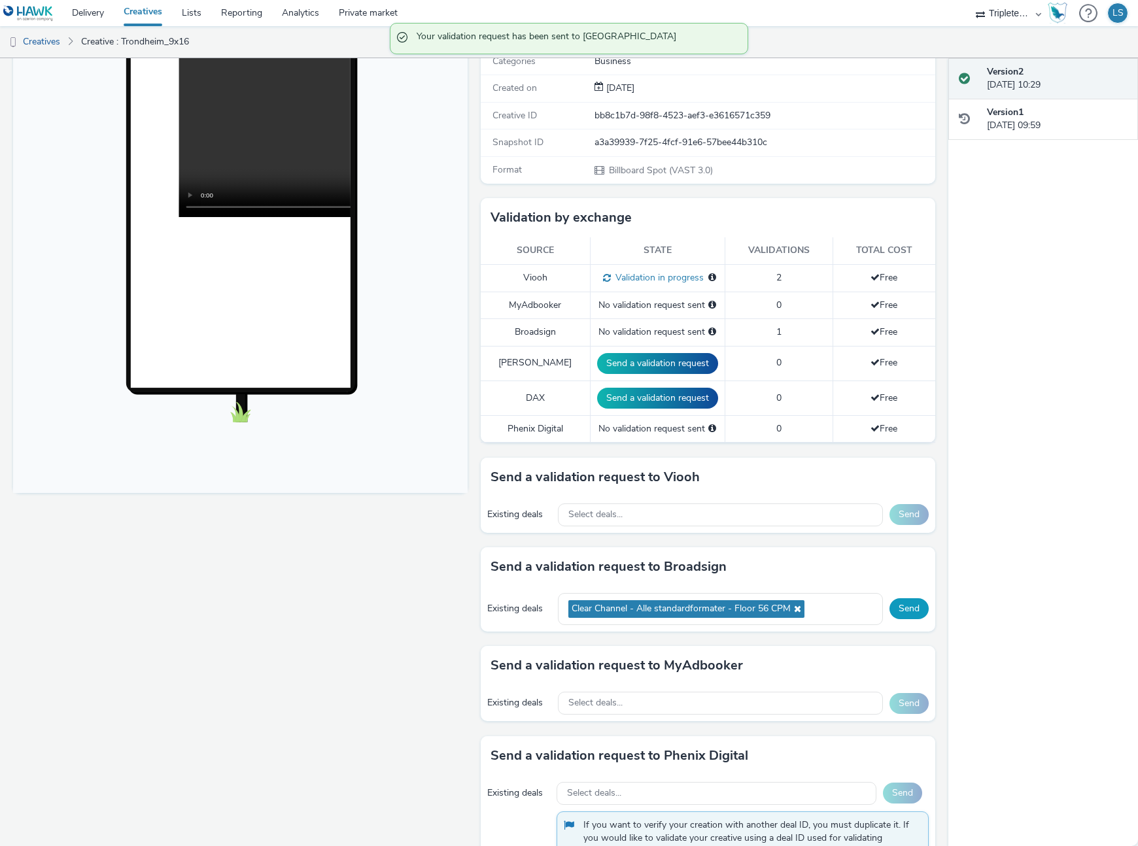
click at [910, 619] on div "Existing deals Clear Channel - Alle standardformater - Floor 56 CPM Send" at bounding box center [708, 609] width 455 height 45
click at [910, 600] on button "Send" at bounding box center [909, 608] width 39 height 21
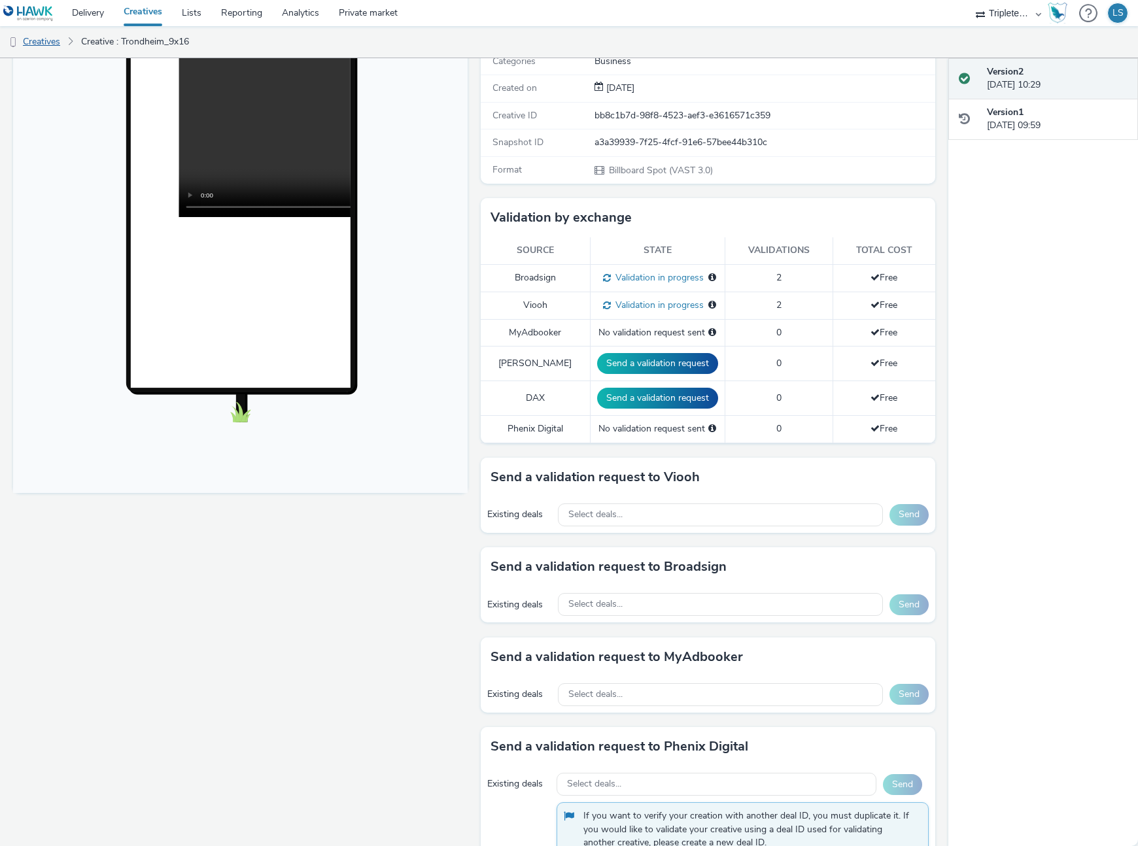
click at [40, 39] on link "Creatives" at bounding box center [33, 41] width 67 height 31
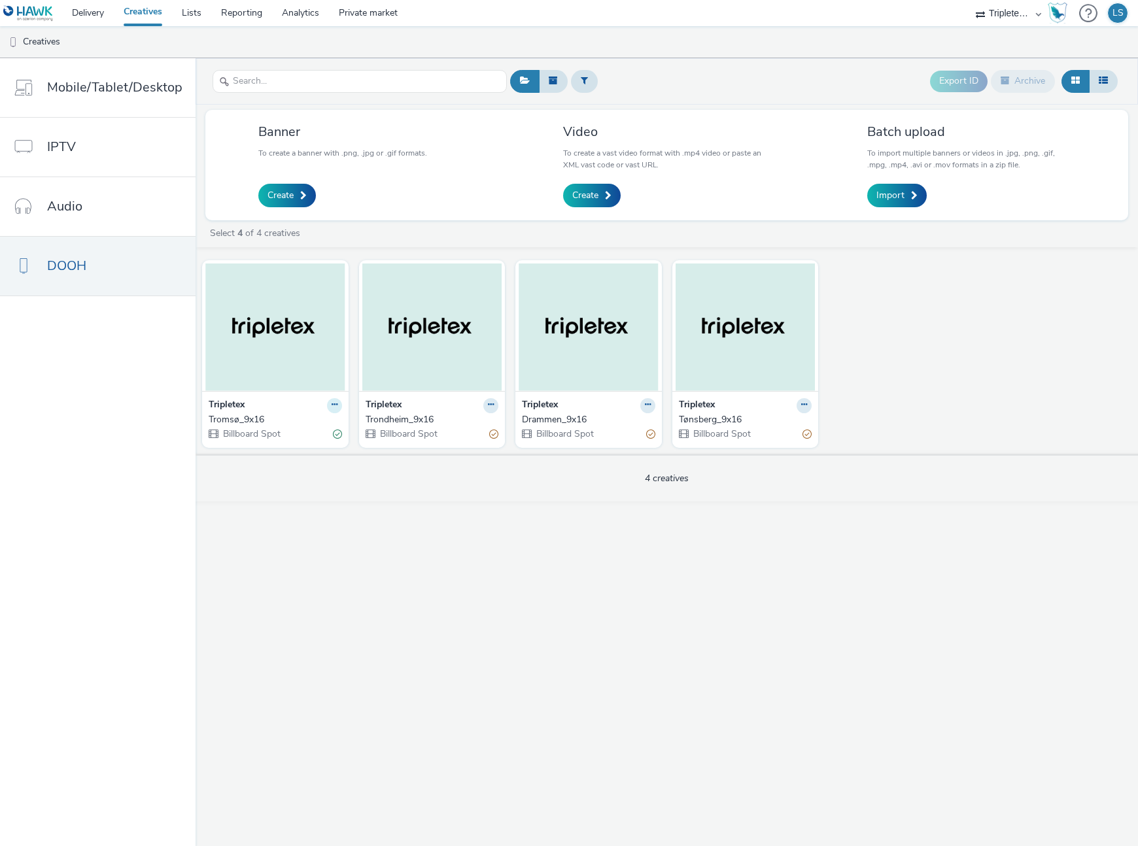
click at [334, 403] on button at bounding box center [334, 405] width 15 height 15
click at [295, 423] on link "Edit" at bounding box center [293, 428] width 98 height 26
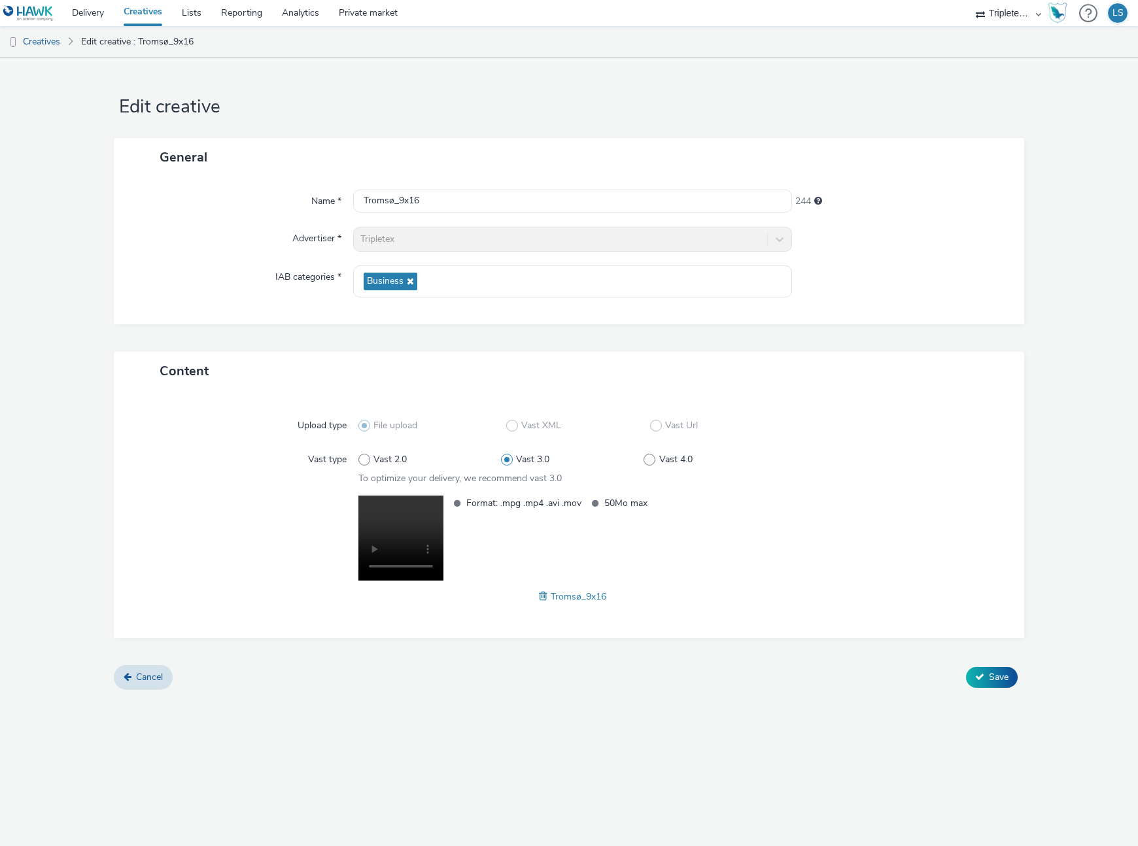
click at [593, 592] on span "Tromsø_9x16" at bounding box center [579, 597] width 56 height 12
click at [574, 593] on span "Tromsø_9x16" at bounding box center [579, 597] width 56 height 12
click at [562, 594] on span "Tromsø_9x16" at bounding box center [579, 597] width 56 height 12
click at [537, 596] on div "Tromsø_9x16" at bounding box center [572, 597] width 428 height 16
click at [539, 596] on span at bounding box center [545, 596] width 12 height 14
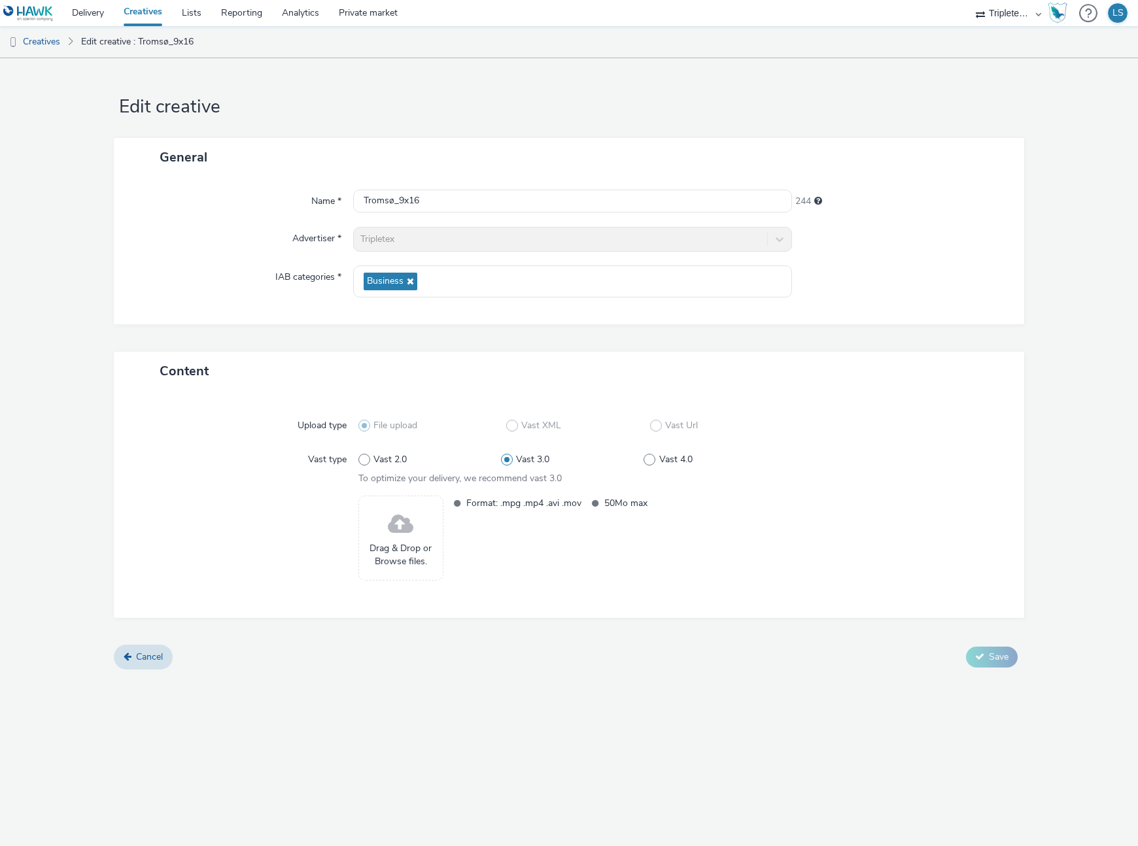
click at [376, 548] on span "Drag & Drop or Browse files." at bounding box center [401, 555] width 71 height 27
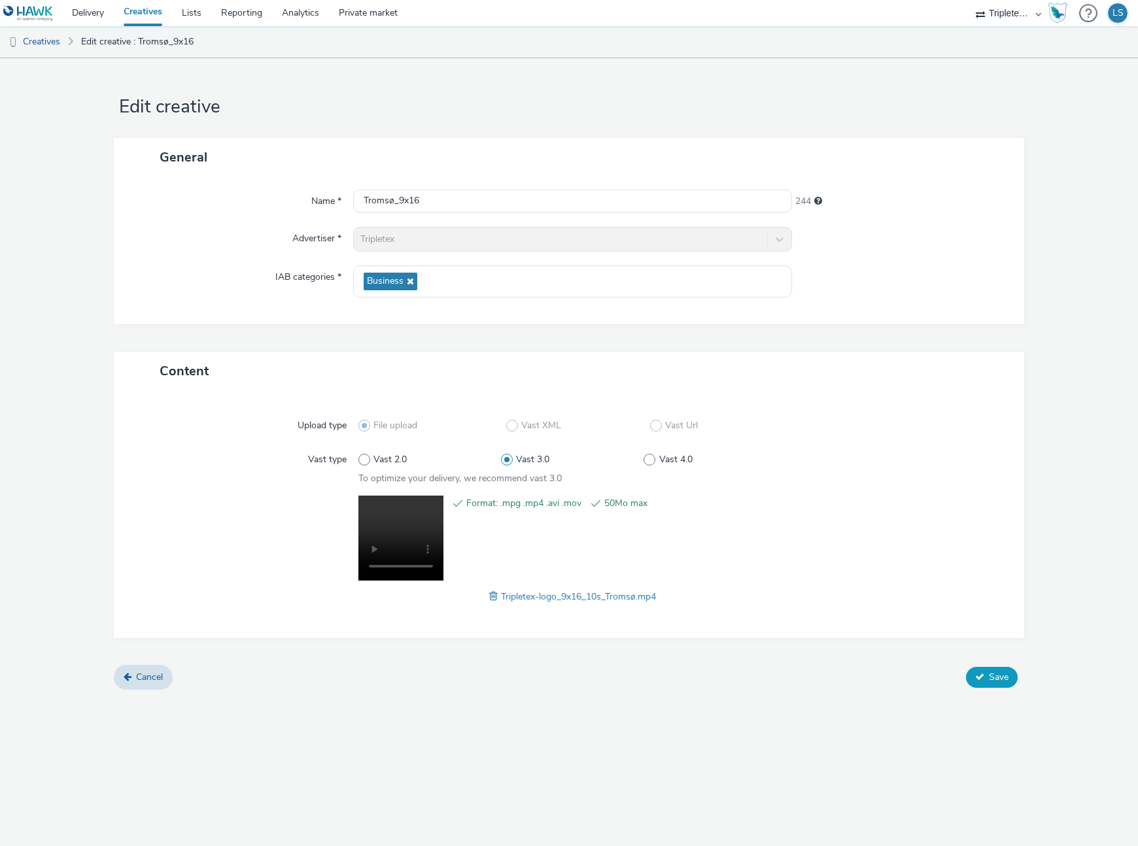
click at [1007, 673] on span "Save" at bounding box center [999, 677] width 20 height 12
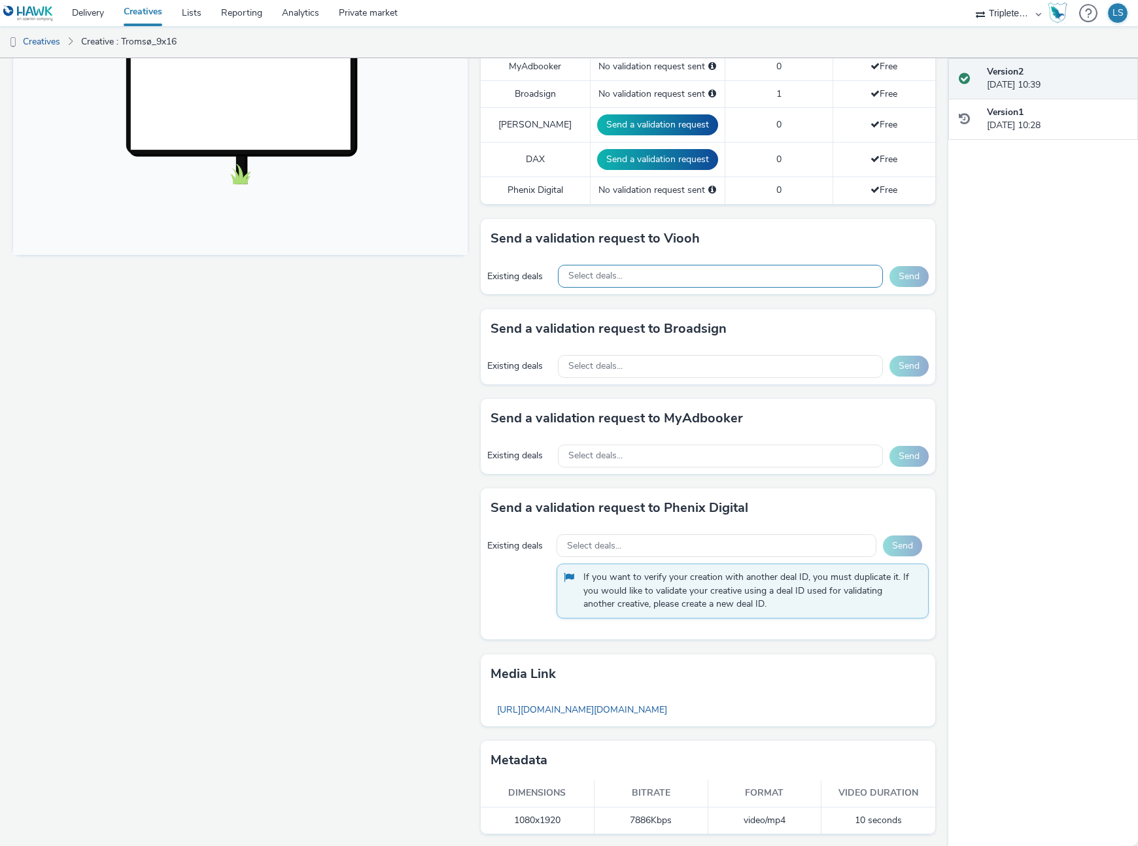
scroll to position [440, 0]
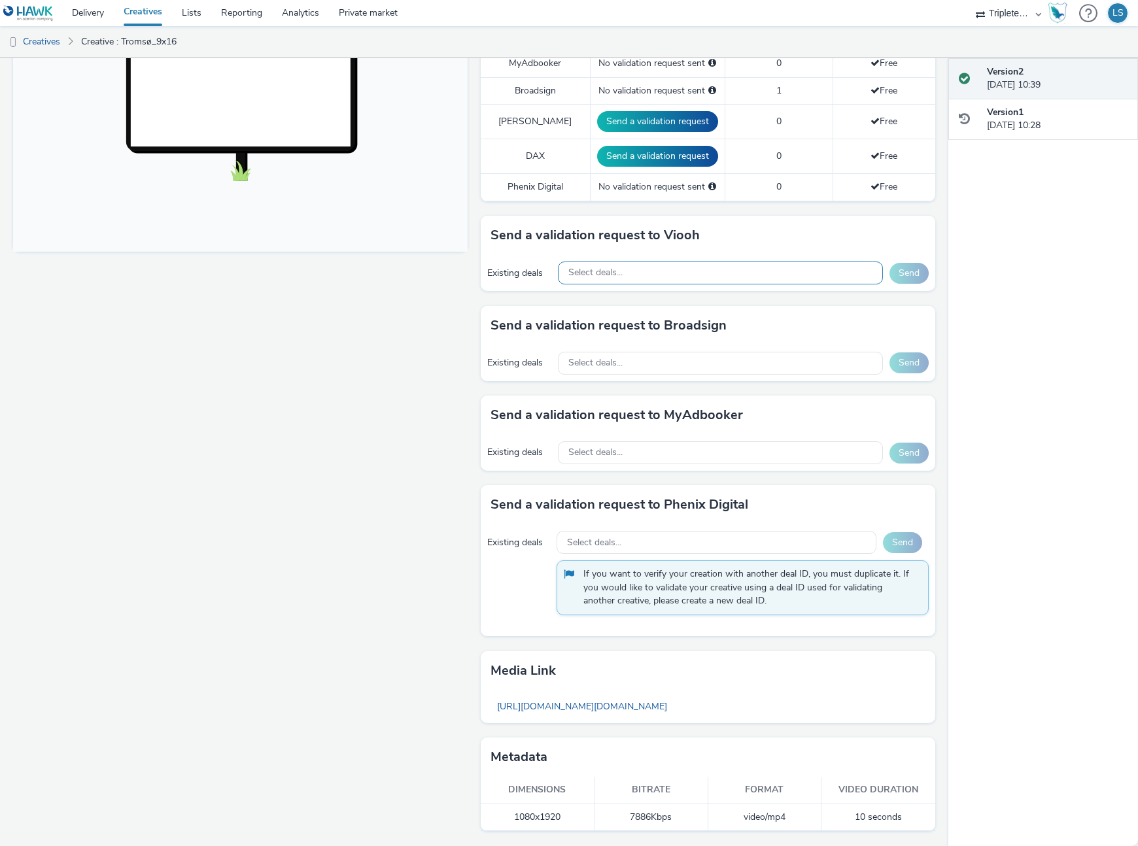
click at [600, 274] on span "Select deals..." at bounding box center [595, 273] width 54 height 11
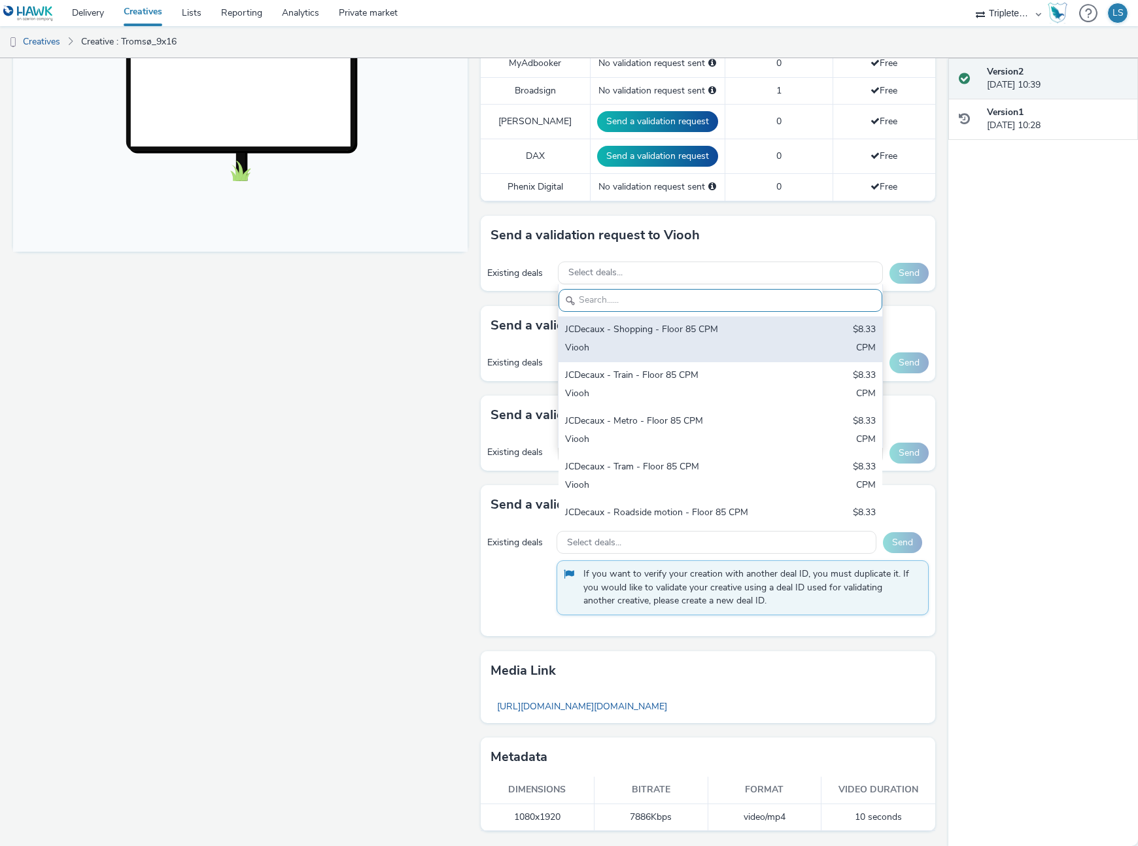
click at [613, 337] on div "JCDecaux - Shopping - Floor 85 CPM" at bounding box center [667, 330] width 205 height 15
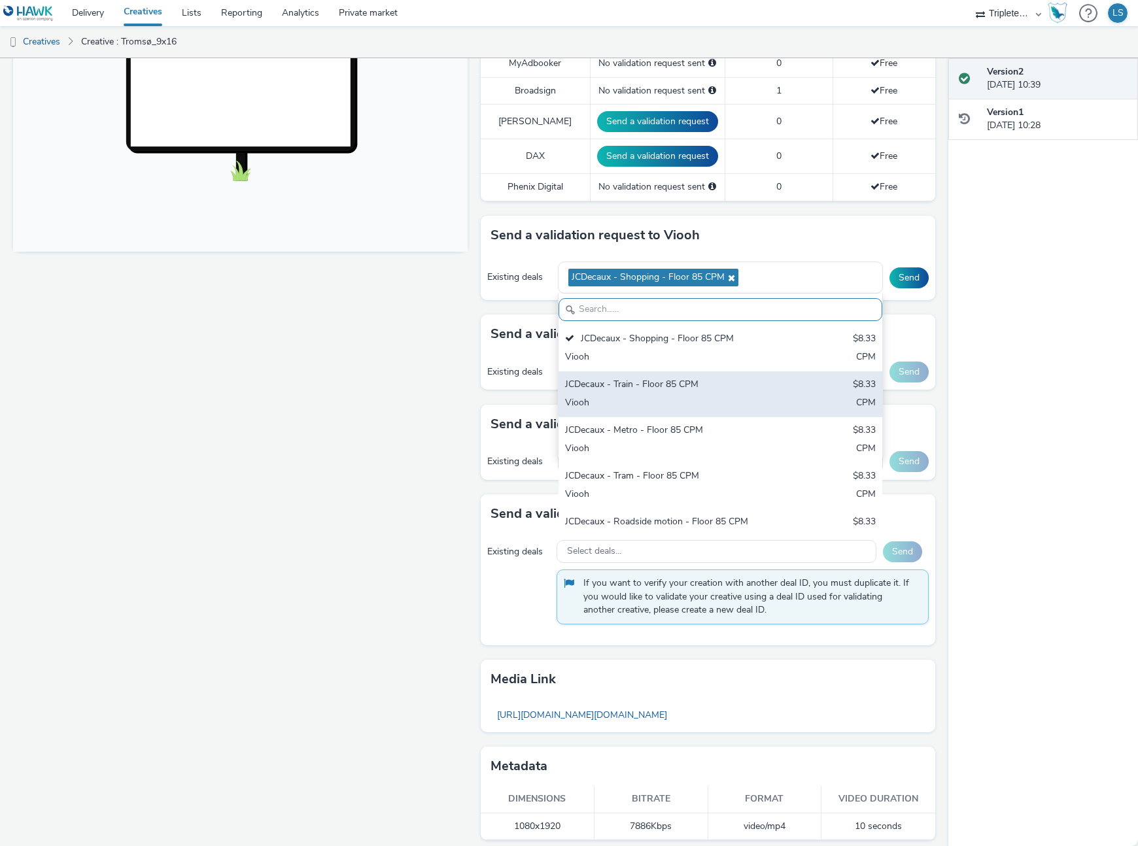
click at [634, 390] on div "JCDecaux - Train - Floor 85 CPM" at bounding box center [667, 385] width 205 height 15
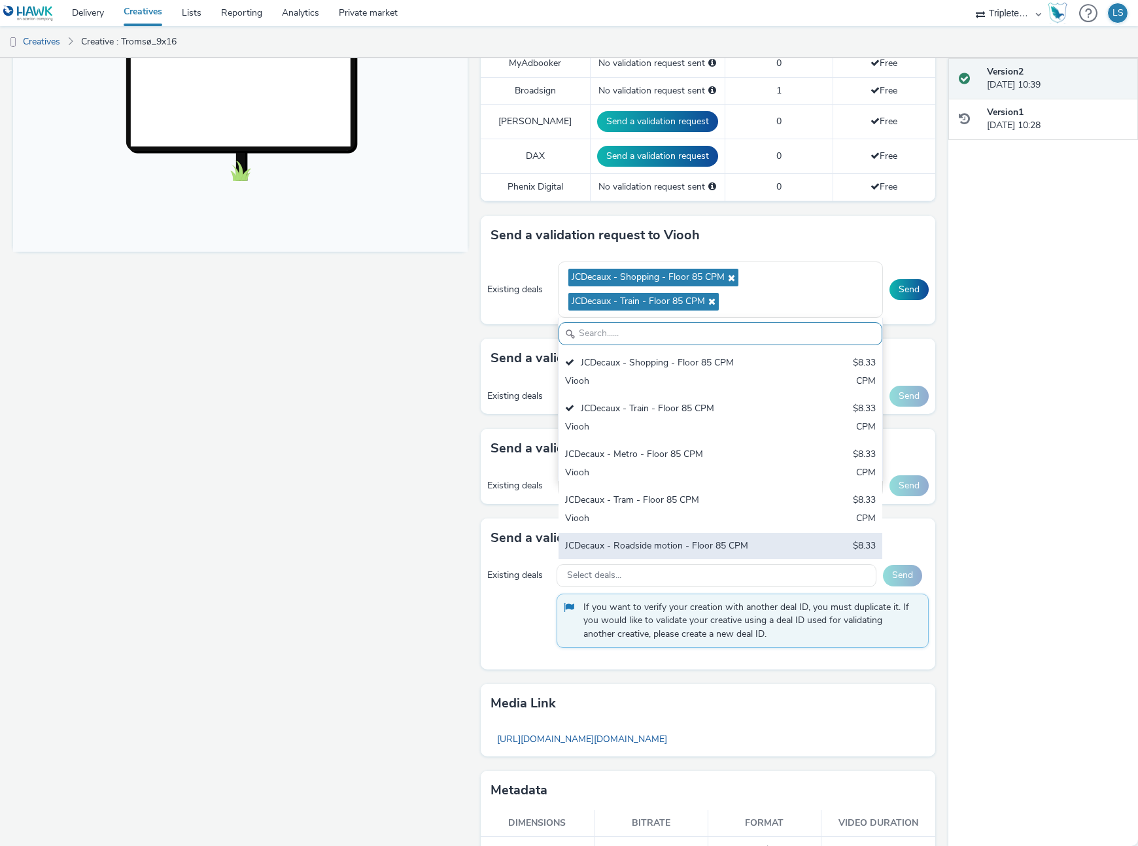
click at [659, 545] on div "JCDecaux - Roadside motion - Floor 85 CPM" at bounding box center [667, 547] width 205 height 15
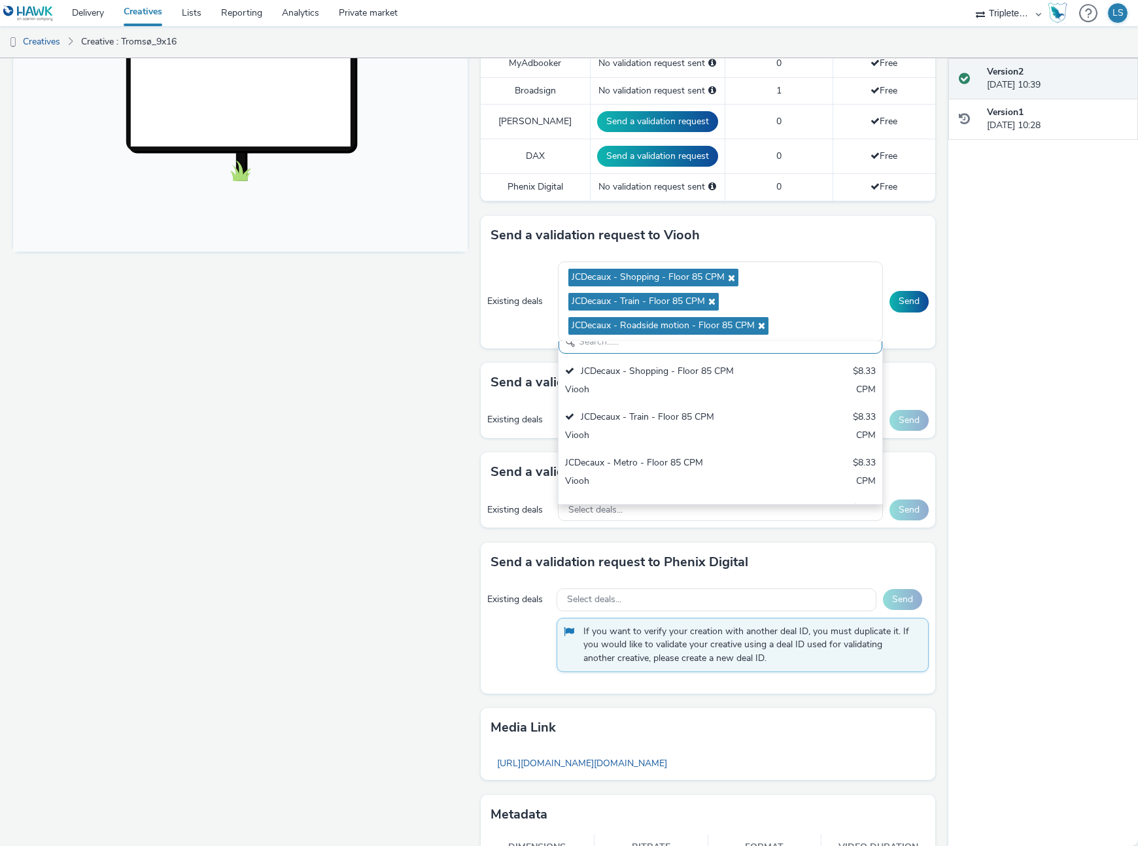
click at [924, 286] on div "Existing deals JCDecaux - Shopping - Floor 85 CPM JCDecaux - Train - Floor 85 C…" at bounding box center [708, 301] width 455 height 93
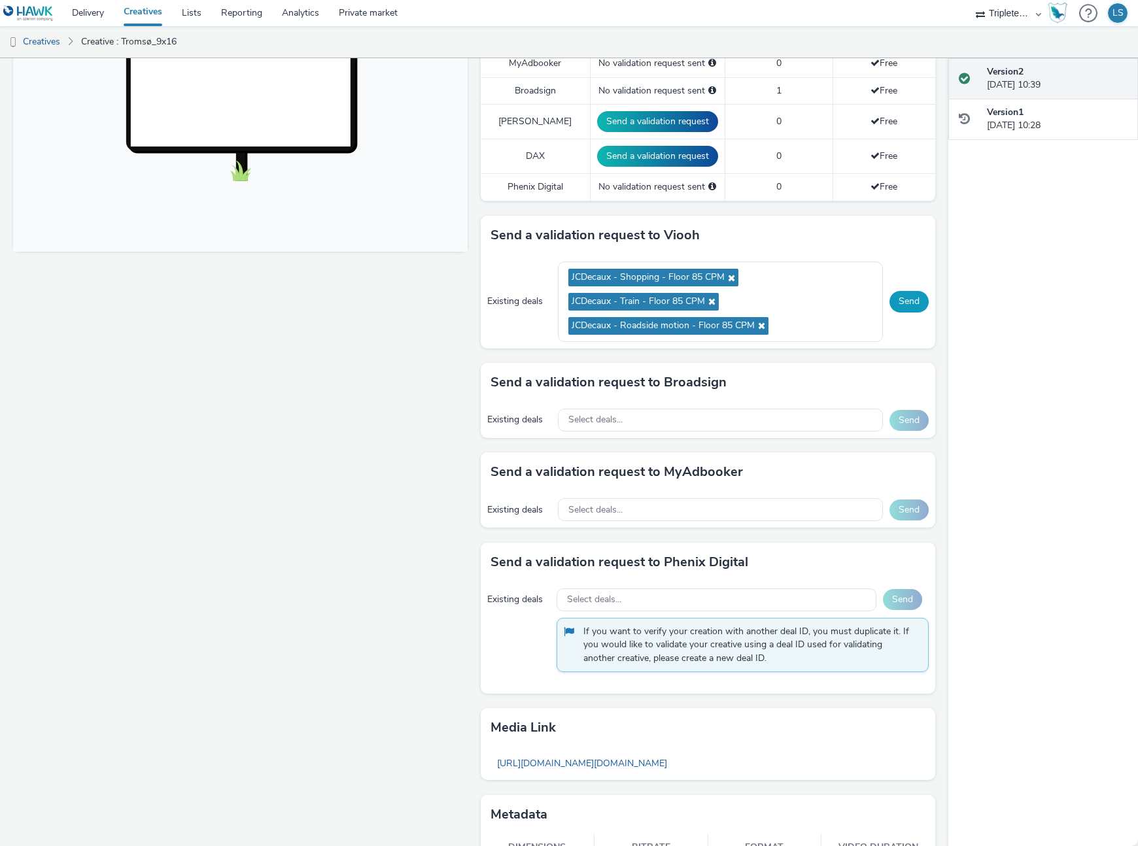
click at [920, 294] on button "Send" at bounding box center [909, 301] width 39 height 21
click at [770, 422] on div "Select deals..." at bounding box center [721, 420] width 326 height 23
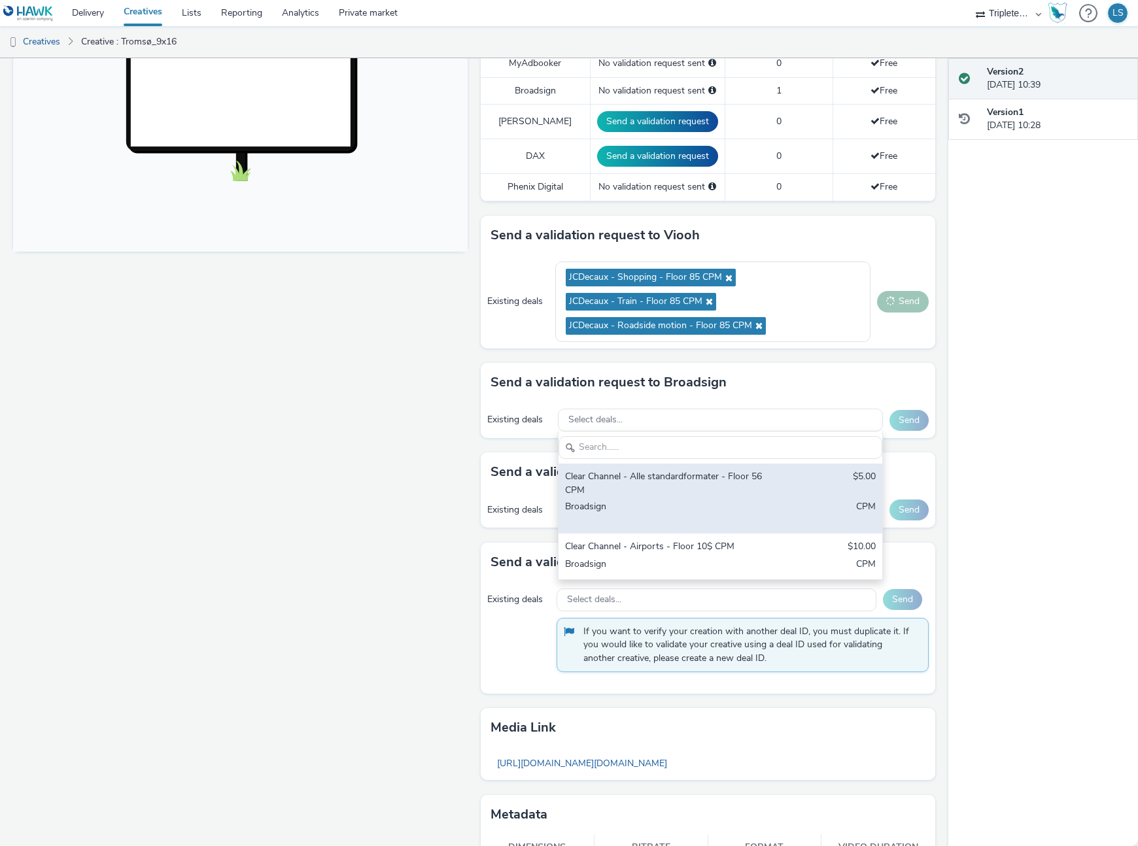
scroll to position [0, 0]
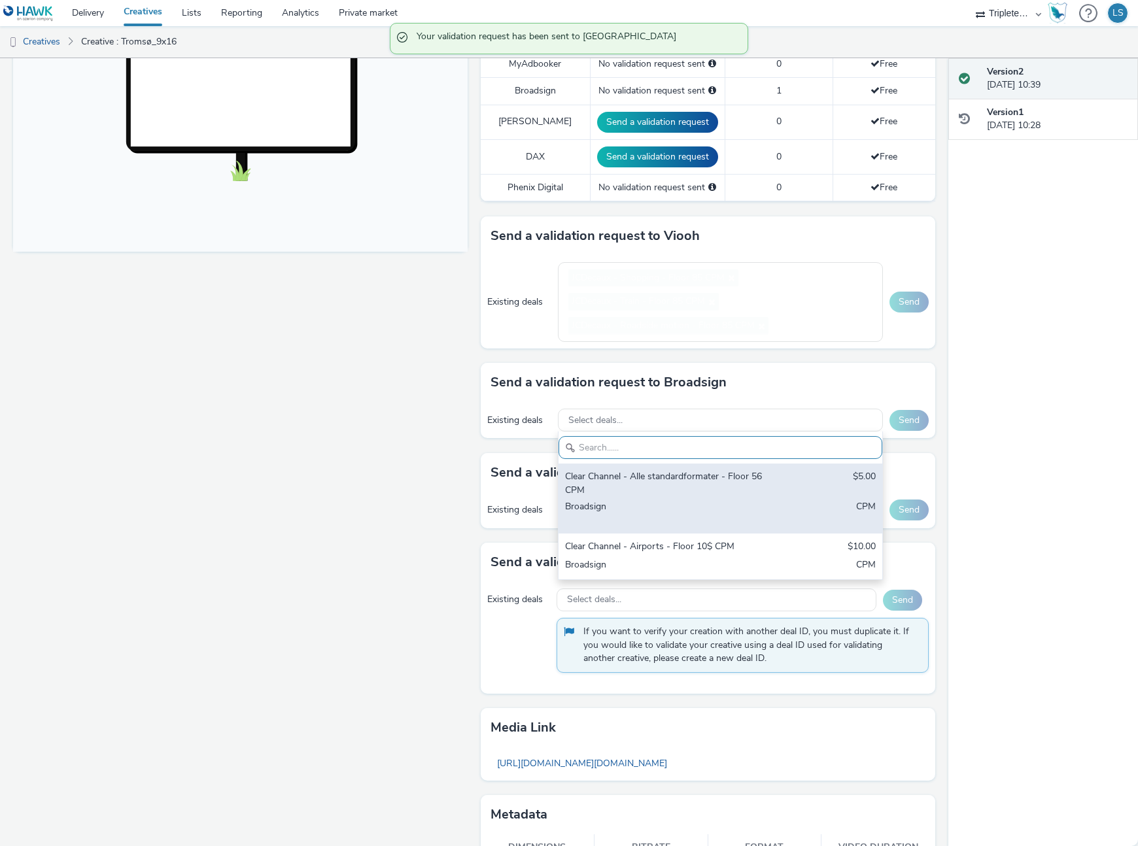
drag, startPoint x: 614, startPoint y: 489, endPoint x: 711, endPoint y: 455, distance: 102.8
click at [617, 487] on div "Clear Channel - Alle standardformater - Floor 56 CPM $5.00 Broadsign CPM Clear …" at bounding box center [721, 522] width 324 height 116
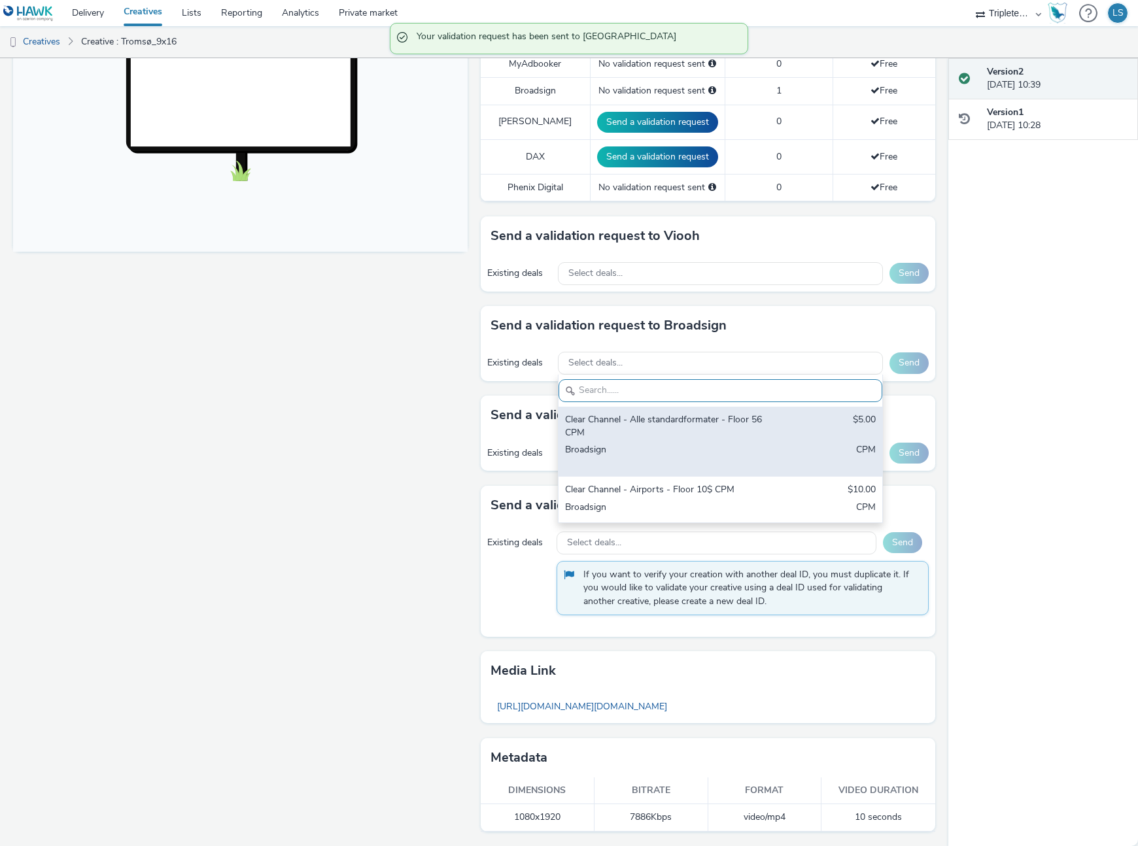
click at [776, 443] on div "Clear Channel - Alle standardformater - Floor 56 CPM $5.00 Broadsign CPM" at bounding box center [721, 442] width 324 height 70
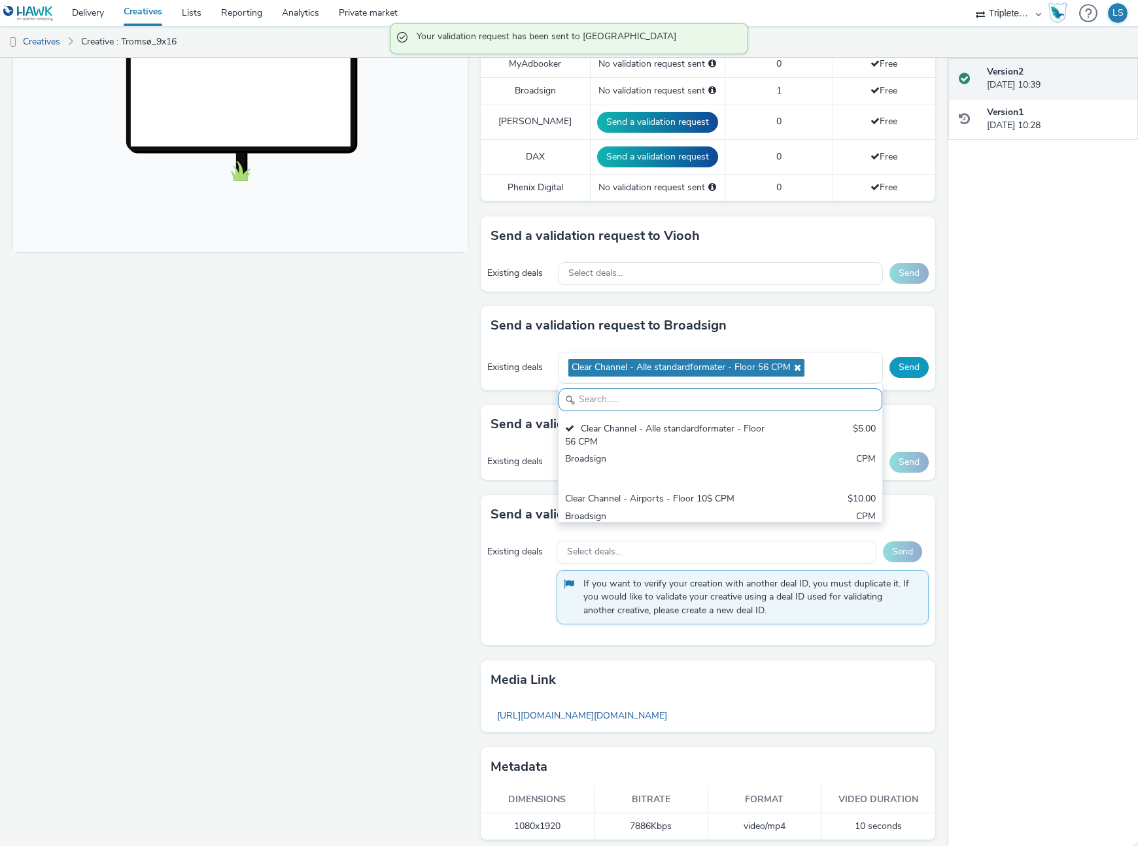
click at [919, 357] on button "Send" at bounding box center [909, 367] width 39 height 21
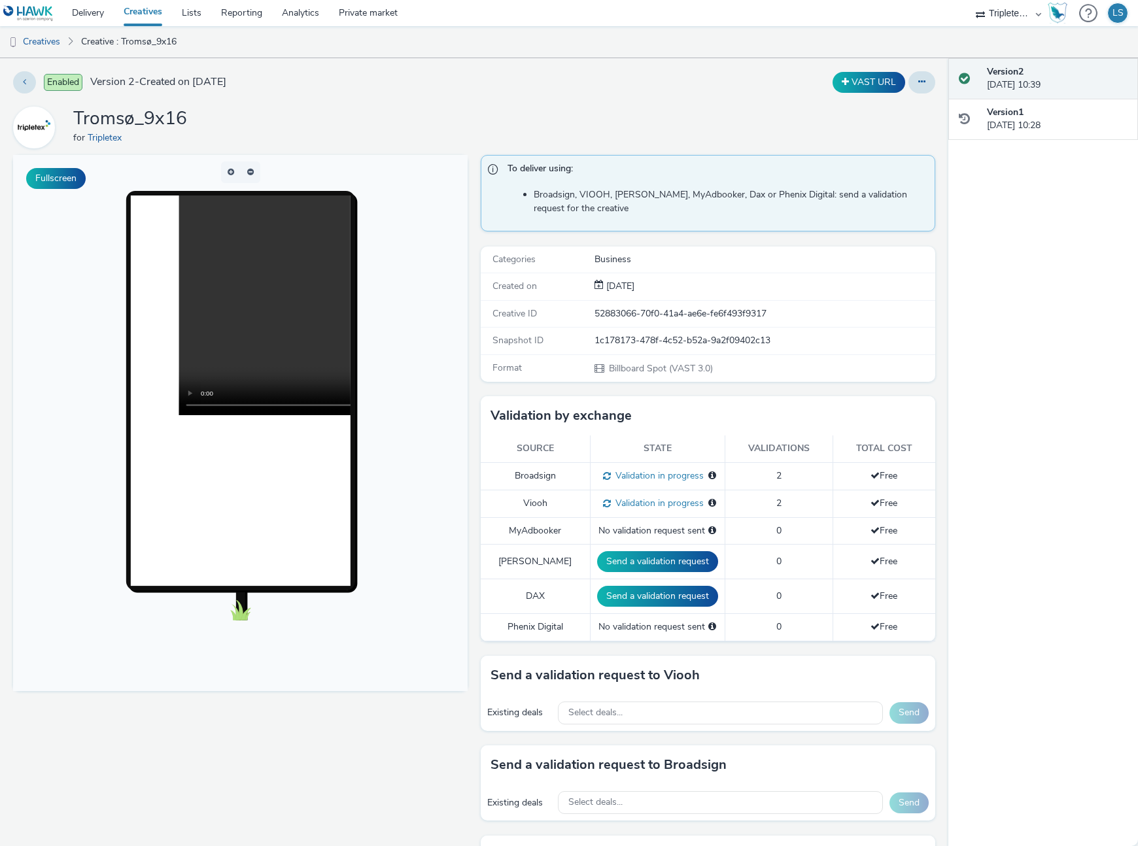
scroll to position [4, 0]
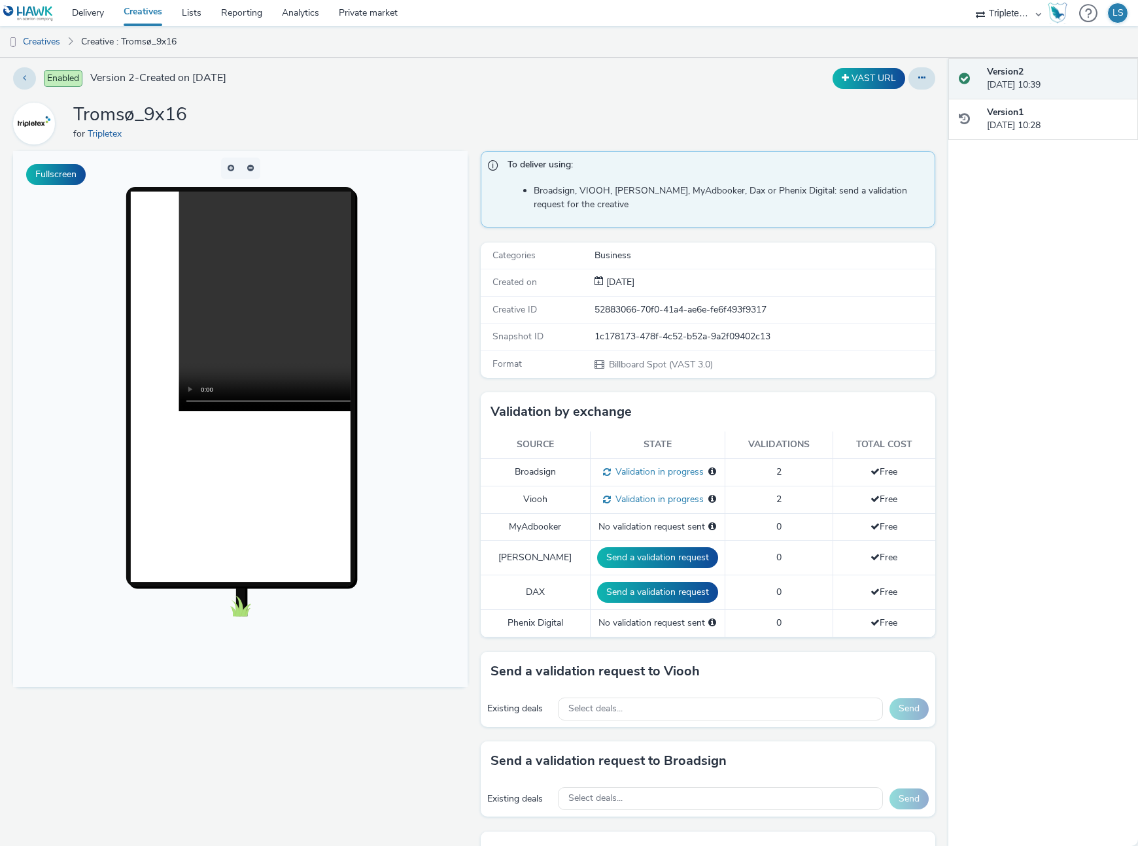
drag, startPoint x: 347, startPoint y: 70, endPoint x: 317, endPoint y: 61, distance: 30.8
click at [339, 67] on div "Enabled Version 2 - Created on [DATE]" at bounding box center [289, 78] width 553 height 22
click at [27, 40] on link "Creatives" at bounding box center [33, 41] width 67 height 31
